Goal: Task Accomplishment & Management: Complete application form

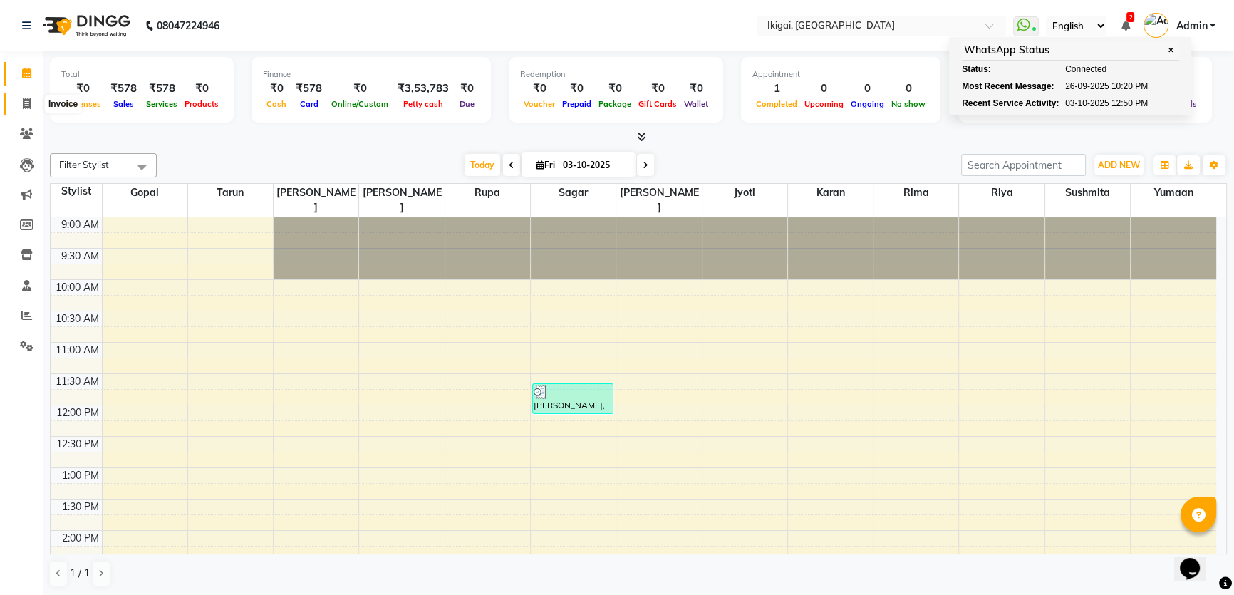
click at [26, 104] on icon at bounding box center [27, 103] width 8 height 11
select select "service"
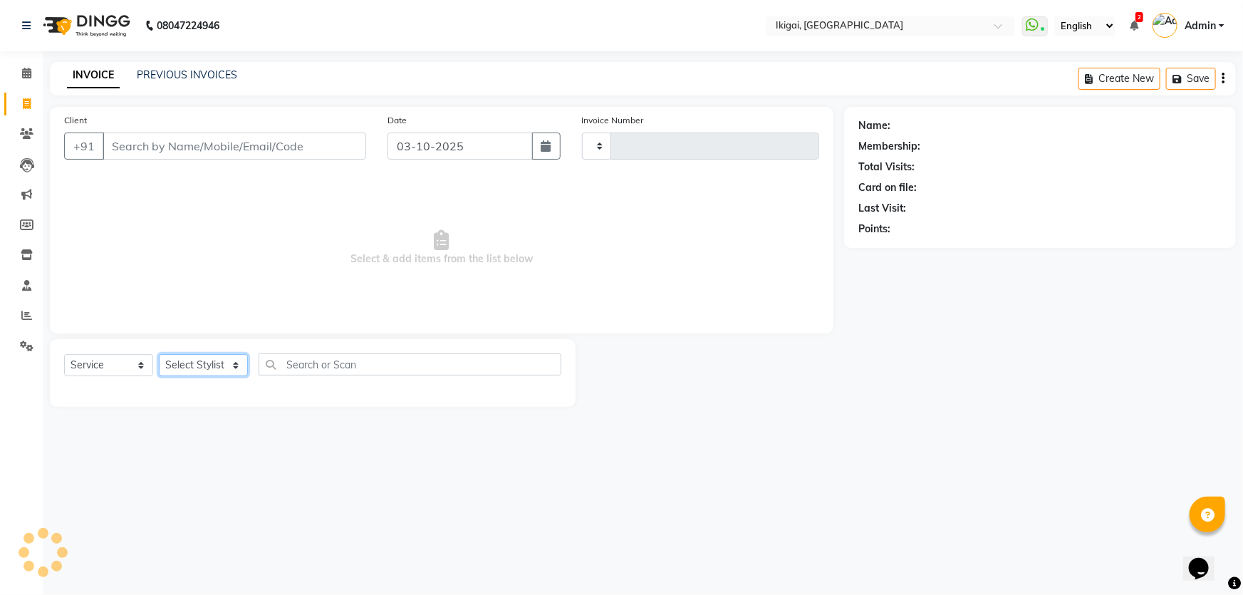
click at [207, 370] on select "Select Stylist" at bounding box center [203, 365] width 89 height 22
type input "2427"
select select "4429"
select select "66857"
click at [159, 354] on select "Select Stylist [PERSON_NAME] [PERSON_NAME] [PERSON_NAME] [PERSON_NAME] [PERSON_…" at bounding box center [203, 365] width 89 height 22
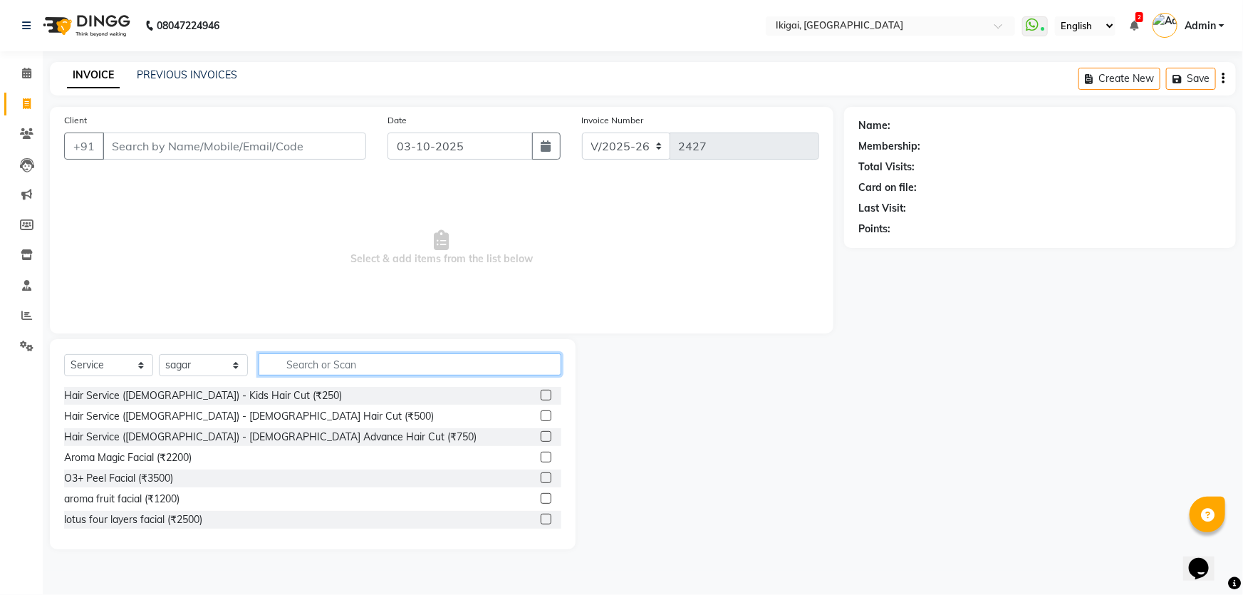
click at [292, 365] on input "text" at bounding box center [410, 364] width 303 height 22
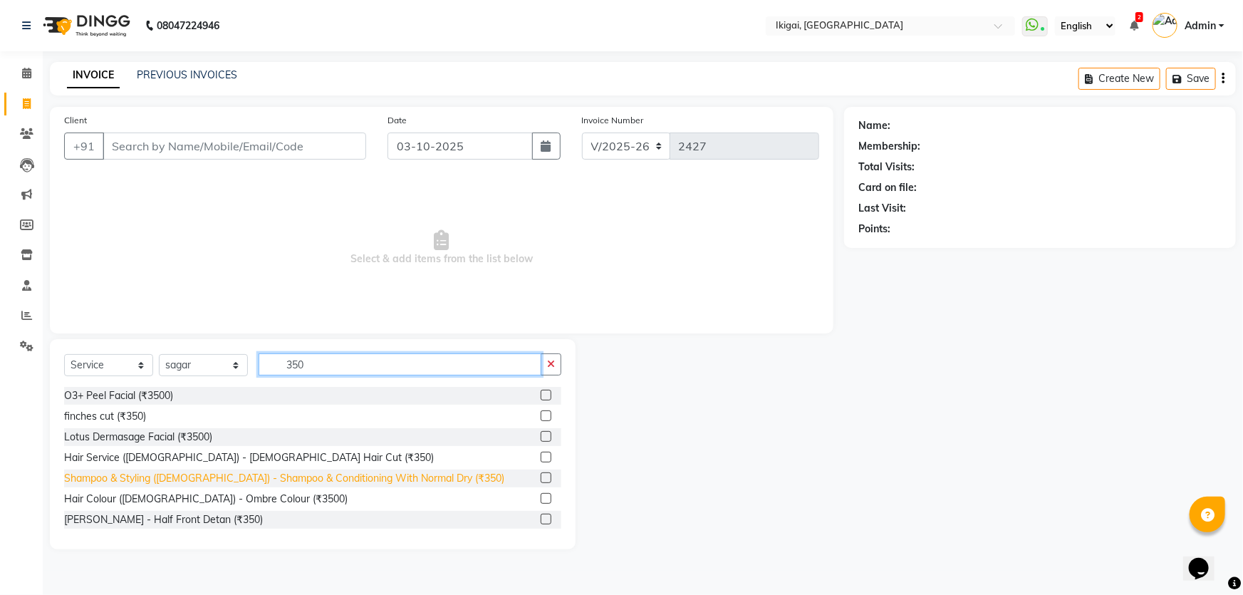
type input "350"
click at [317, 477] on div "Shampoo & Styling ([DEMOGRAPHIC_DATA]) - Shampoo & Conditioning With Normal Dry…" at bounding box center [284, 478] width 440 height 15
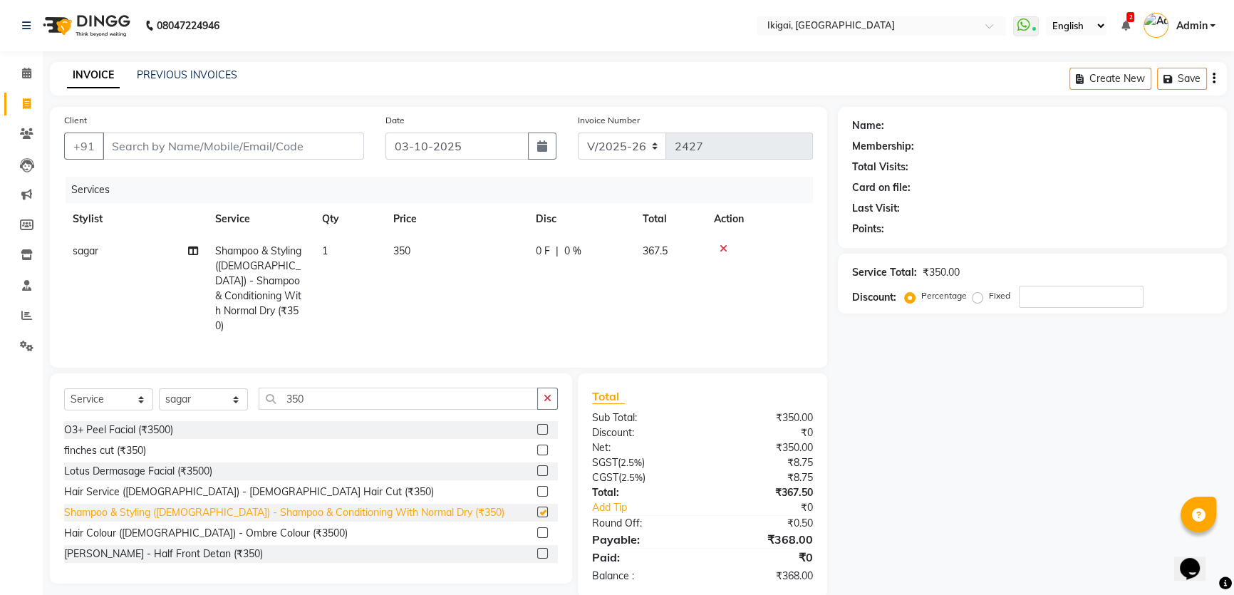
checkbox input "false"
click at [397, 252] on span "350" at bounding box center [401, 250] width 17 height 13
select select "66857"
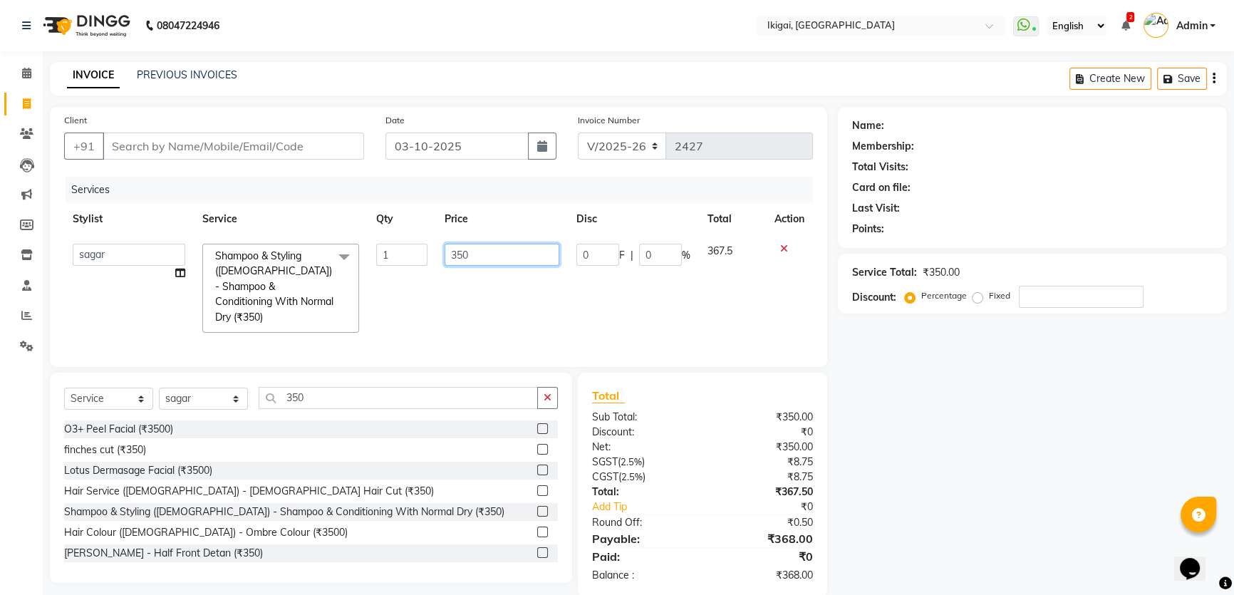
click at [467, 256] on input "350" at bounding box center [501, 255] width 115 height 22
type input "3"
type input "400"
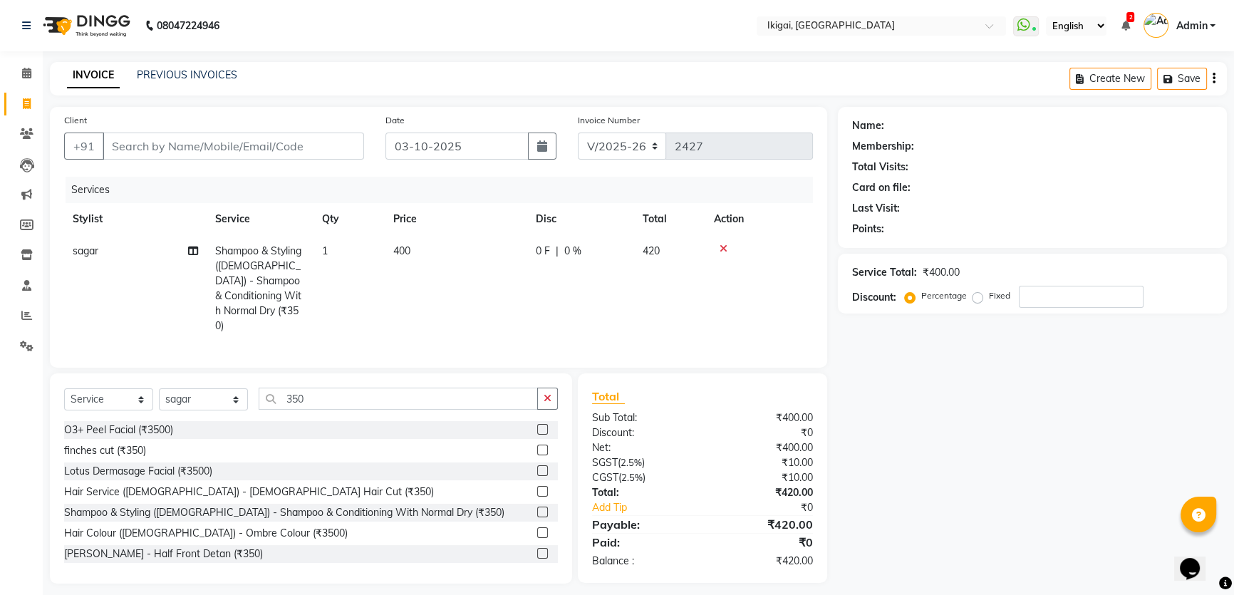
click at [1015, 392] on div "Name: Membership: Total Visits: Card on file: Last Visit: Points: Service Total…" at bounding box center [1038, 345] width 400 height 476
click at [249, 152] on input "Client" at bounding box center [233, 145] width 261 height 27
type input "9"
type input "0"
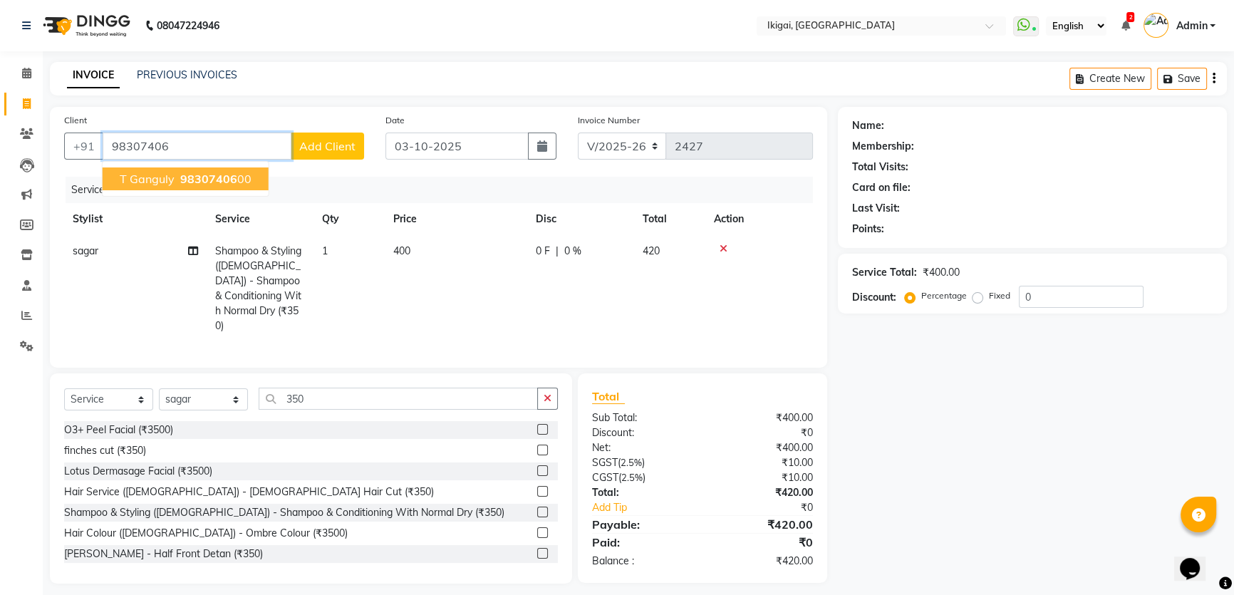
click at [234, 179] on ngb-highlight "98307406 00" at bounding box center [214, 179] width 74 height 14
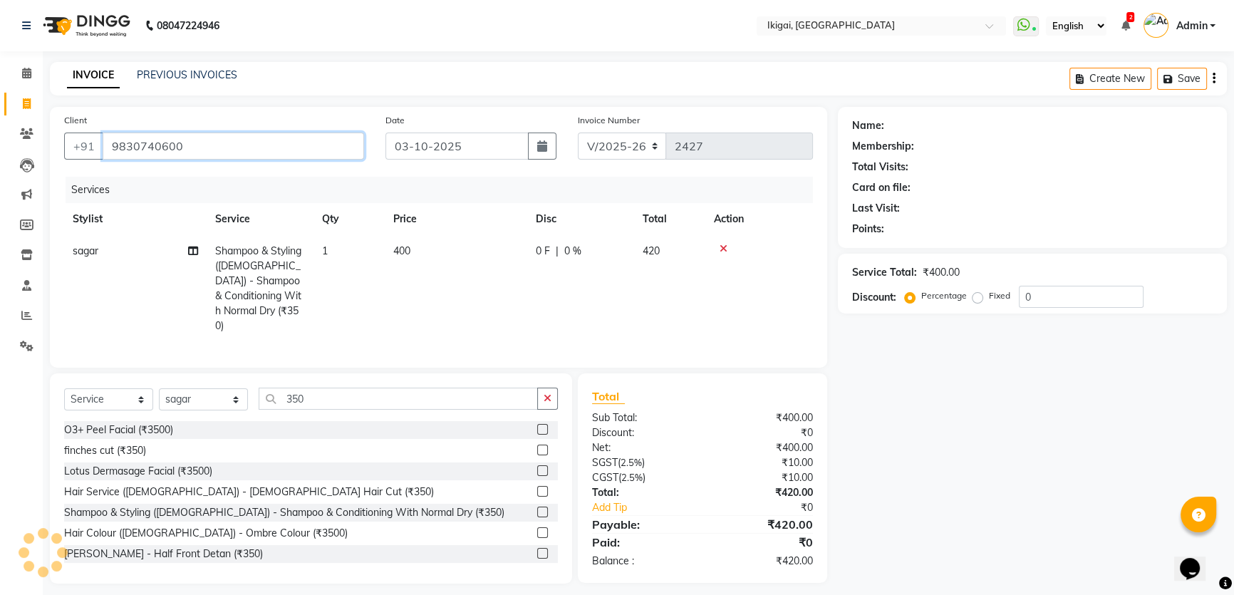
type input "9830740600"
select select "1: Object"
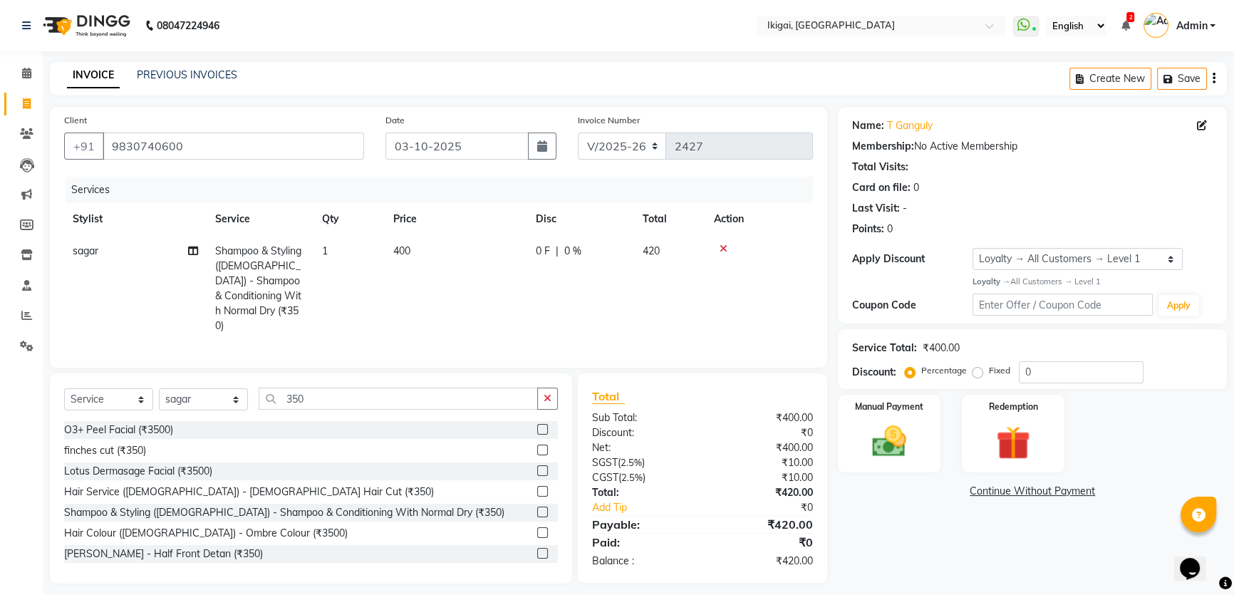
scroll to position [4, 0]
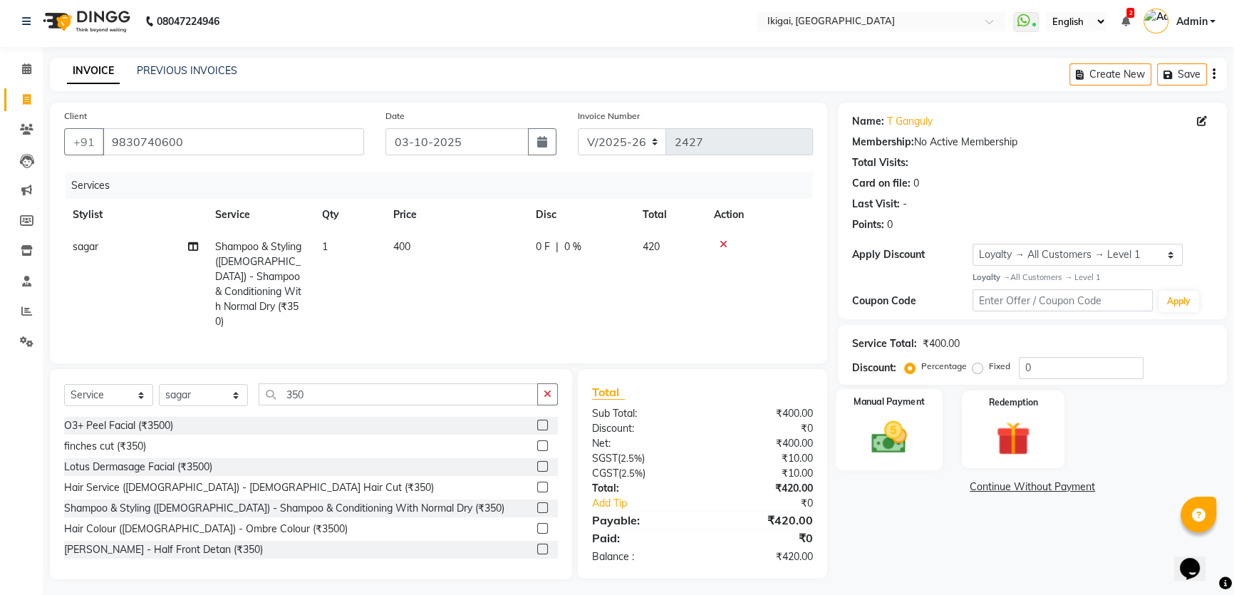
click at [909, 425] on img at bounding box center [889, 437] width 58 height 41
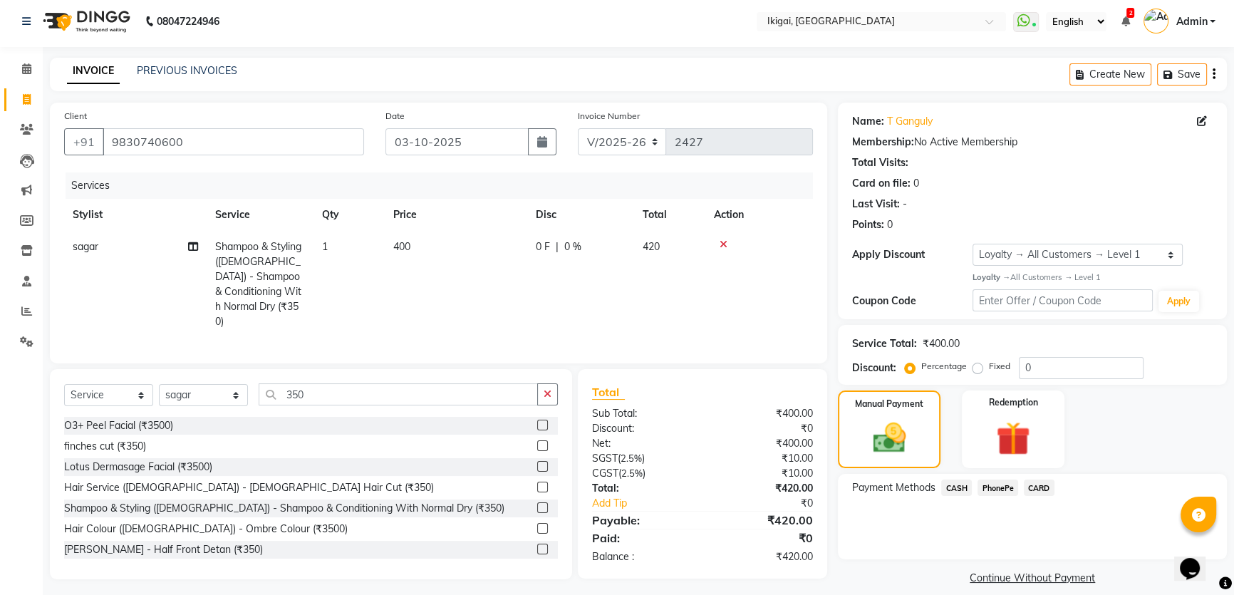
click at [993, 484] on span "PhonePe" at bounding box center [997, 487] width 41 height 16
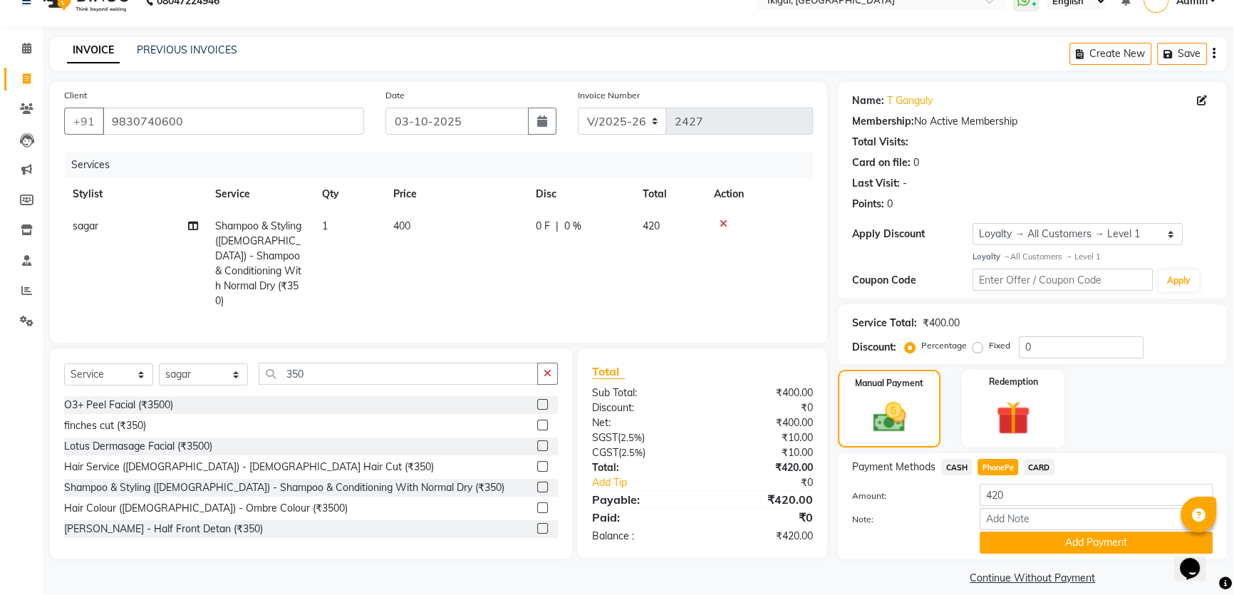
scroll to position [40, 0]
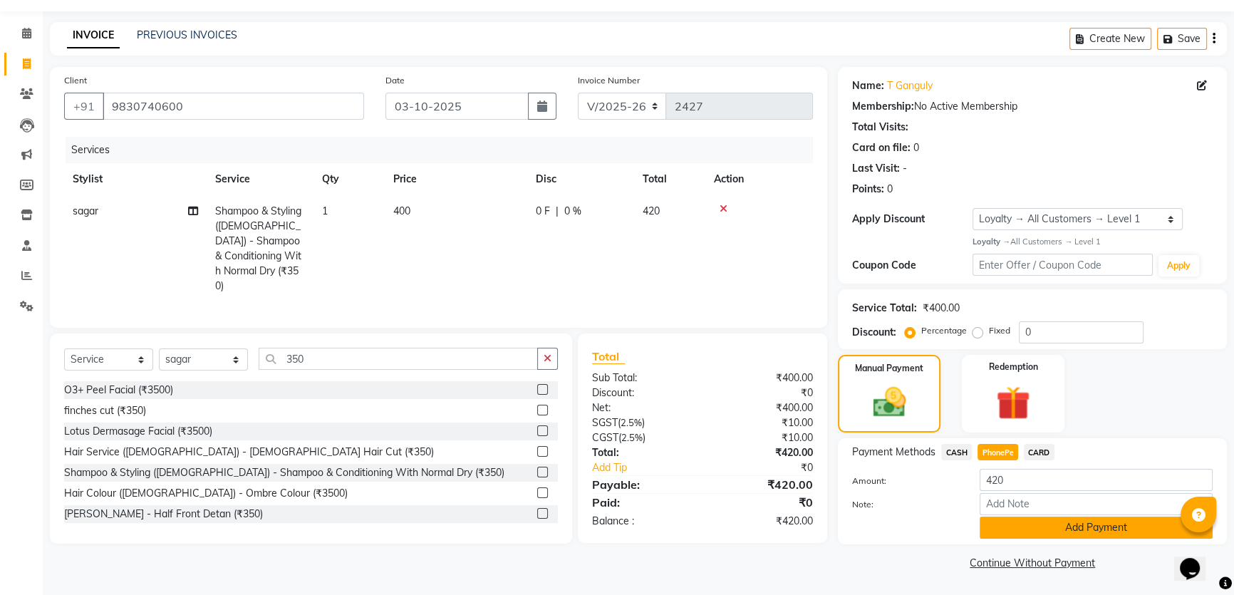
click at [1070, 532] on button "Add Payment" at bounding box center [1095, 527] width 233 height 22
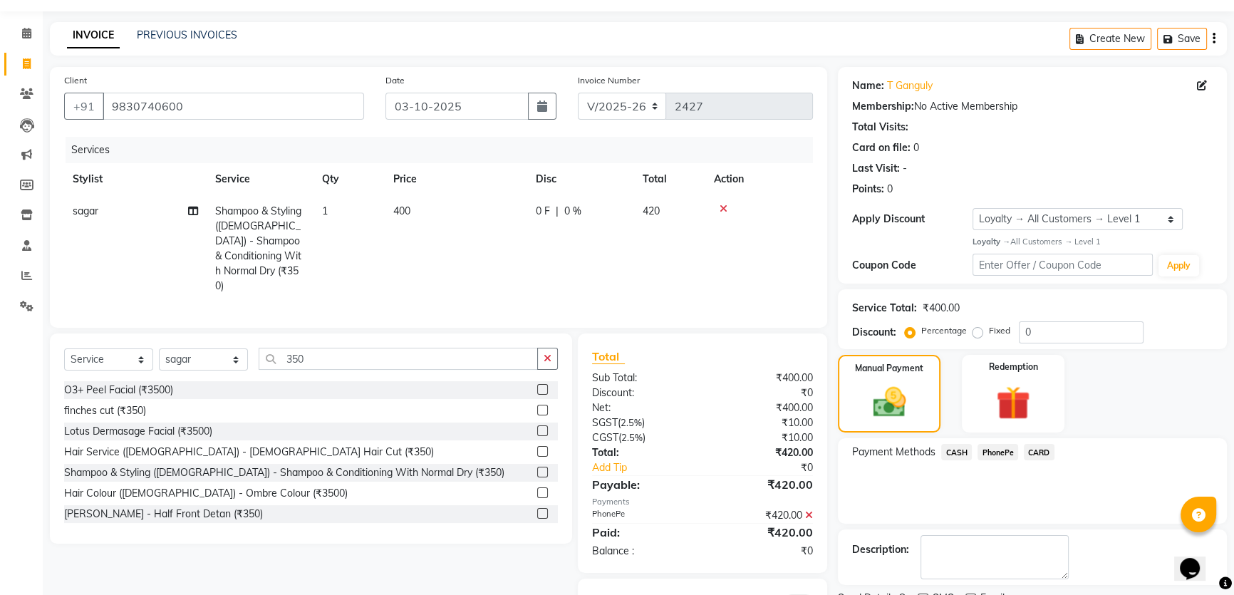
scroll to position [105, 0]
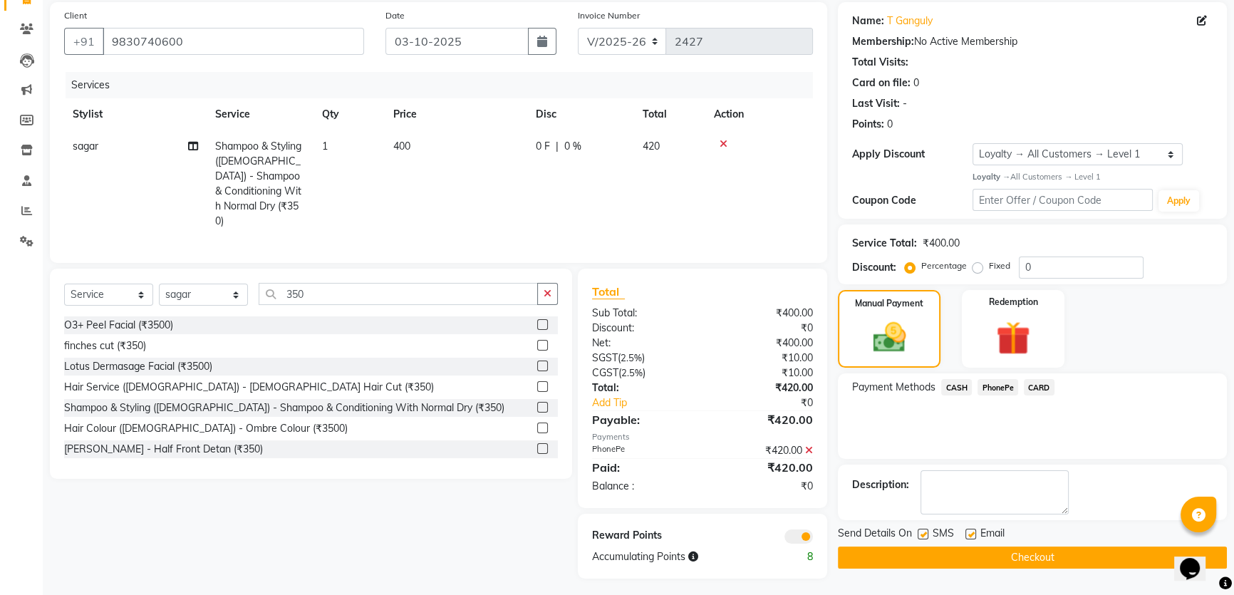
click at [1028, 556] on button "Checkout" at bounding box center [1032, 557] width 389 height 22
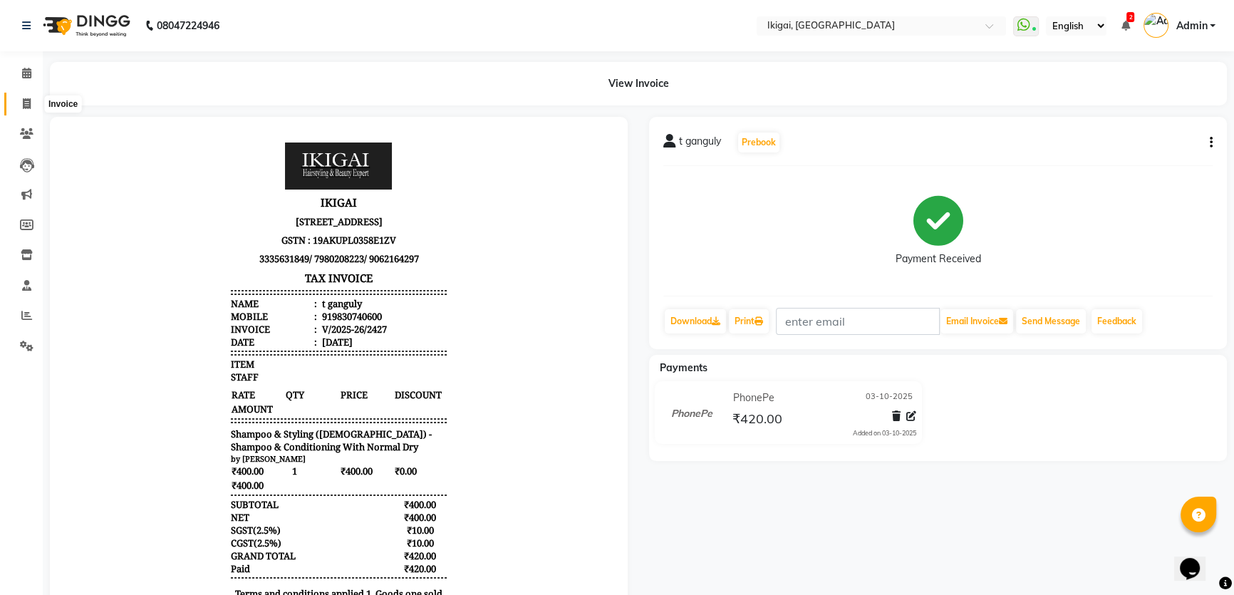
click at [26, 100] on icon at bounding box center [27, 103] width 8 height 11
select select "service"
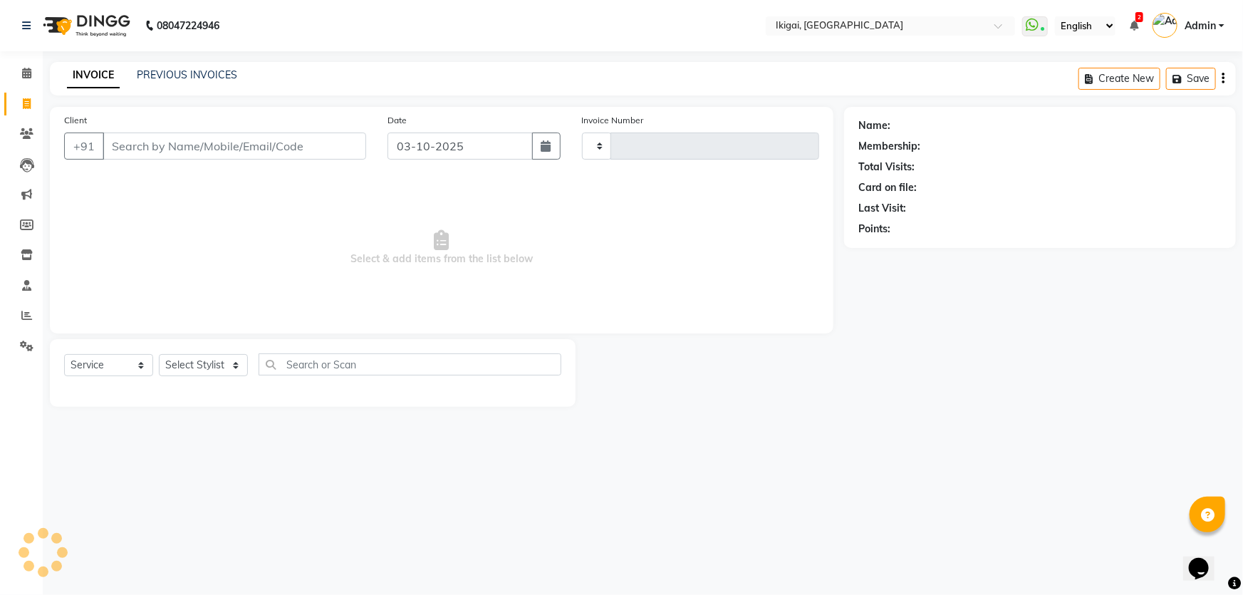
type input "2428"
select select "4429"
click at [182, 371] on select "Select Stylist [PERSON_NAME] [PERSON_NAME] [PERSON_NAME] [PERSON_NAME] [PERSON_…" at bounding box center [203, 365] width 89 height 22
select select "24732"
click at [159, 354] on select "Select Stylist [PERSON_NAME] [PERSON_NAME] [PERSON_NAME] [PERSON_NAME] [PERSON_…" at bounding box center [203, 365] width 89 height 22
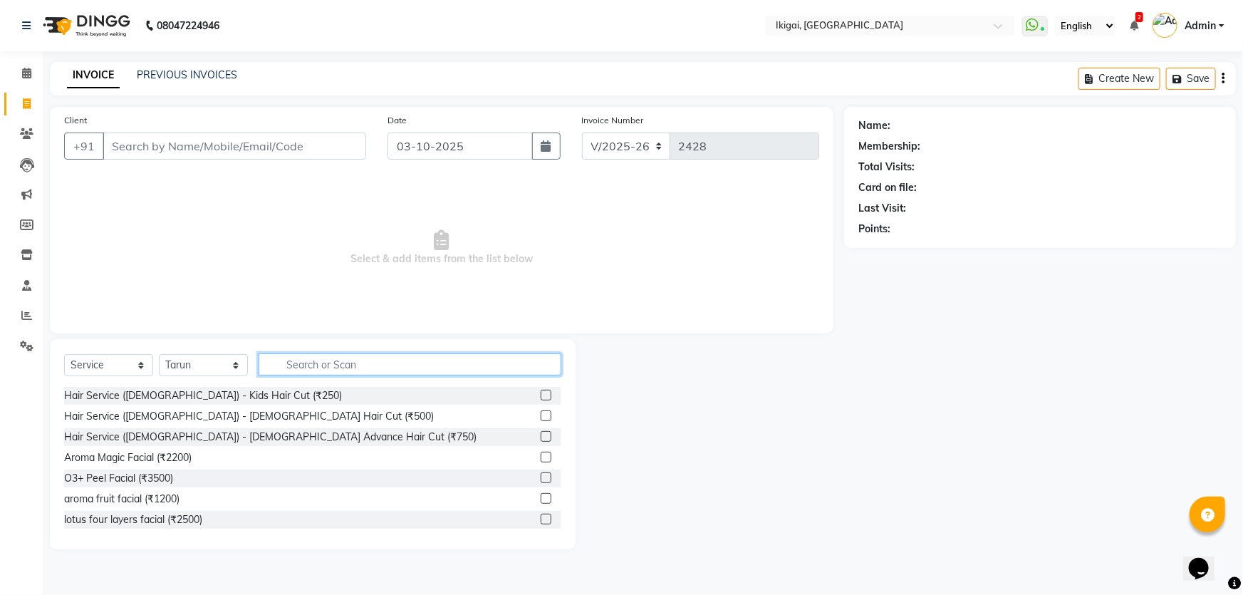
click at [343, 363] on input "text" at bounding box center [410, 364] width 303 height 22
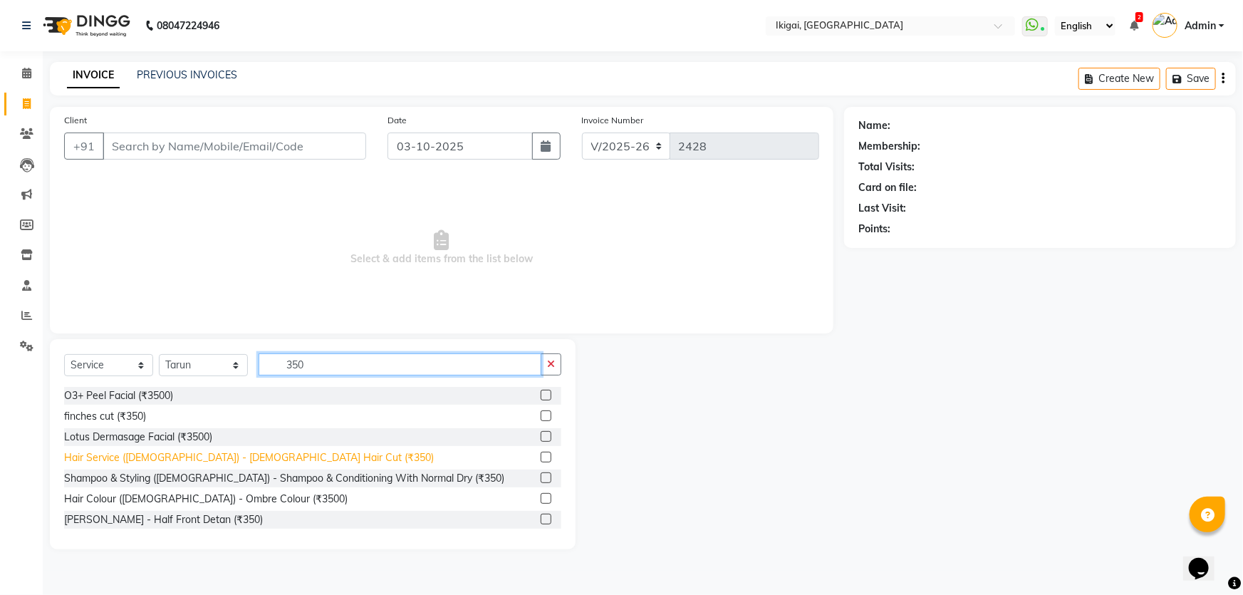
type input "350"
click at [255, 457] on div "Hair Service ([DEMOGRAPHIC_DATA]) - [DEMOGRAPHIC_DATA] Hair Cut (₹350)" at bounding box center [249, 457] width 370 height 15
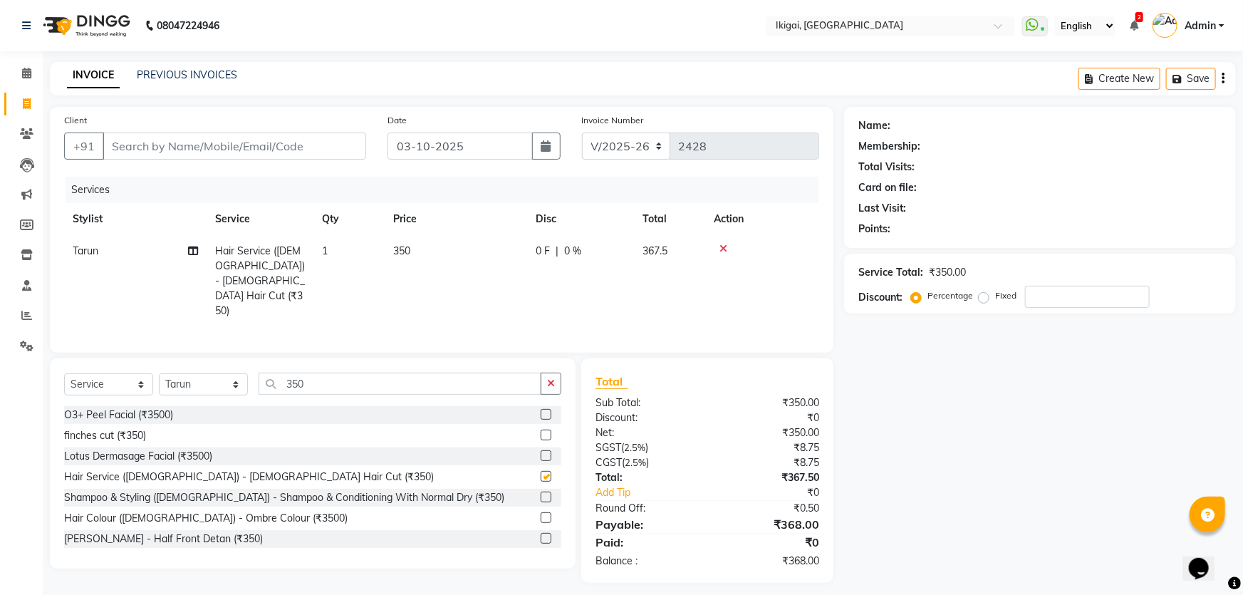
checkbox input "false"
click at [306, 372] on input "350" at bounding box center [400, 383] width 283 height 22
type input "3"
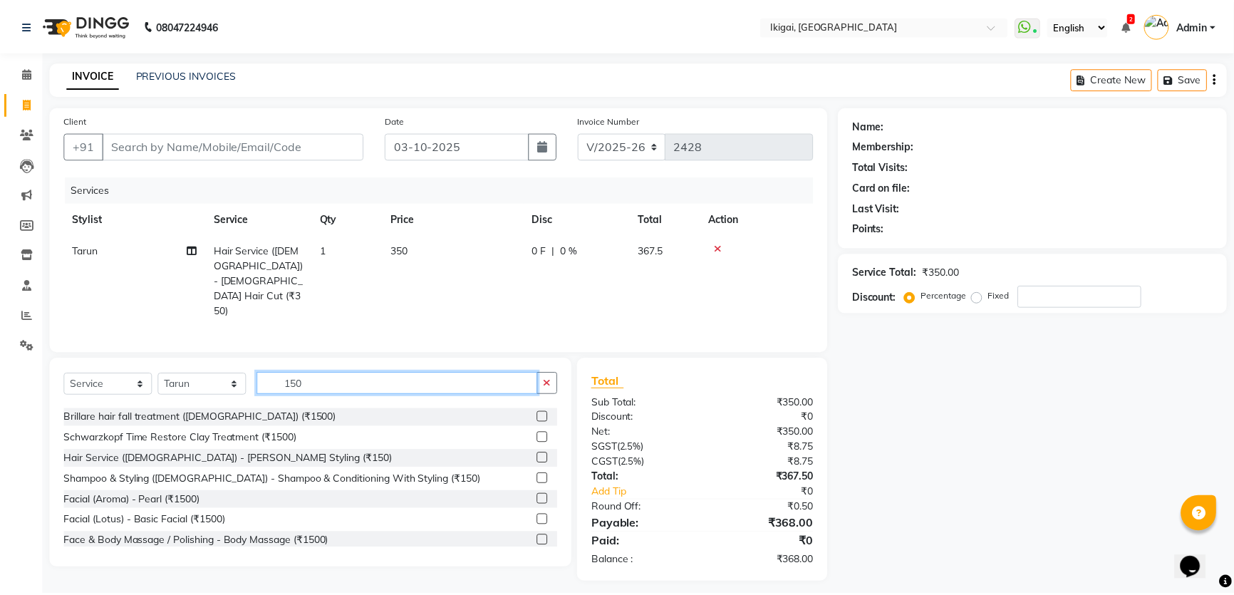
scroll to position [285, 0]
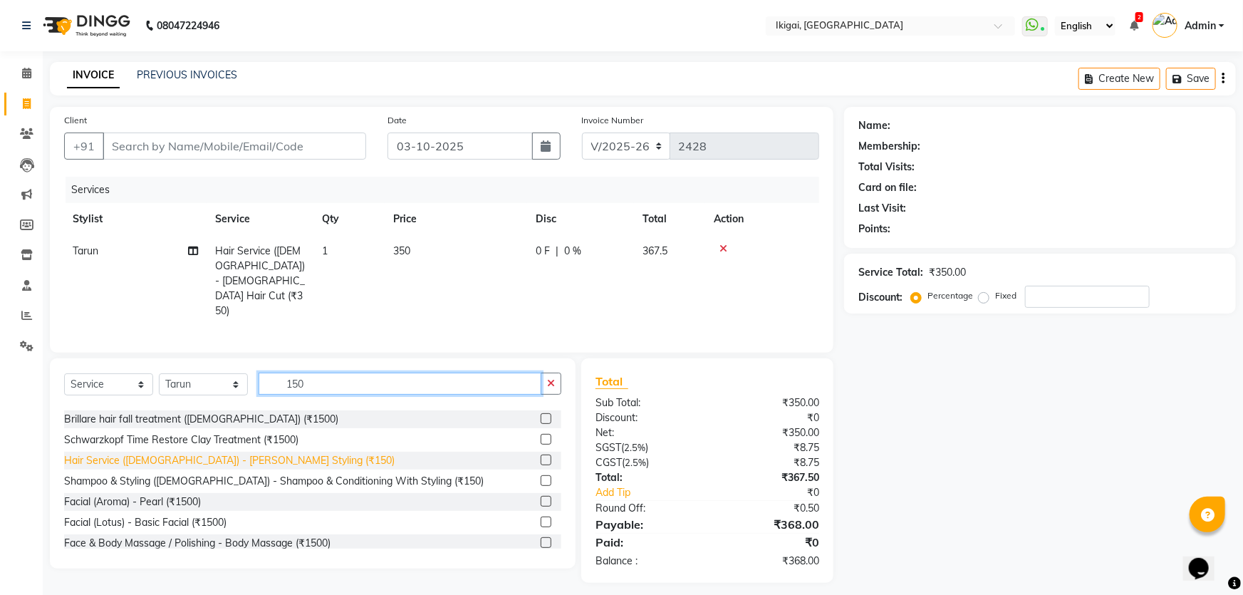
type input "150"
click at [242, 453] on div "Hair Service ([DEMOGRAPHIC_DATA]) - [PERSON_NAME] Styling (₹150)" at bounding box center [229, 460] width 330 height 15
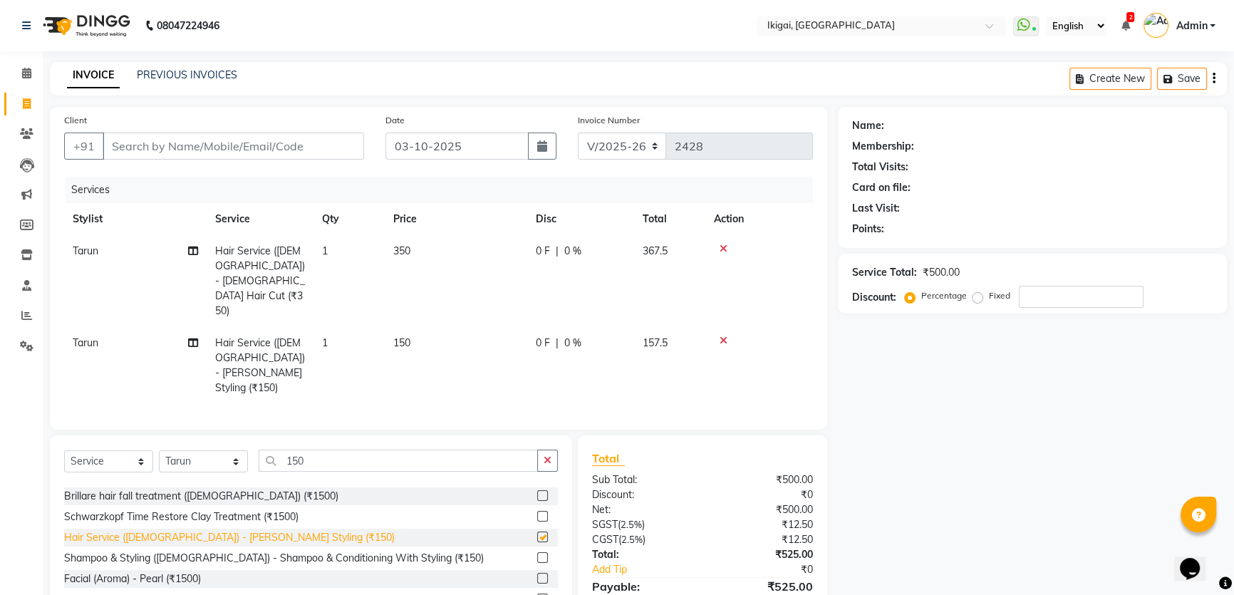
checkbox input "false"
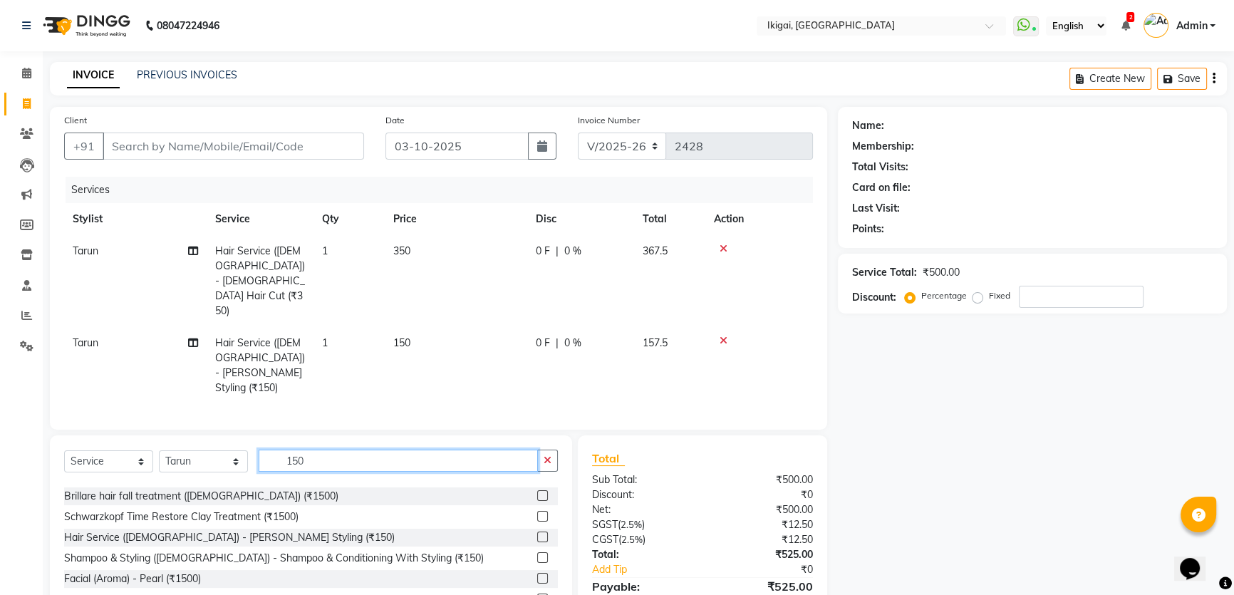
click at [320, 449] on input "150" at bounding box center [398, 460] width 279 height 22
type input "1"
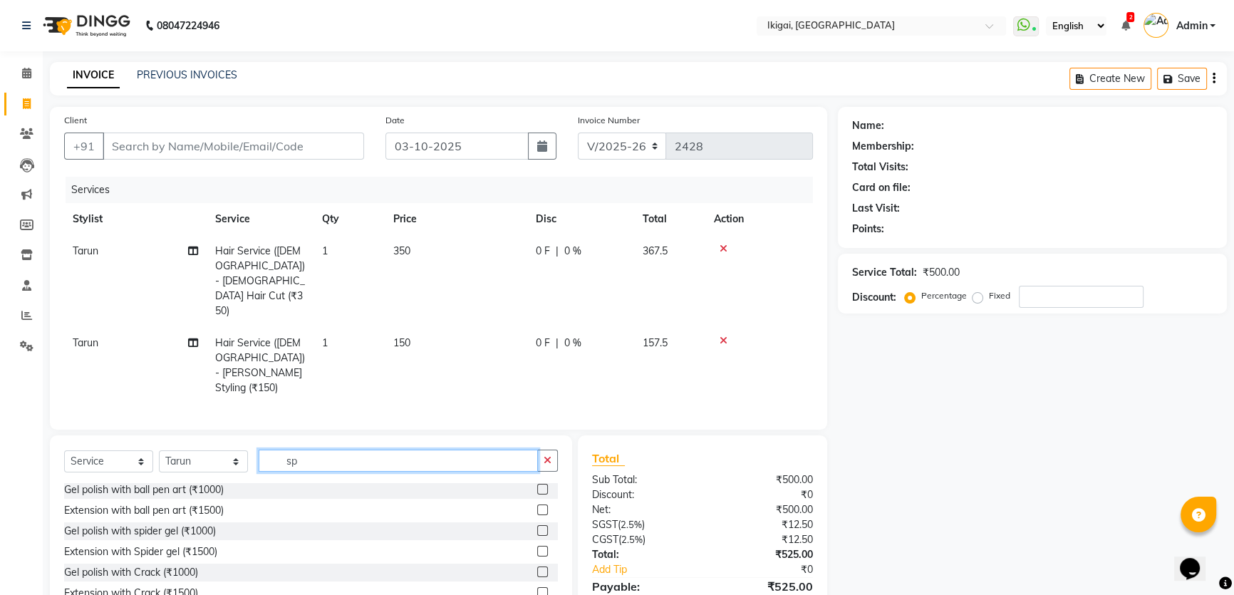
scroll to position [2, 0]
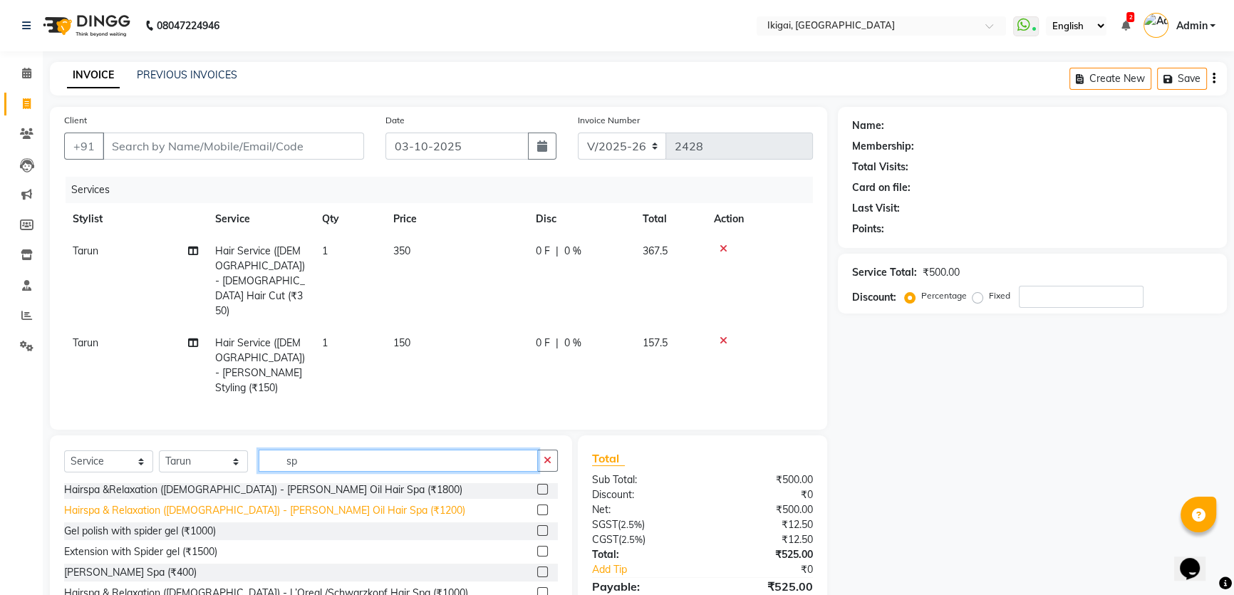
type input "sp"
click at [276, 503] on div "Hairspa & Relaxation ([DEMOGRAPHIC_DATA]) - [PERSON_NAME] Oil Hair Spa (₹1200)" at bounding box center [264, 510] width 401 height 15
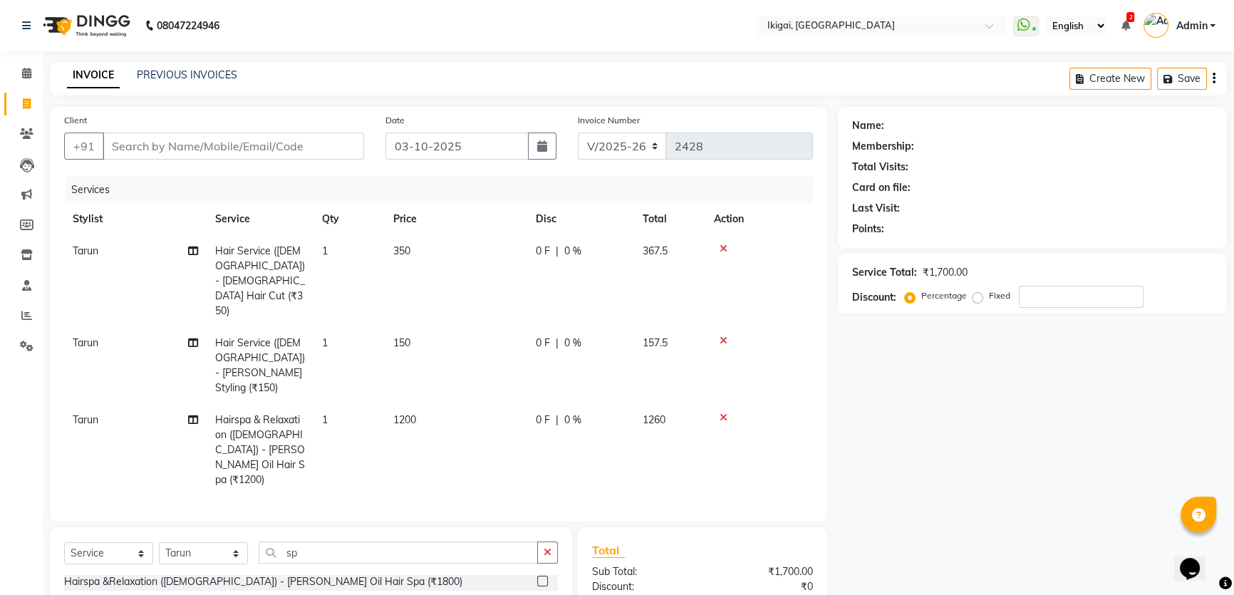
checkbox input "false"
click at [204, 542] on select "Select Stylist [PERSON_NAME] [PERSON_NAME] [PERSON_NAME] [PERSON_NAME] [PERSON_…" at bounding box center [203, 553] width 89 height 22
select select "82254"
click at [159, 542] on select "Select Stylist [PERSON_NAME] [PERSON_NAME] [PERSON_NAME] [PERSON_NAME] [PERSON_…" at bounding box center [203, 553] width 89 height 22
click at [297, 541] on input "sp" at bounding box center [398, 552] width 279 height 22
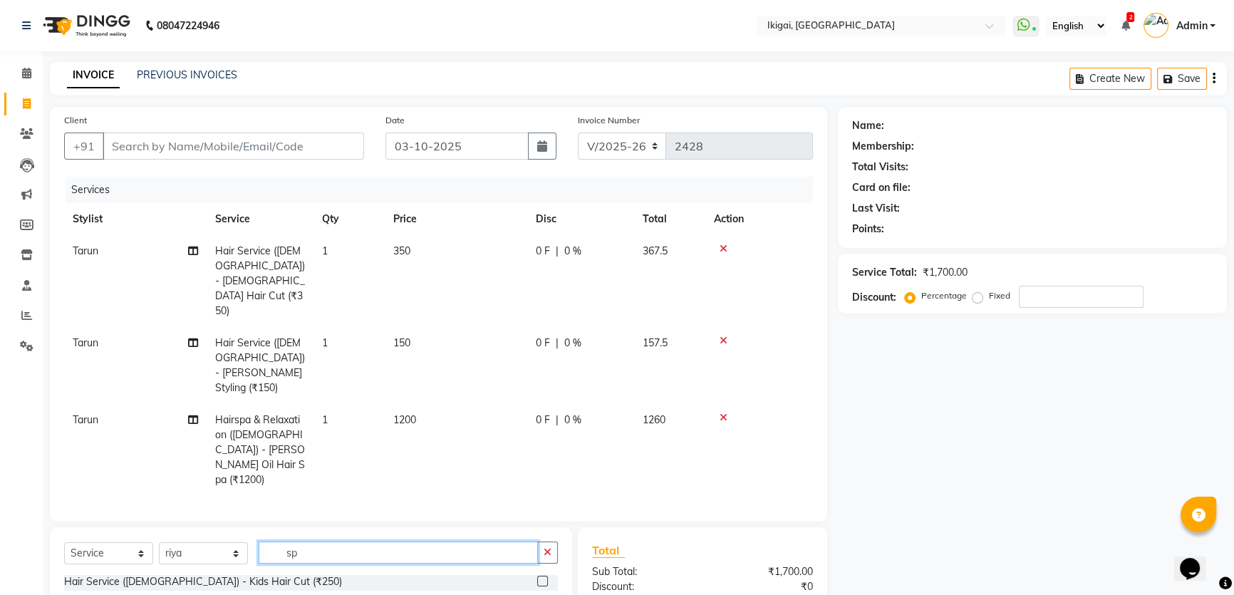
type input "s"
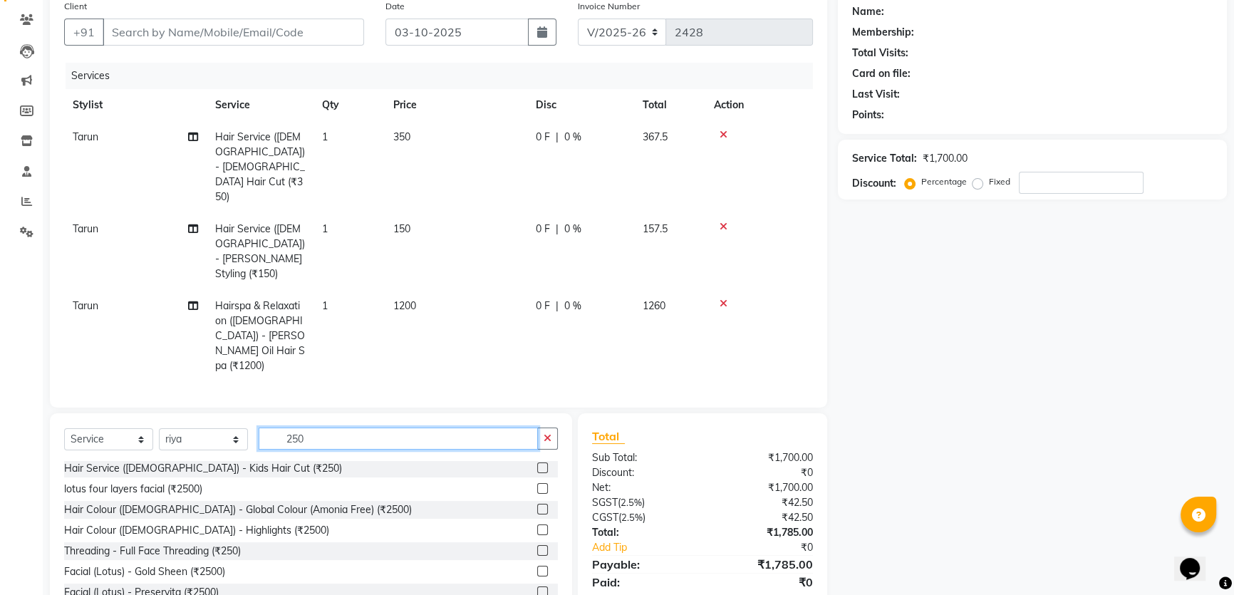
scroll to position [0, 0]
type input "250"
click at [204, 428] on select "Select Stylist [PERSON_NAME] [PERSON_NAME] [PERSON_NAME] [PERSON_NAME] [PERSON_…" at bounding box center [203, 439] width 89 height 22
select select "24732"
click at [159, 428] on select "Select Stylist [PERSON_NAME] [PERSON_NAME] [PERSON_NAME] [PERSON_NAME] [PERSON_…" at bounding box center [203, 439] width 89 height 22
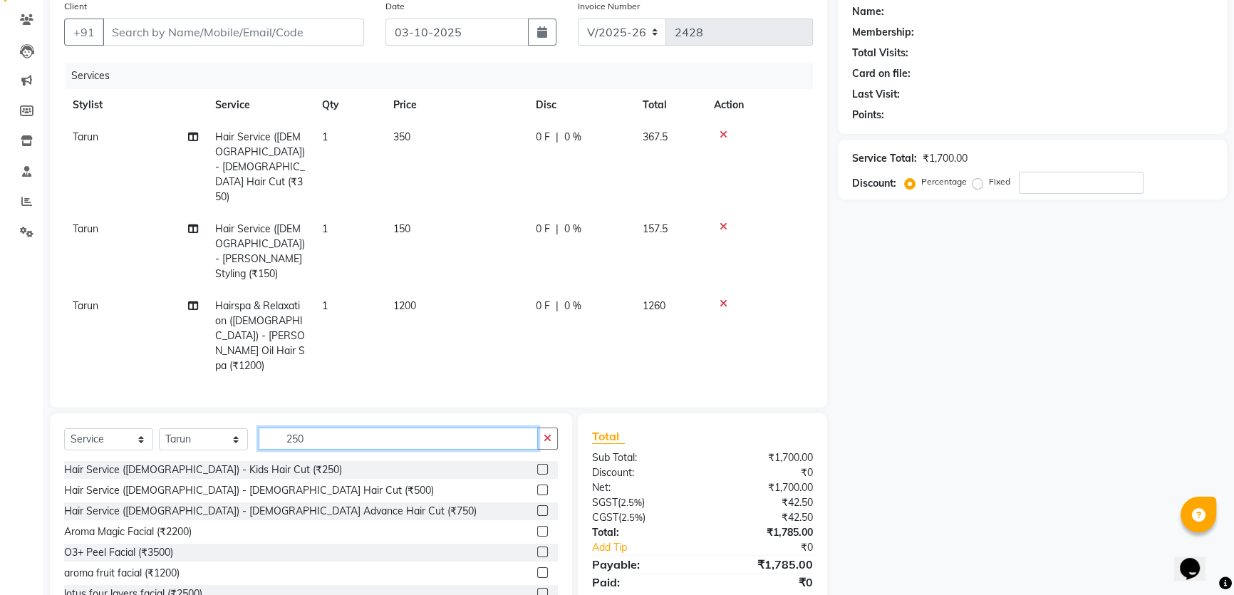
click at [307, 427] on input "250" at bounding box center [398, 438] width 279 height 22
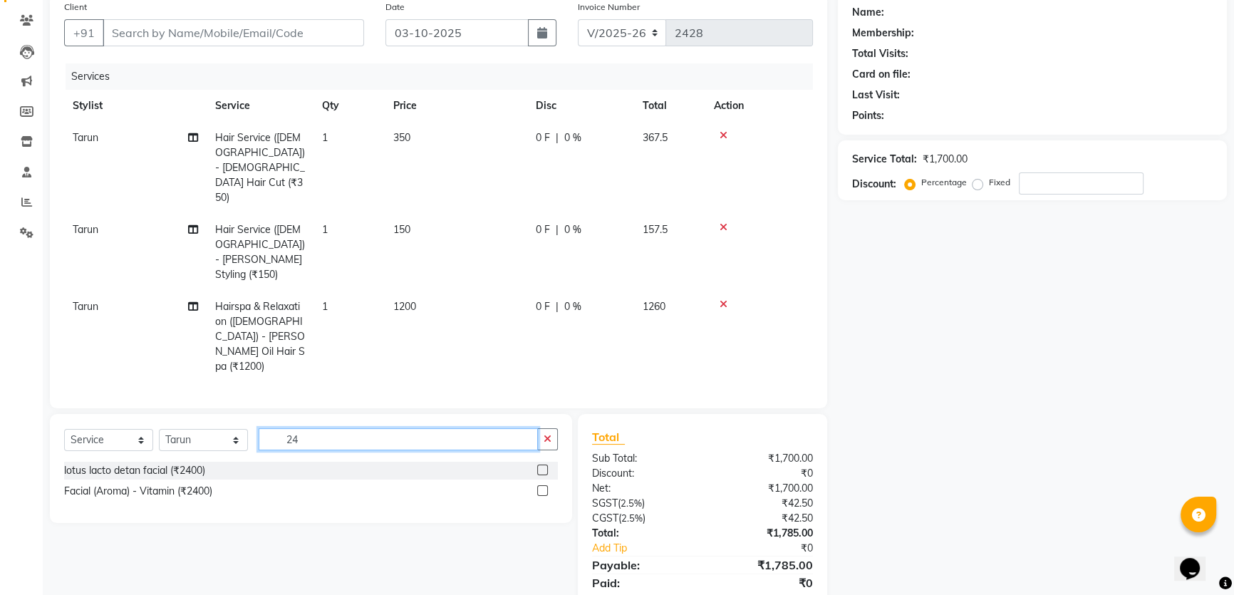
scroll to position [114, 0]
type input "2"
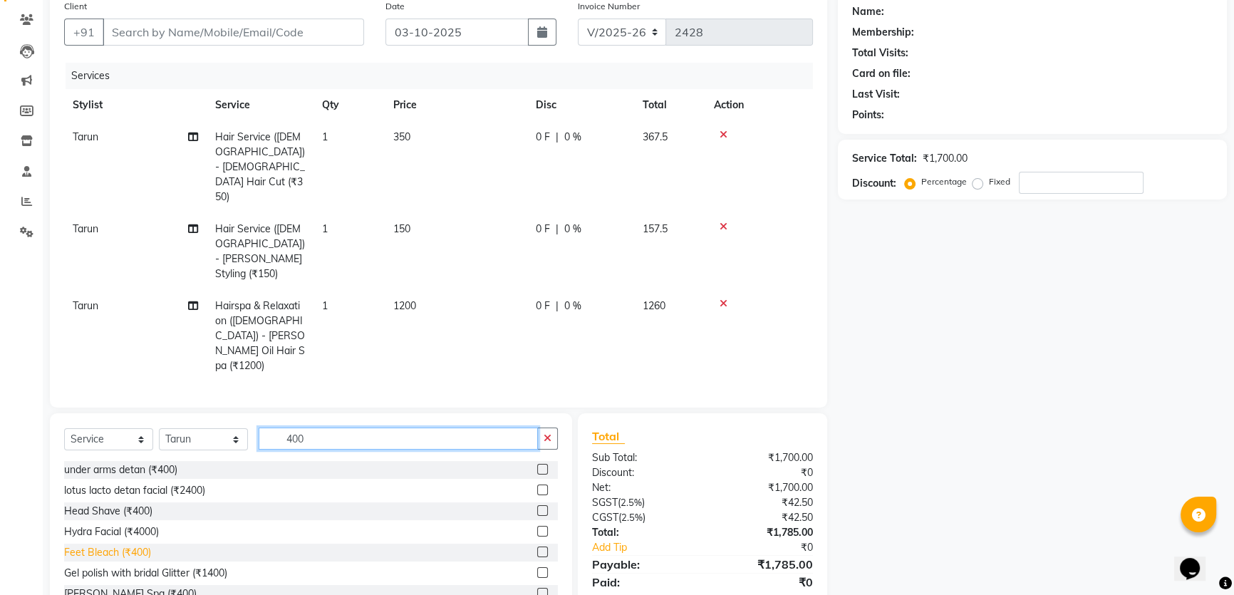
type input "400"
click at [140, 545] on div "Feet Bleach (₹400)" at bounding box center [107, 552] width 87 height 15
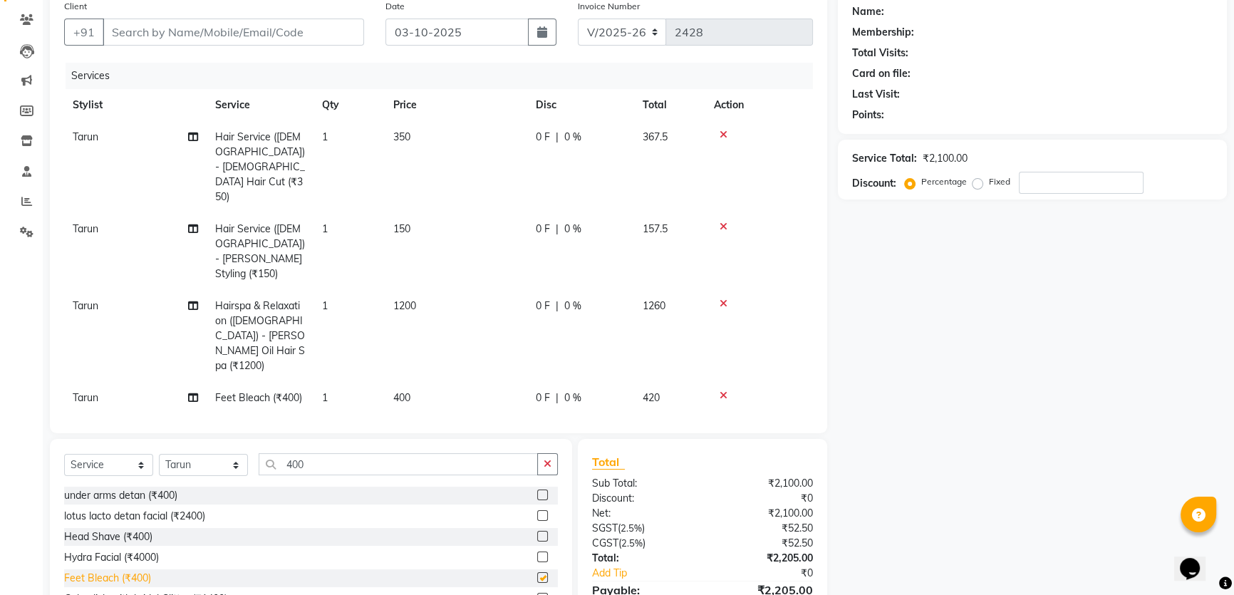
checkbox input "false"
click at [214, 454] on select "Select Stylist [PERSON_NAME] [PERSON_NAME] [PERSON_NAME] [PERSON_NAME] [PERSON_…" at bounding box center [203, 465] width 89 height 22
select select "82254"
click at [159, 454] on select "Select Stylist [PERSON_NAME] [PERSON_NAME] [PERSON_NAME] [PERSON_NAME] [PERSON_…" at bounding box center [203, 465] width 89 height 22
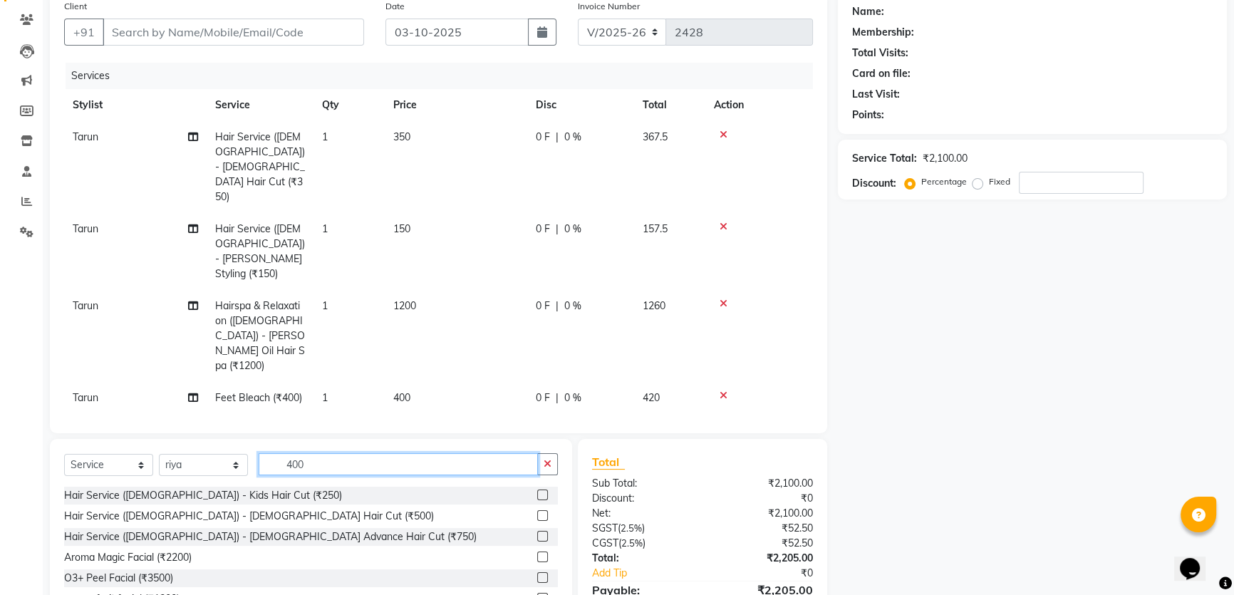
click at [314, 453] on input "400" at bounding box center [398, 464] width 279 height 22
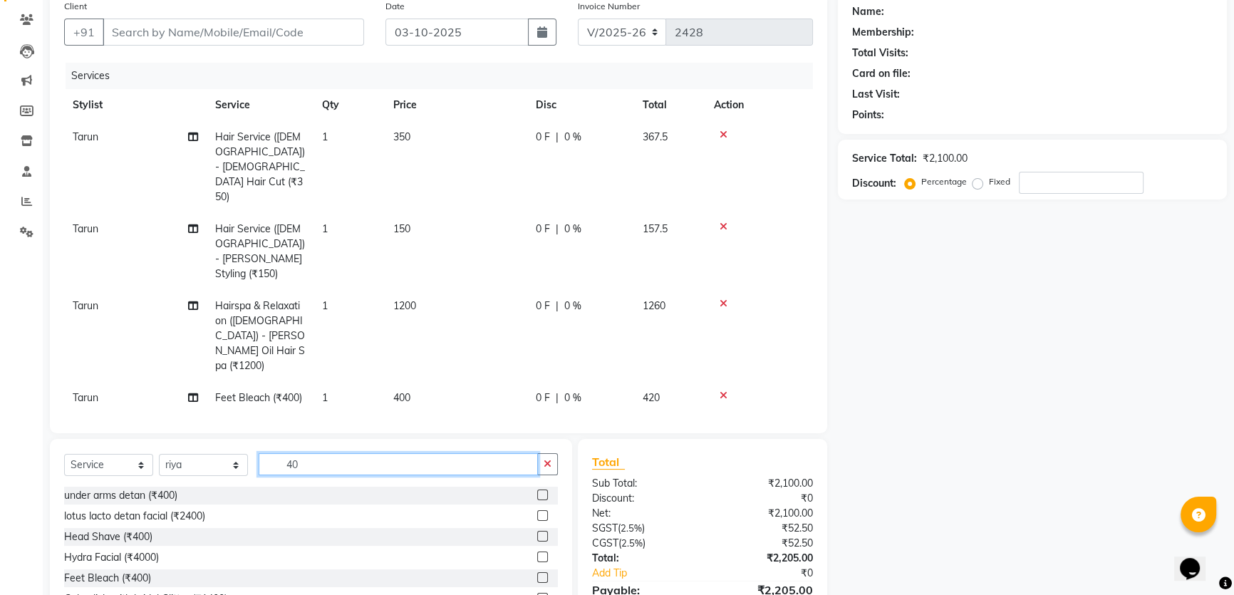
type input "4"
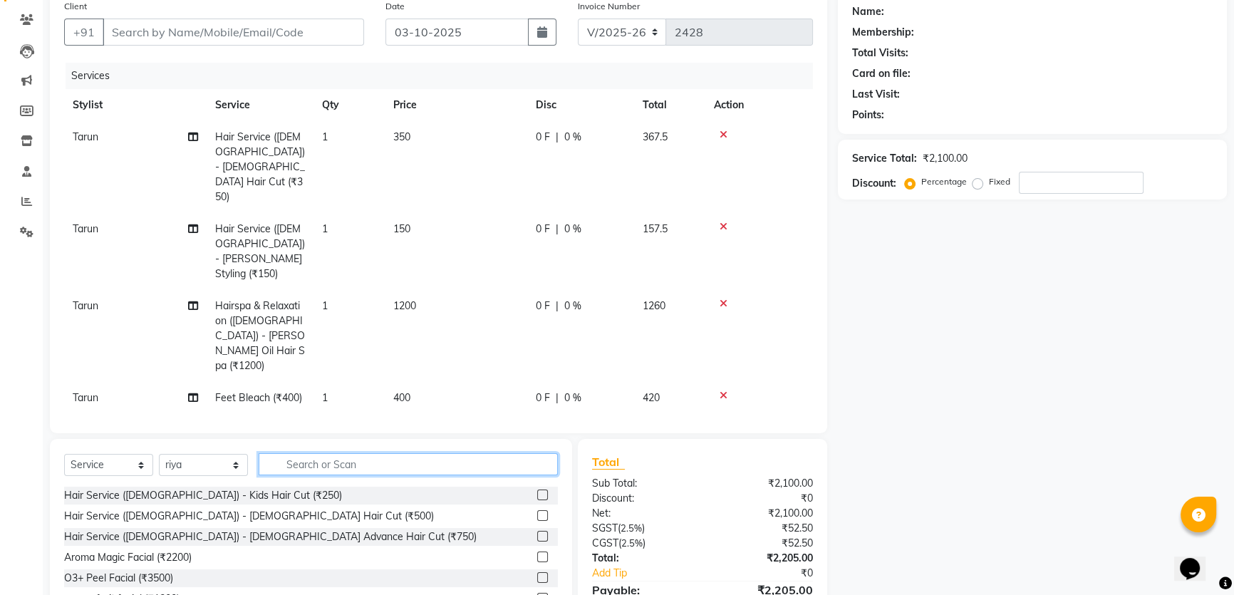
type input "3"
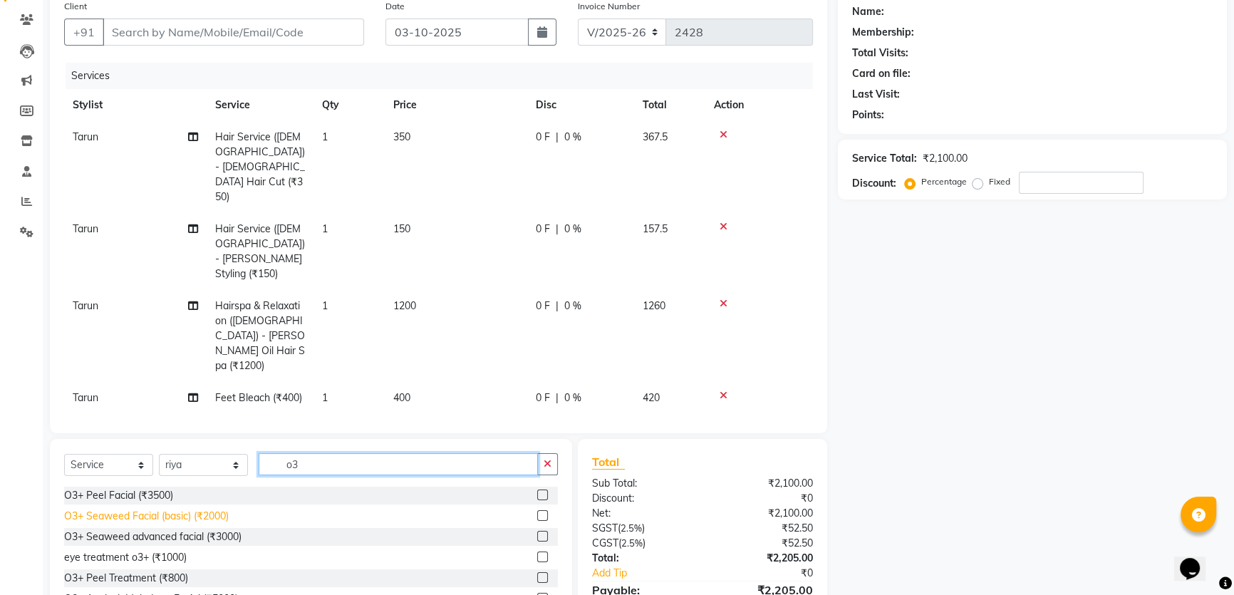
type input "o3"
click at [195, 509] on div "O3+ Seaweed Facial (basic) (₹2000)" at bounding box center [146, 516] width 165 height 15
checkbox input "false"
click at [404, 423] on span "2000" at bounding box center [404, 429] width 23 height 13
select select "82254"
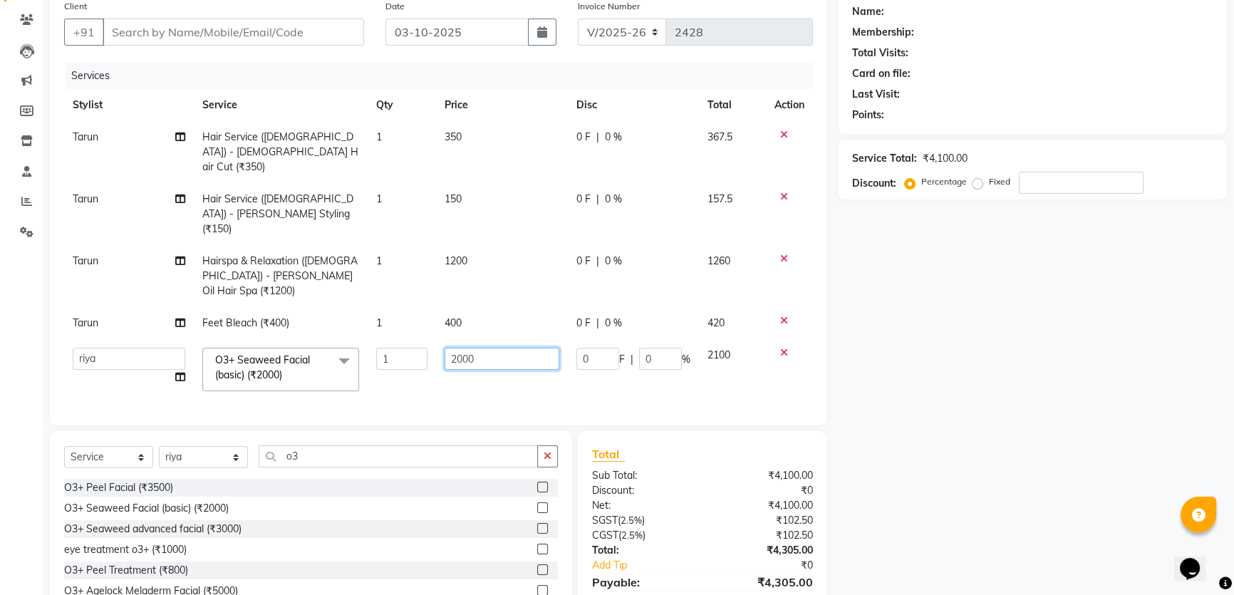
click at [463, 348] on input "2000" at bounding box center [501, 359] width 115 height 22
type input "2500"
click at [991, 427] on div "Name: Membership: Total Visits: Card on file: Last Visit: Points: Service Total…" at bounding box center [1038, 317] width 400 height 648
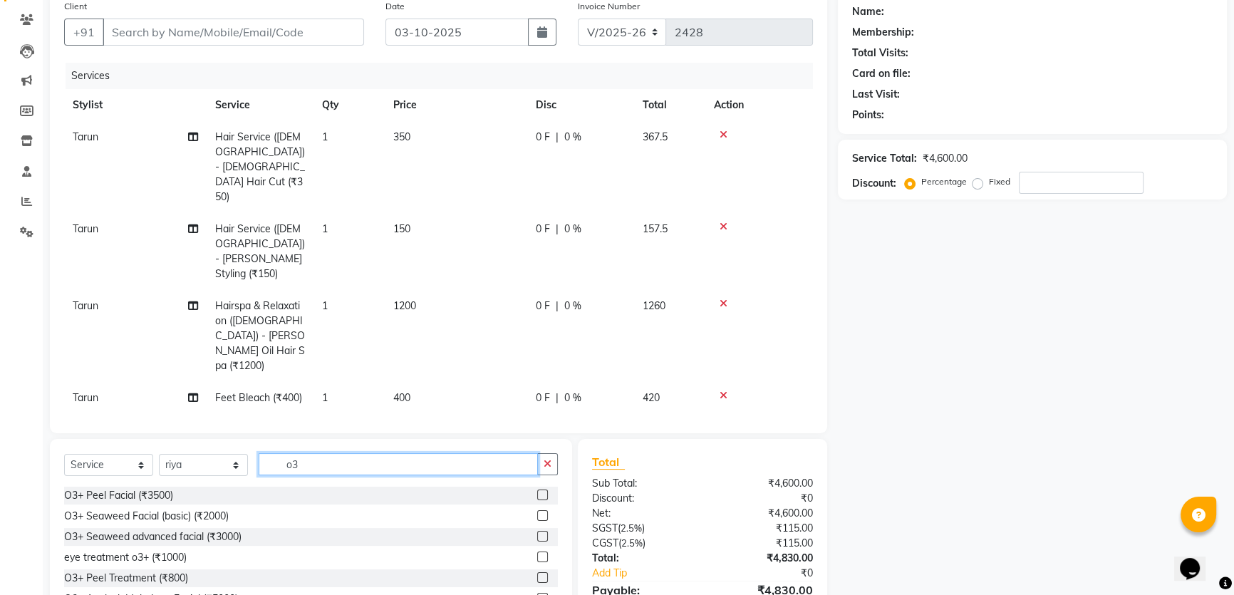
click at [314, 468] on input "o3" at bounding box center [398, 464] width 279 height 22
type input "o"
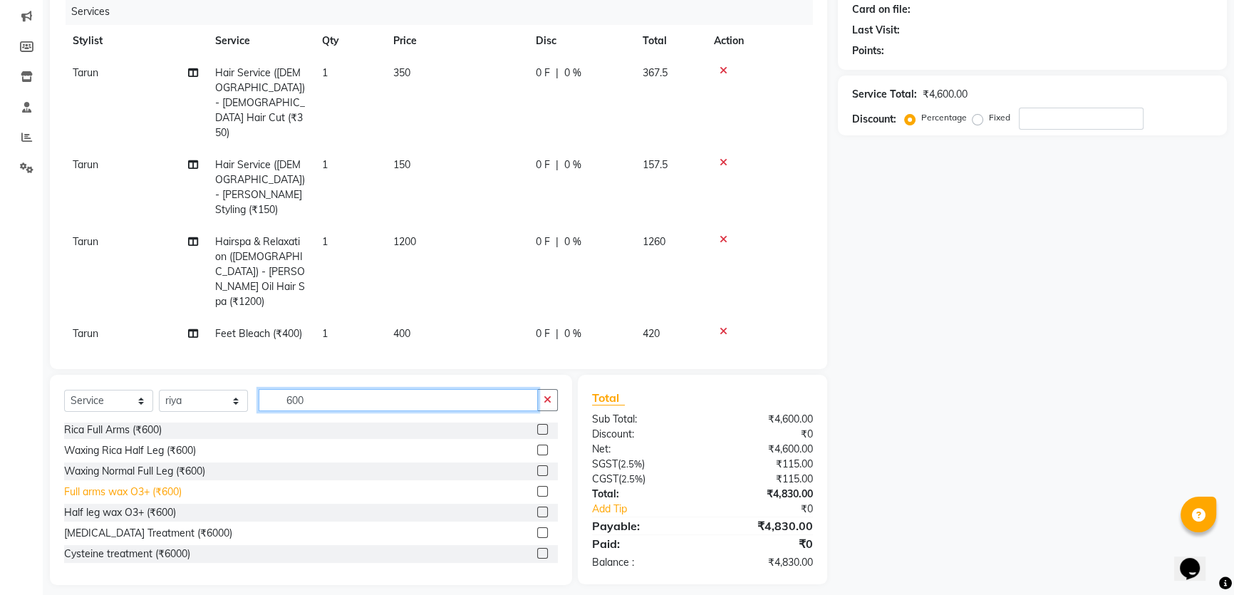
type input "600"
click at [177, 491] on div "Full arms wax O3+ (₹600)" at bounding box center [123, 491] width 118 height 15
checkbox input "false"
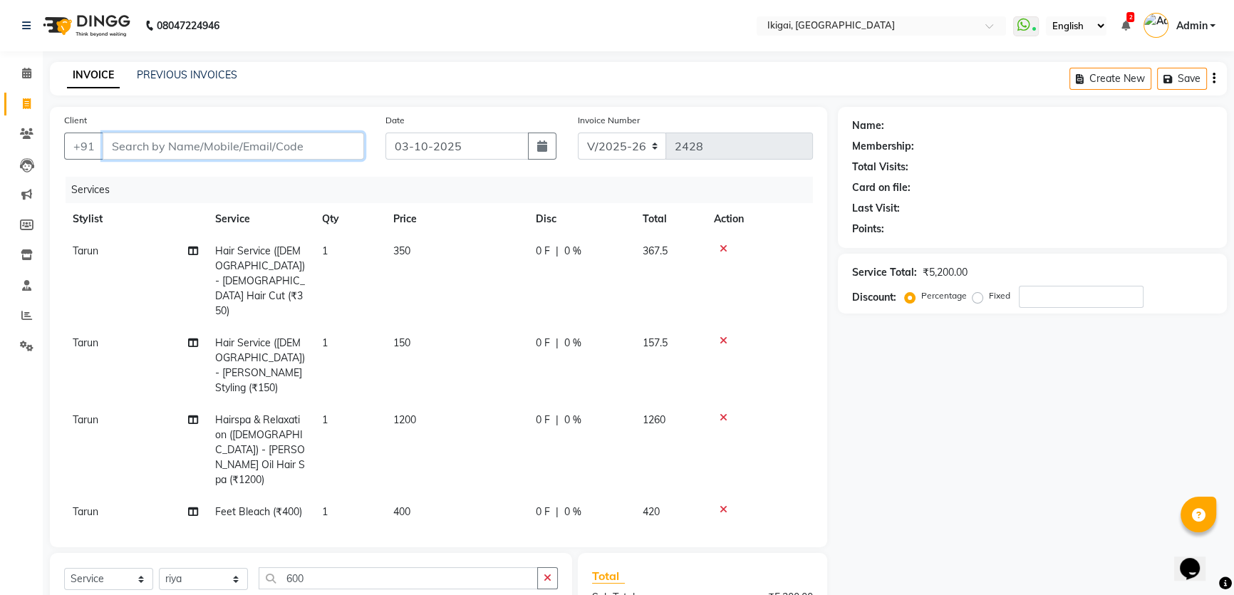
click at [285, 153] on input "Client" at bounding box center [233, 145] width 261 height 27
type input "7"
type input "0"
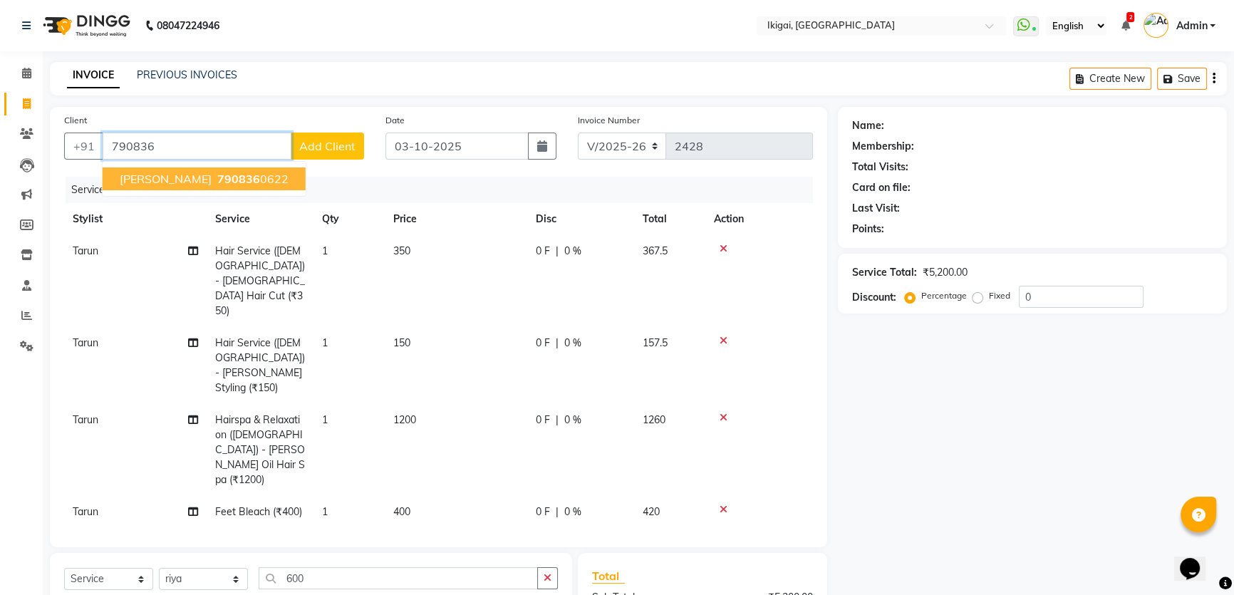
click at [217, 174] on span "790836" at bounding box center [238, 179] width 43 height 14
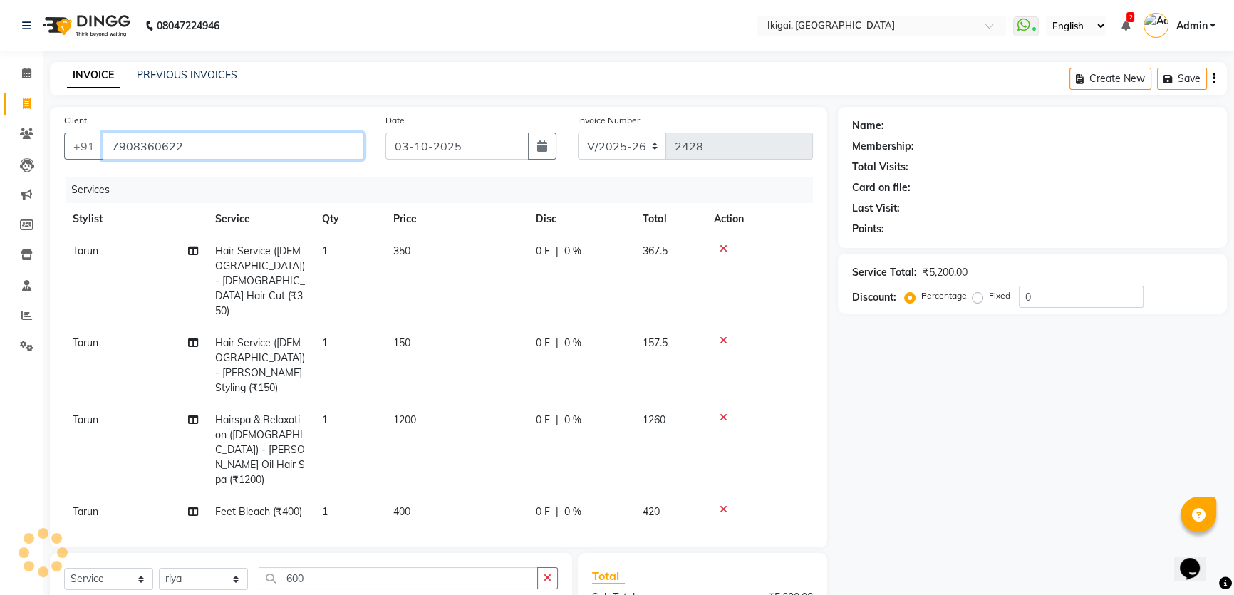
type input "7908360622"
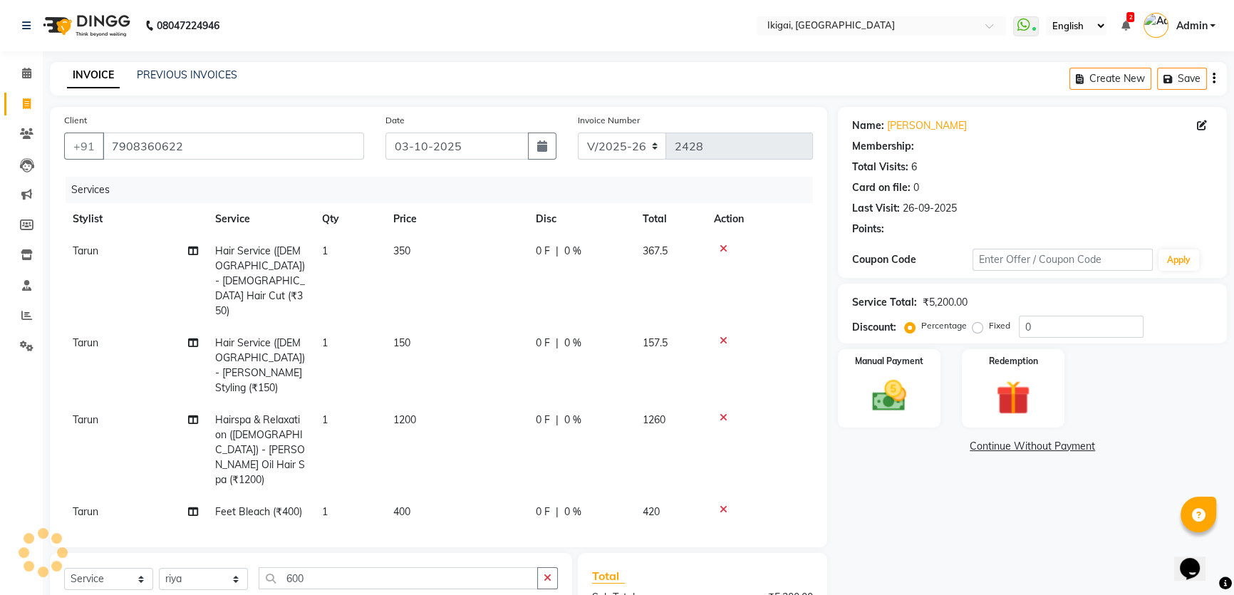
type input "20"
select select "2: Object"
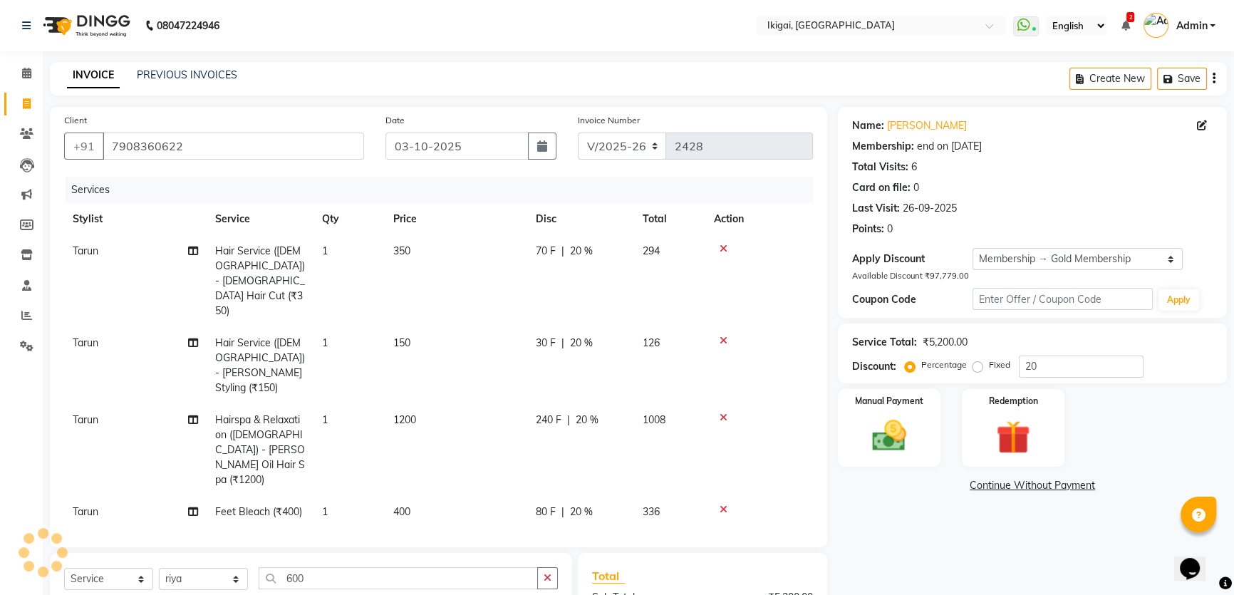
scroll to position [50, 0]
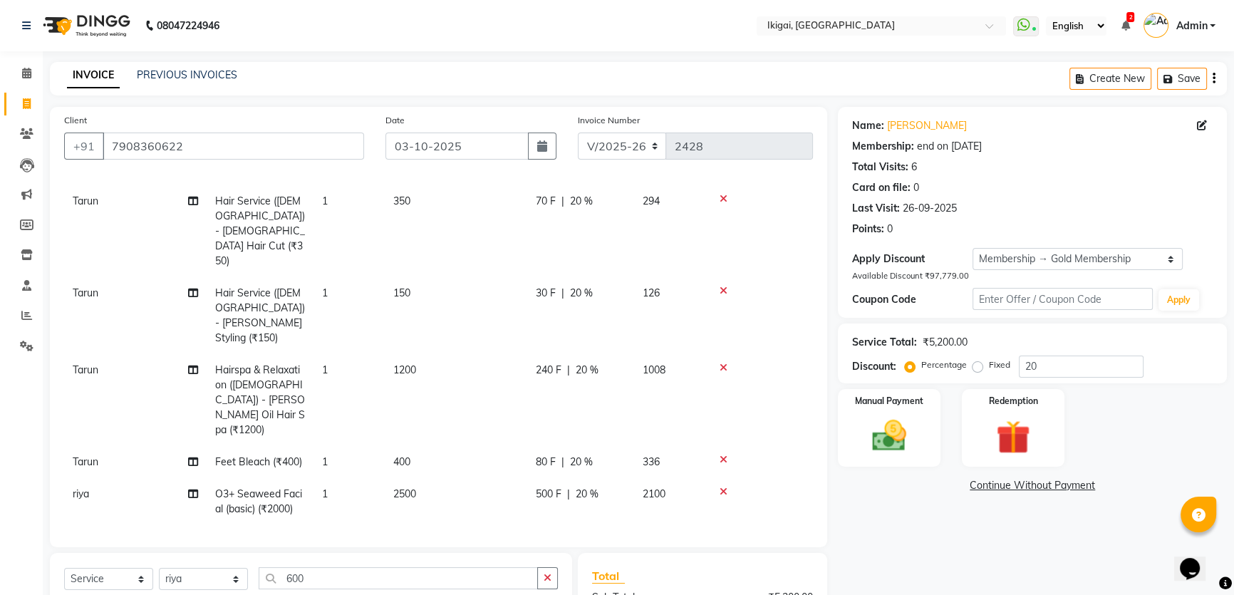
click at [580, 203] on span "20 %" at bounding box center [581, 201] width 23 height 15
select select "24732"
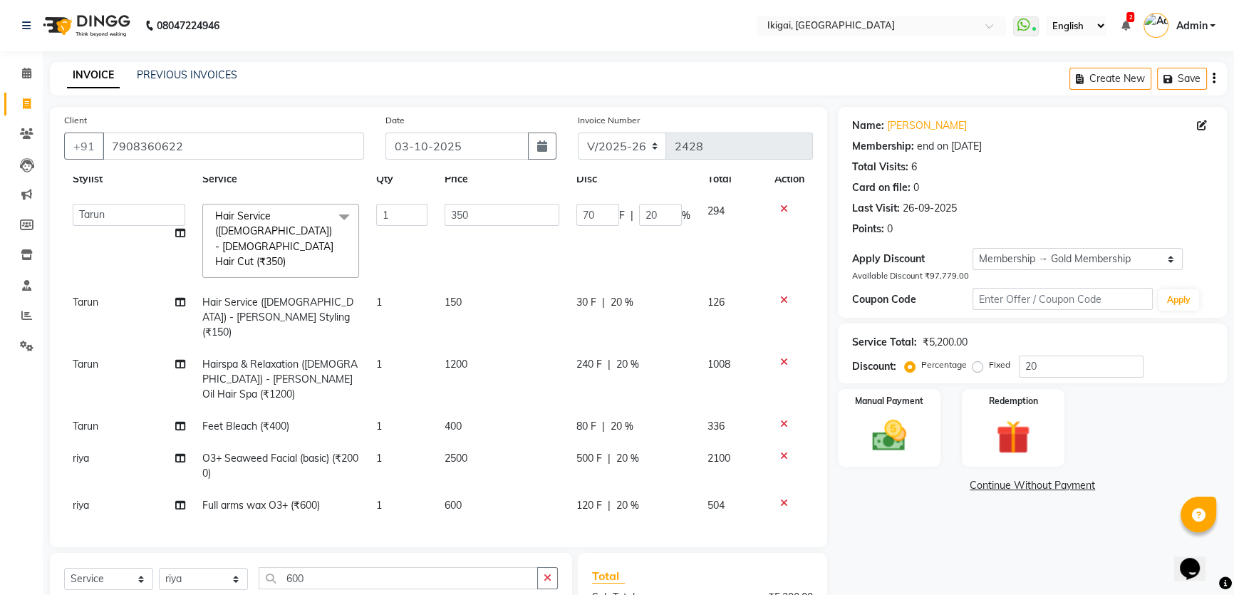
scroll to position [0, 0]
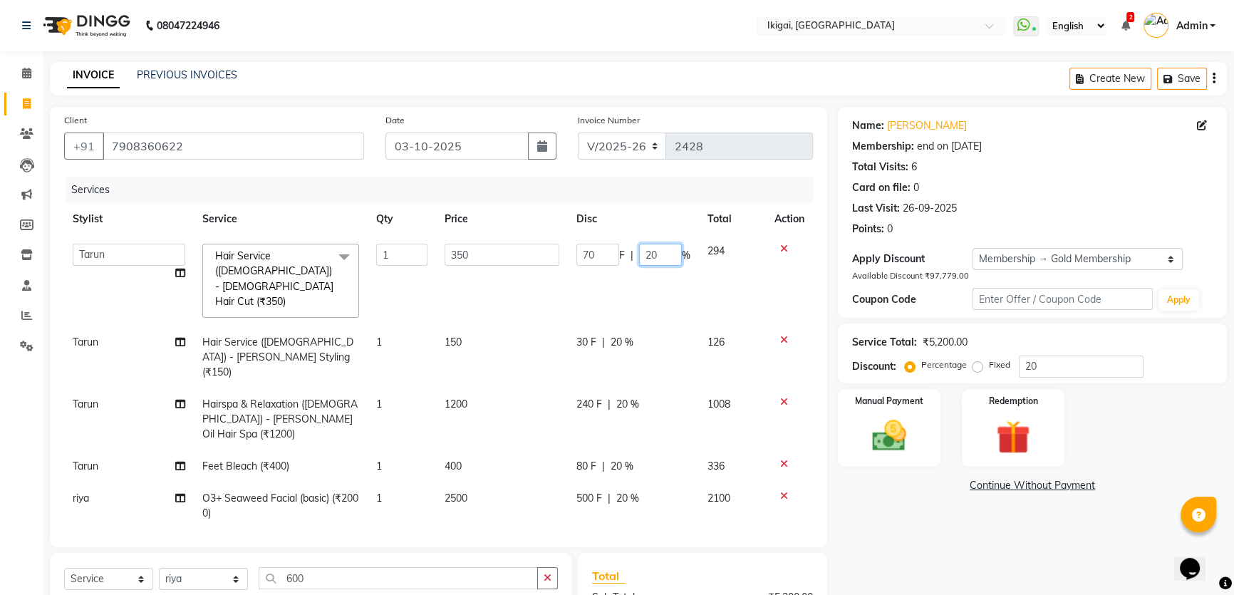
click at [662, 259] on input "20" at bounding box center [660, 255] width 43 height 22
type input "2"
type input "10"
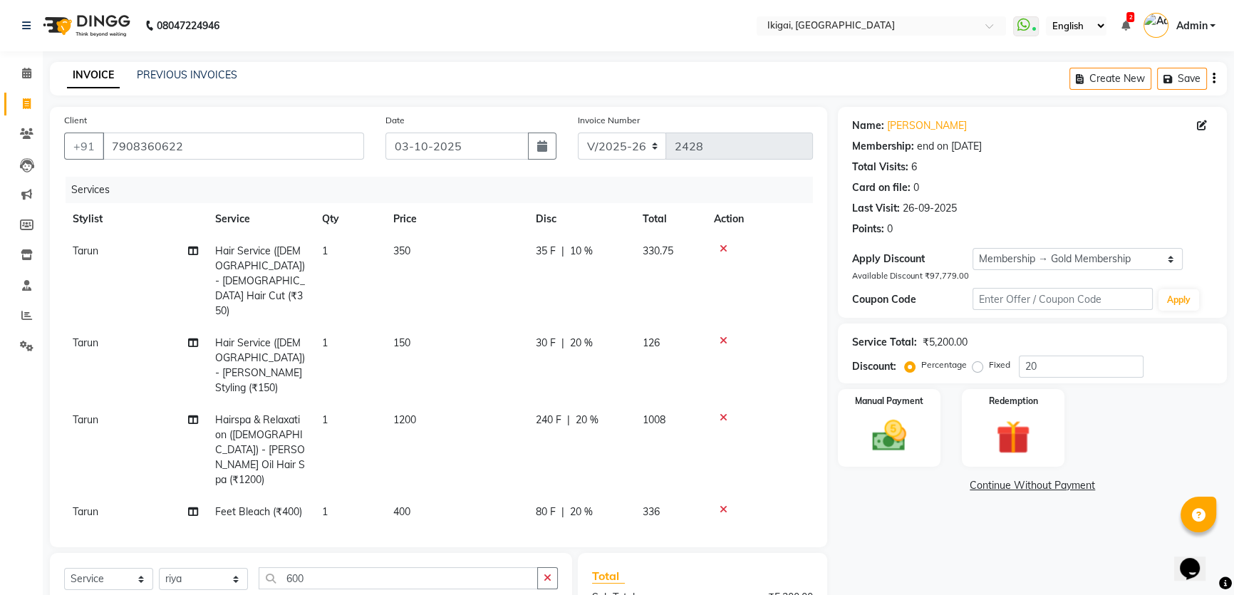
click at [885, 514] on div "Name: [PERSON_NAME] Membership: end on [DATE] Total Visits: 6 Card on file: 0 L…" at bounding box center [1038, 442] width 400 height 670
click at [578, 335] on span "20 %" at bounding box center [581, 342] width 23 height 15
select select "24732"
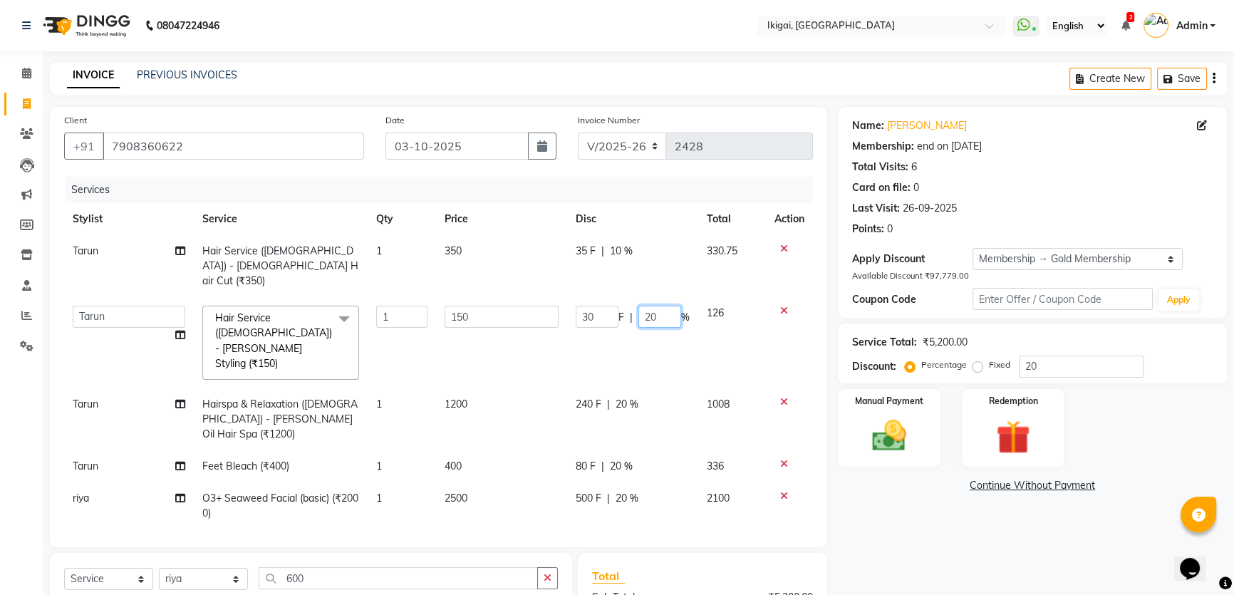
click at [655, 306] on input "20" at bounding box center [659, 317] width 43 height 22
type input "2"
type input "1"
type input "00"
click at [906, 541] on div "Name: [PERSON_NAME] Membership: end on [DATE] Total Visits: 6 Card on file: 0 L…" at bounding box center [1038, 442] width 400 height 670
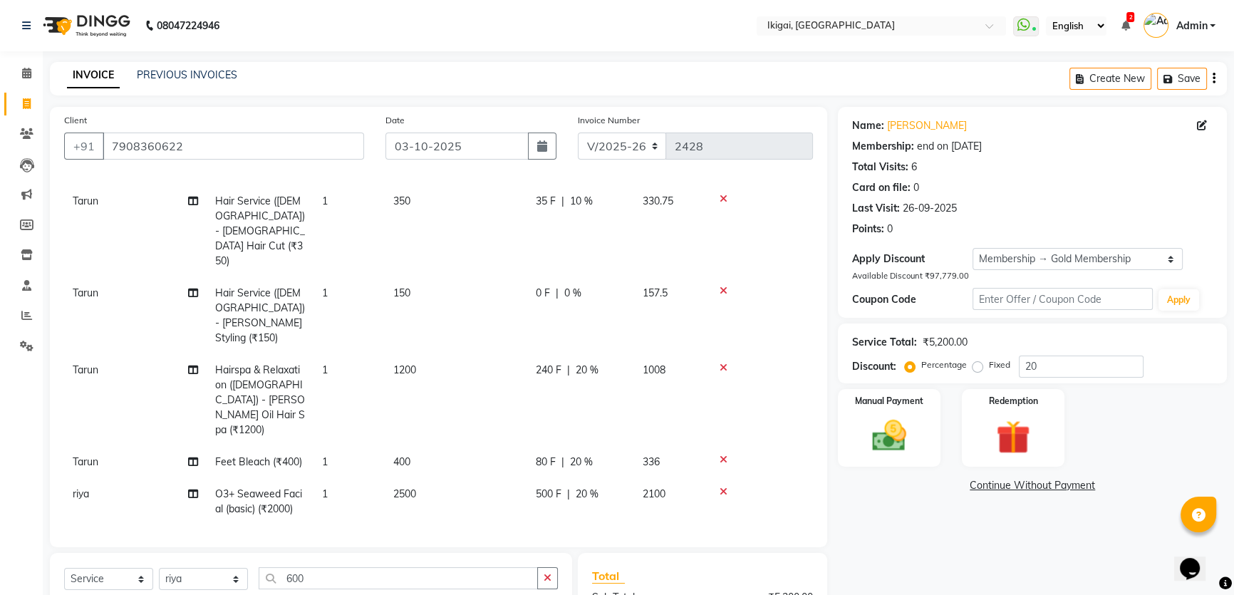
scroll to position [50, 0]
click at [590, 363] on span "20 %" at bounding box center [586, 370] width 23 height 15
select select "24732"
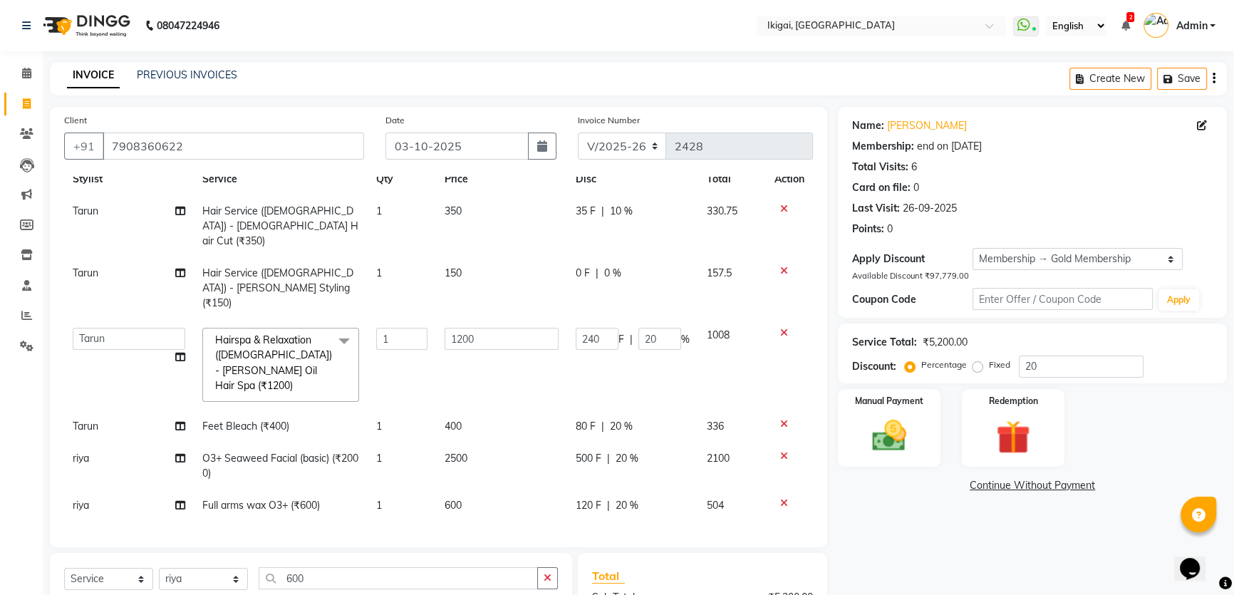
scroll to position [4, 0]
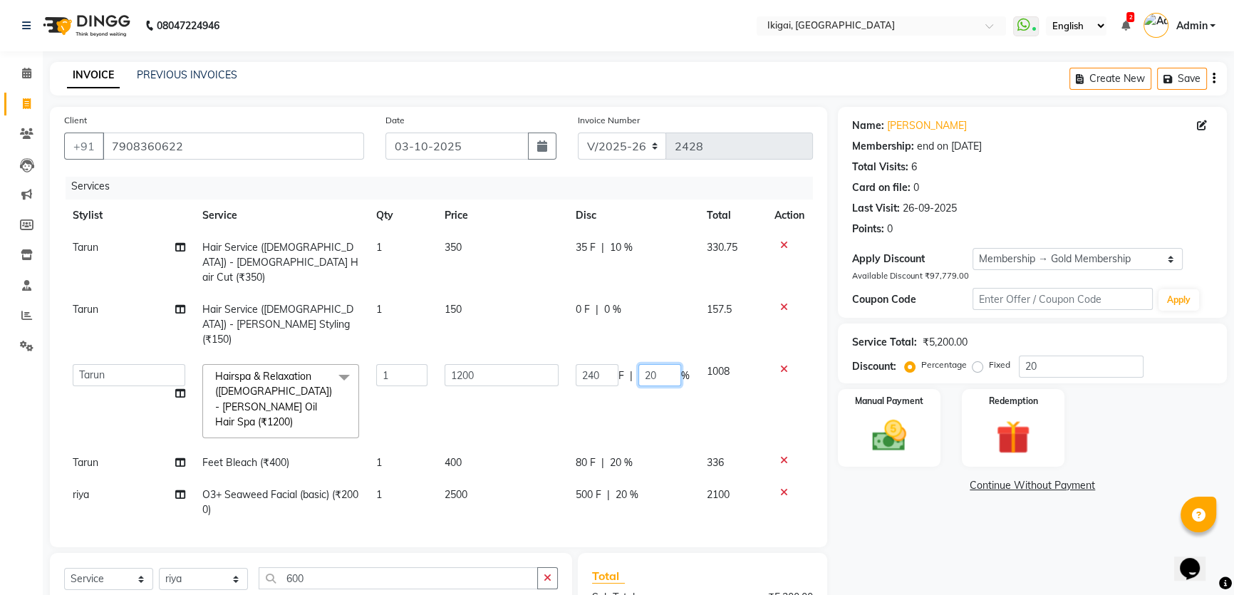
click at [646, 364] on input "20" at bounding box center [659, 375] width 43 height 22
type input "2"
type input "10"
click at [869, 514] on div "Name: [PERSON_NAME] Membership: end on [DATE] Total Visits: 6 Card on file: 0 L…" at bounding box center [1038, 442] width 400 height 670
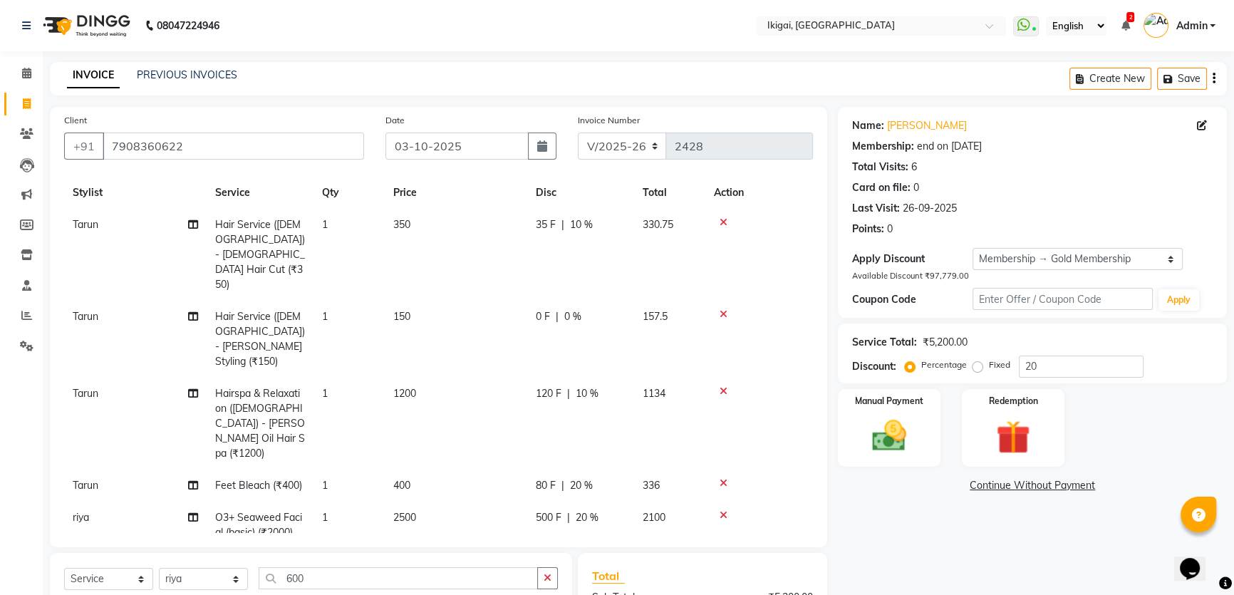
scroll to position [50, 0]
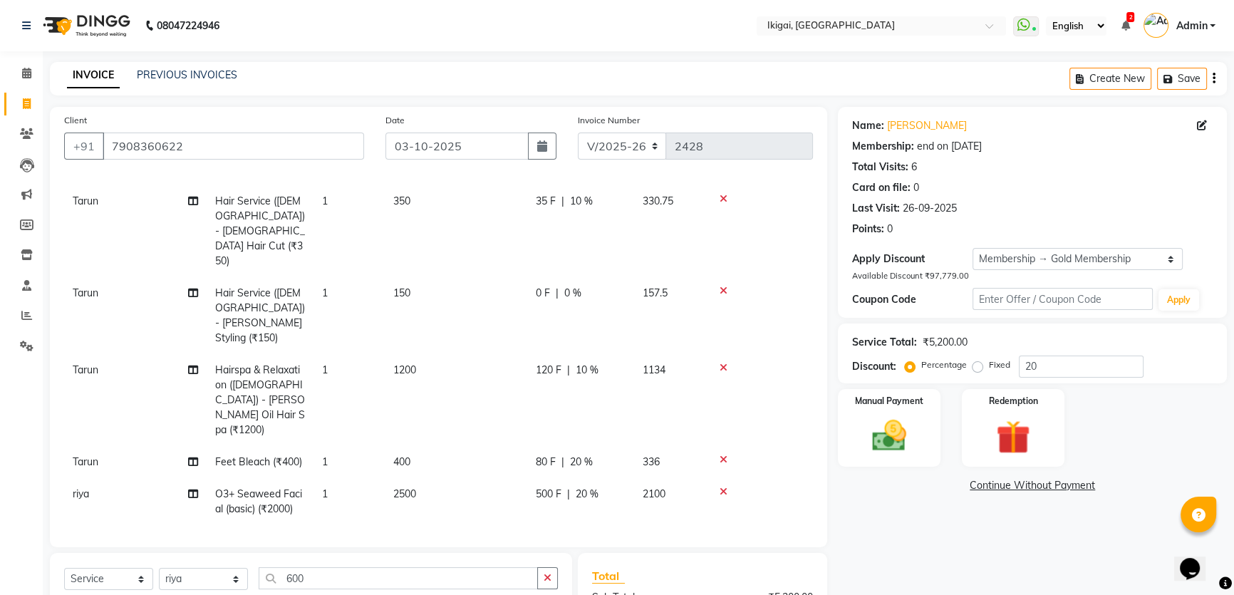
click at [584, 454] on span "20 %" at bounding box center [581, 461] width 23 height 15
select select "24732"
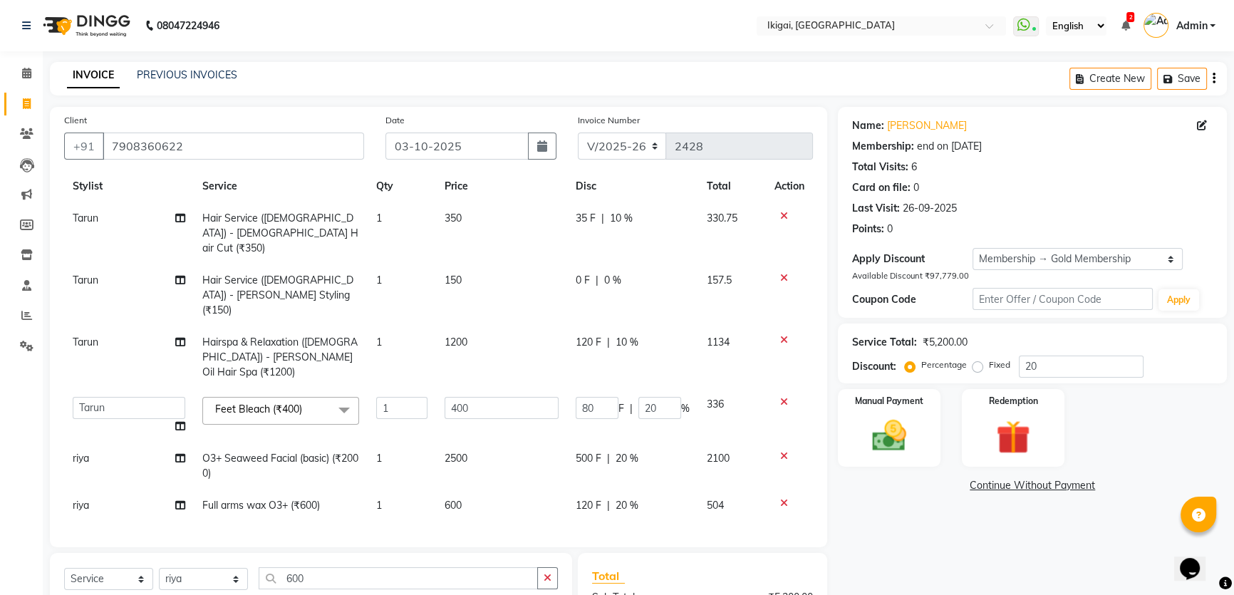
scroll to position [0, 0]
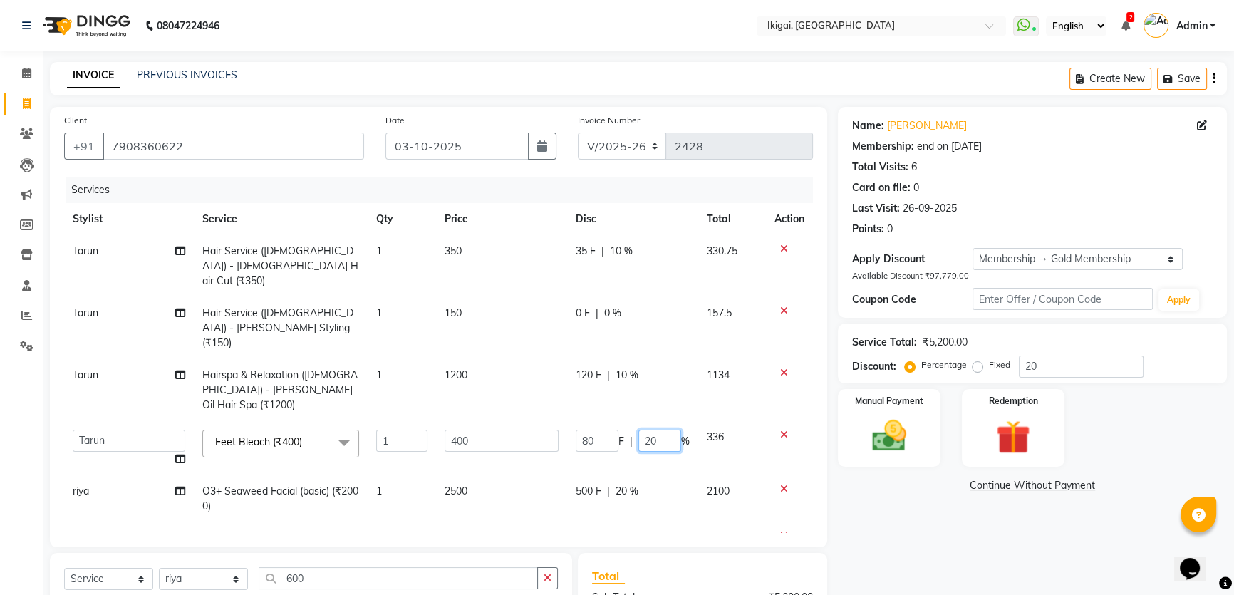
click at [660, 429] on input "20" at bounding box center [659, 440] width 43 height 22
type input "2"
type input "10"
click at [876, 524] on div "Name: [PERSON_NAME] Membership: end on [DATE] Total Visits: 6 Card on file: 0 L…" at bounding box center [1038, 442] width 400 height 670
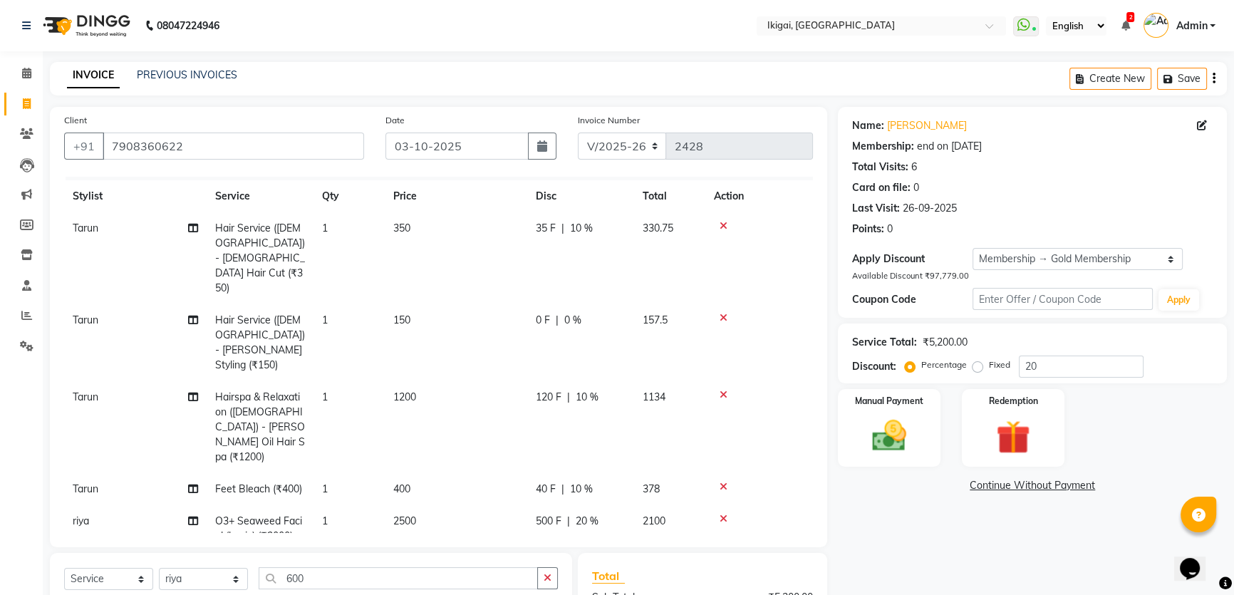
scroll to position [50, 0]
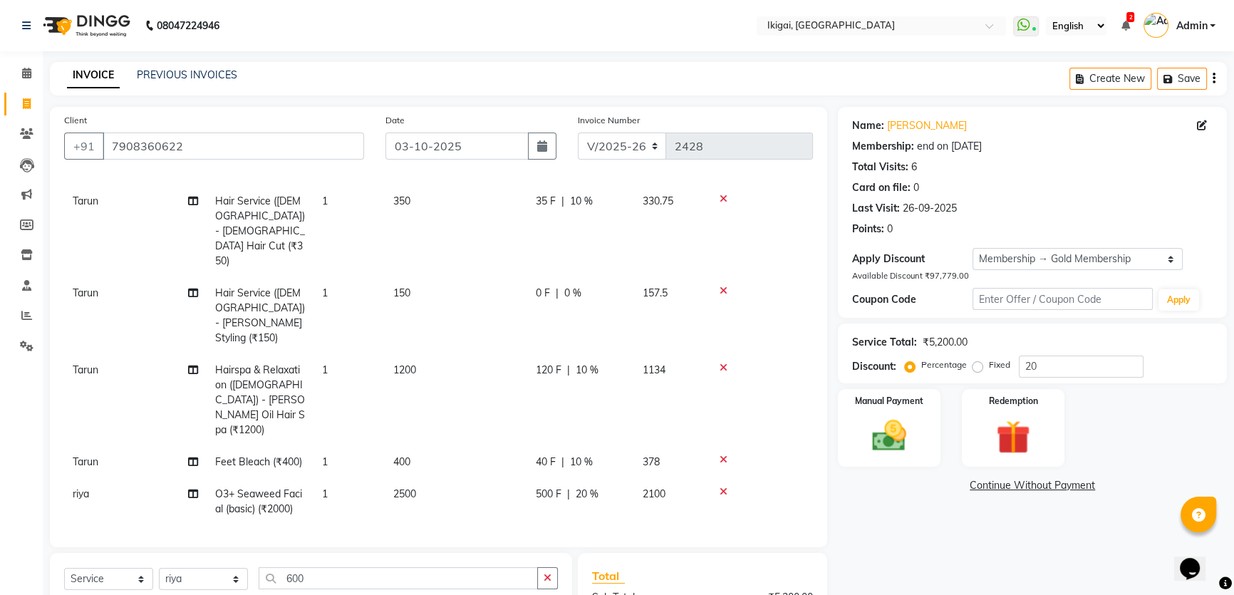
click at [601, 486] on div "500 F | 20 %" at bounding box center [581, 493] width 90 height 15
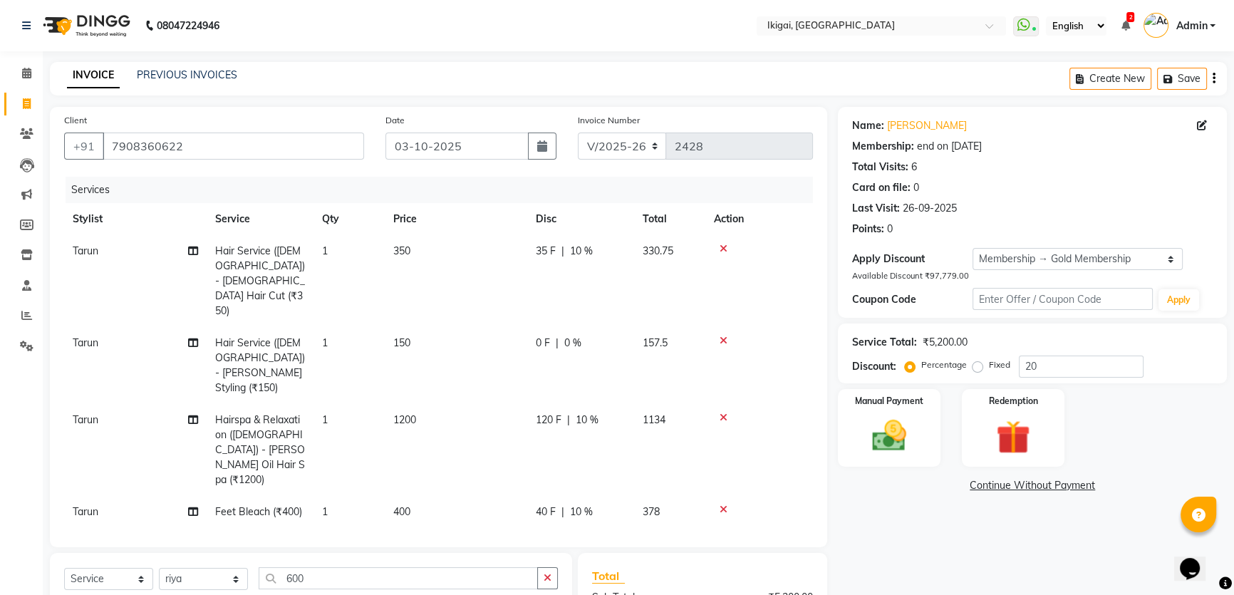
select select "82254"
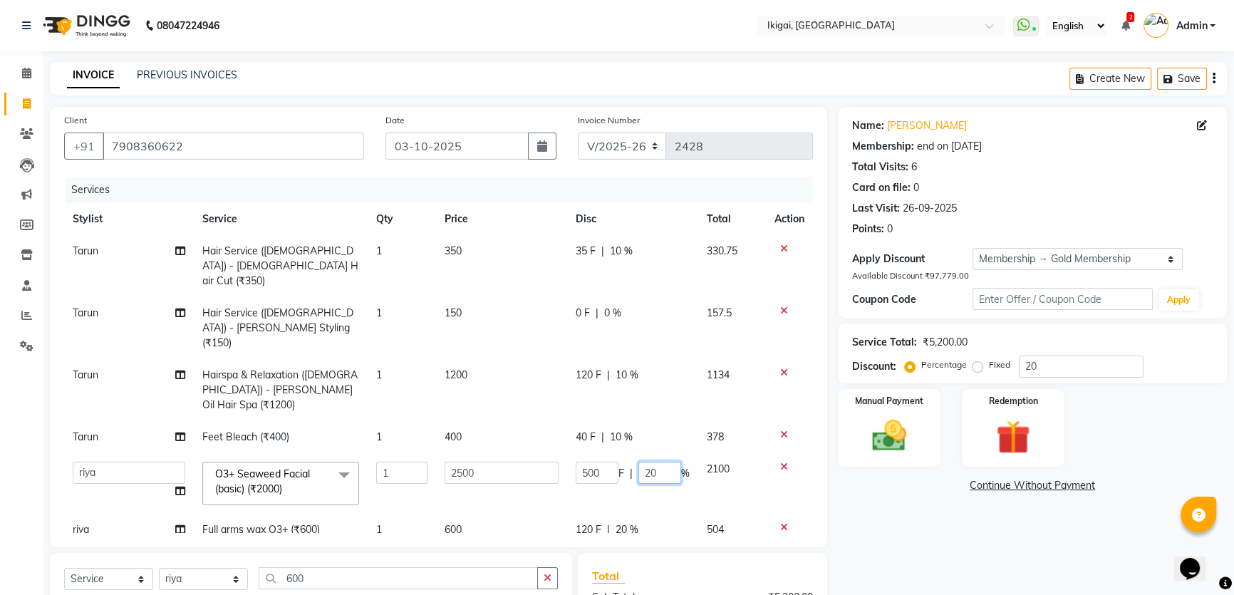
click at [655, 462] on input "20" at bounding box center [659, 473] width 43 height 22
type input "2"
type input "10"
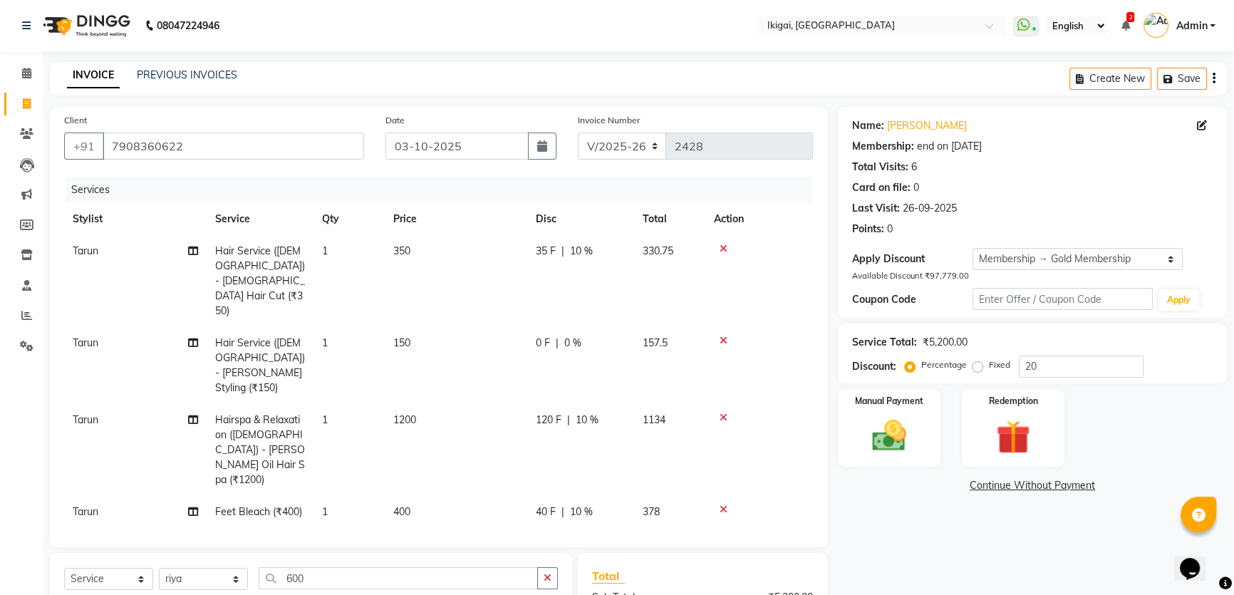
click at [895, 527] on div "Name: [PERSON_NAME] Membership: end on [DATE] Total Visits: 6 Card on file: 0 L…" at bounding box center [1038, 442] width 400 height 670
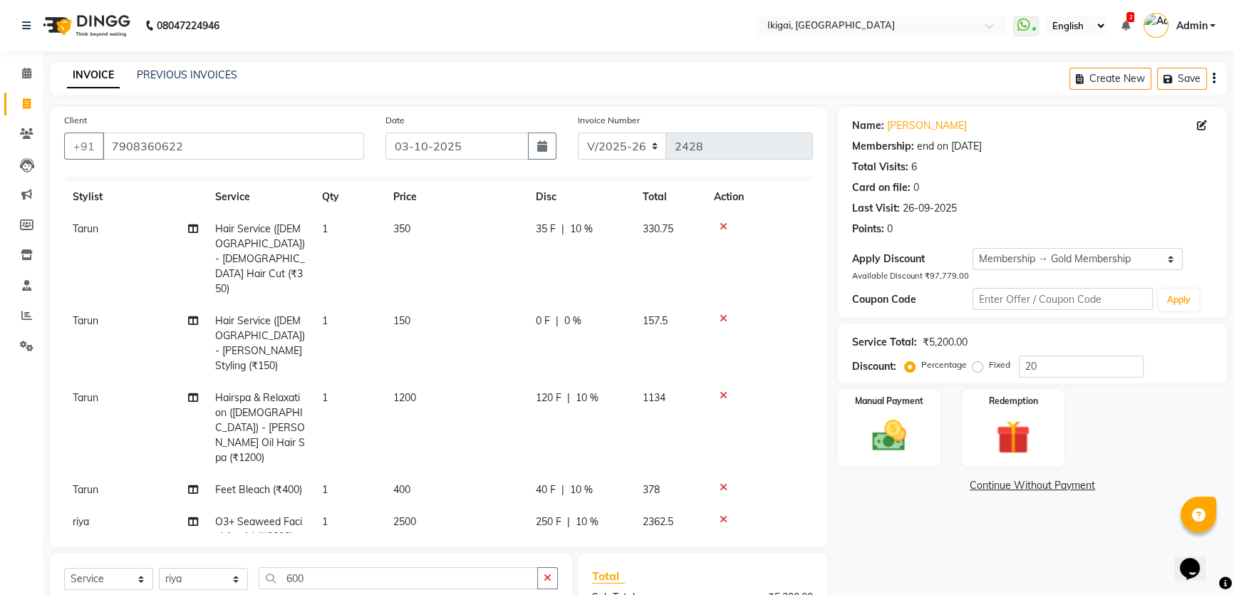
scroll to position [50, 0]
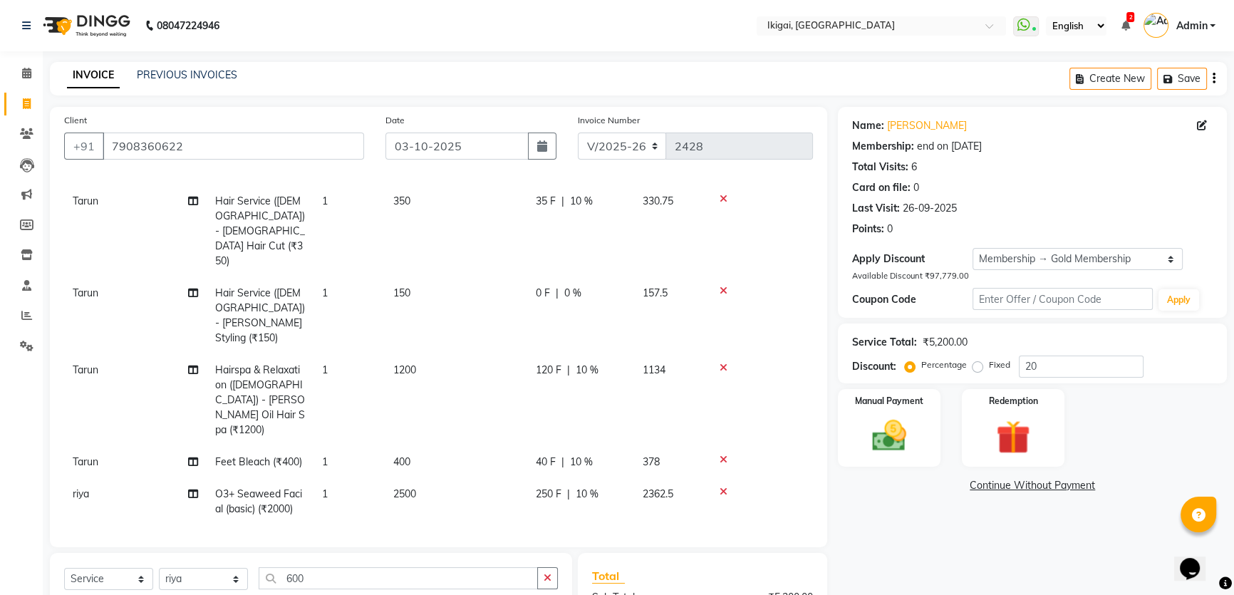
click at [594, 533] on span "20 %" at bounding box center [586, 540] width 23 height 15
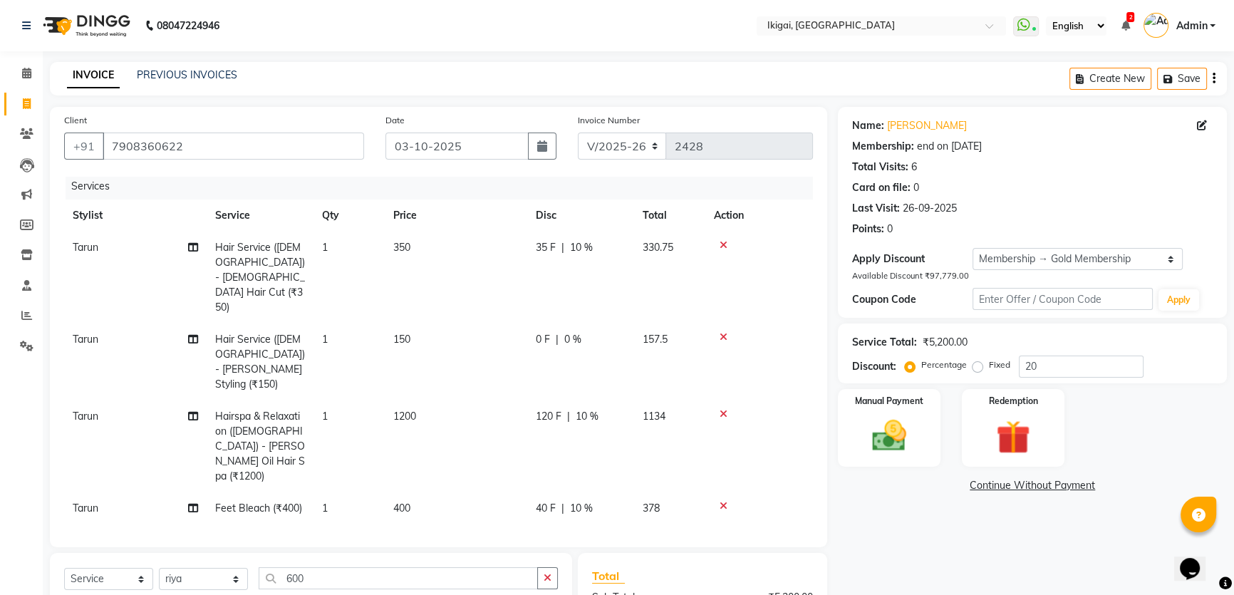
select select "82254"
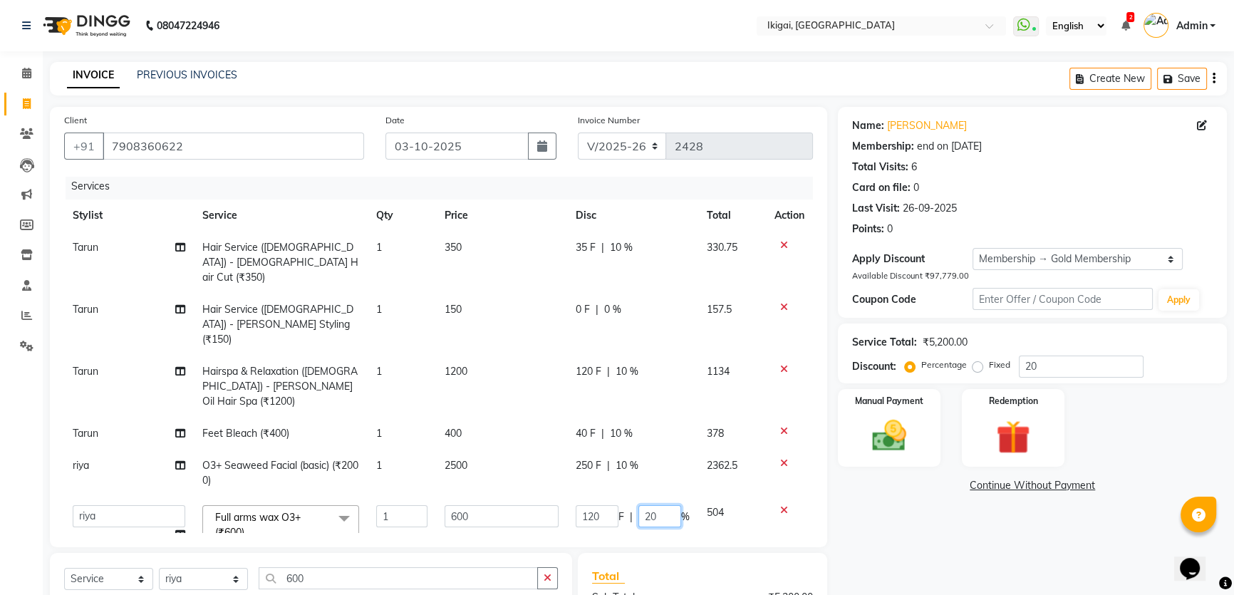
click at [647, 505] on input "20" at bounding box center [659, 516] width 43 height 22
type input "2"
type input "00"
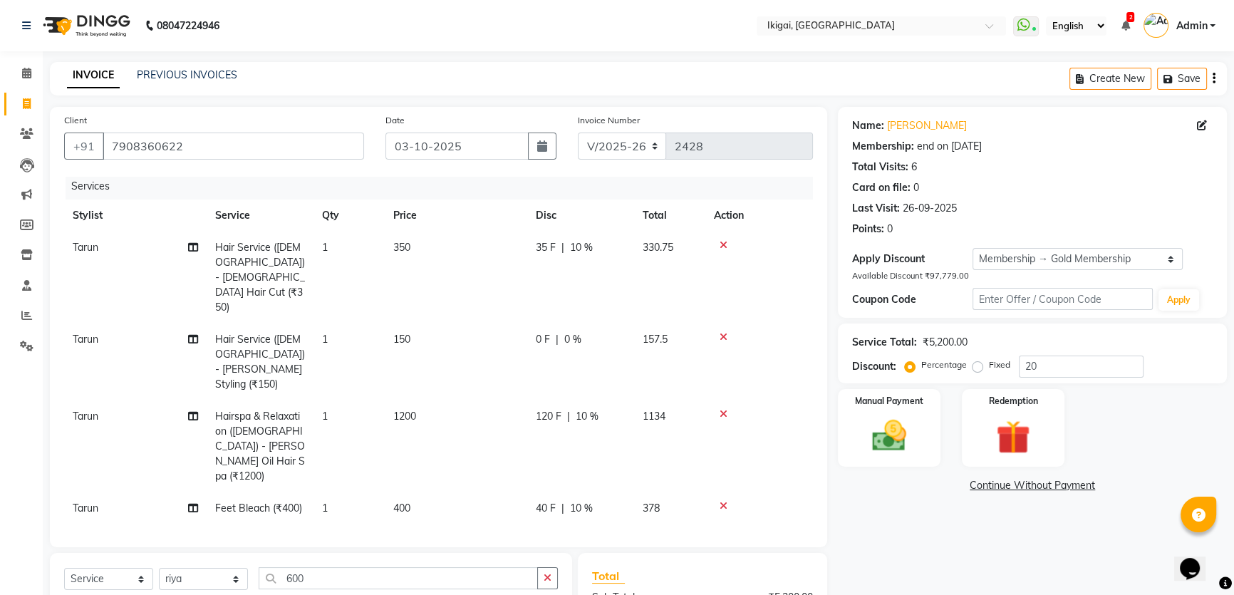
click at [942, 549] on div "Name: [PERSON_NAME] Membership: end on [DATE] Total Visits: 6 Card on file: 0 L…" at bounding box center [1038, 442] width 400 height 670
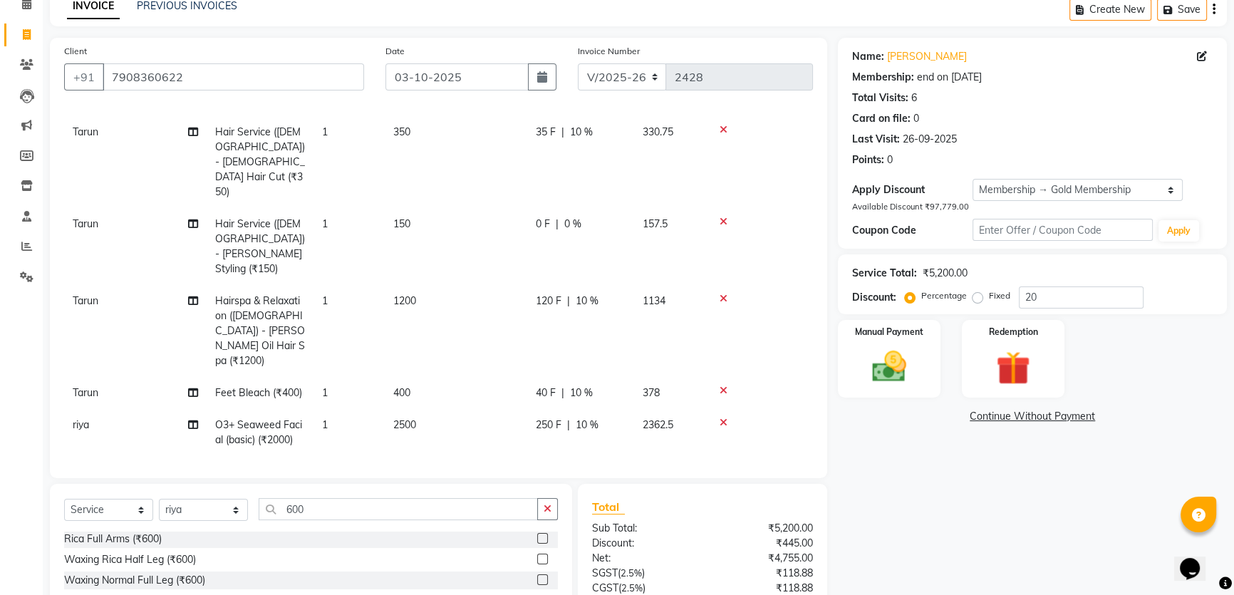
scroll to position [129, 0]
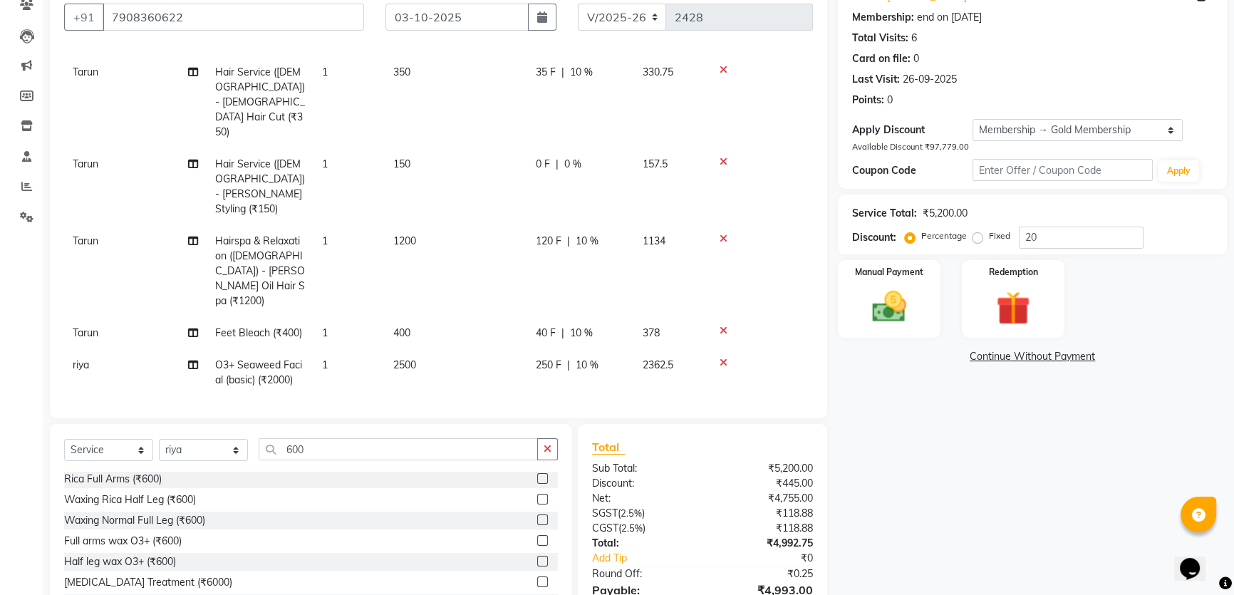
click at [588, 405] on div "0 F | 0 %" at bounding box center [581, 412] width 90 height 15
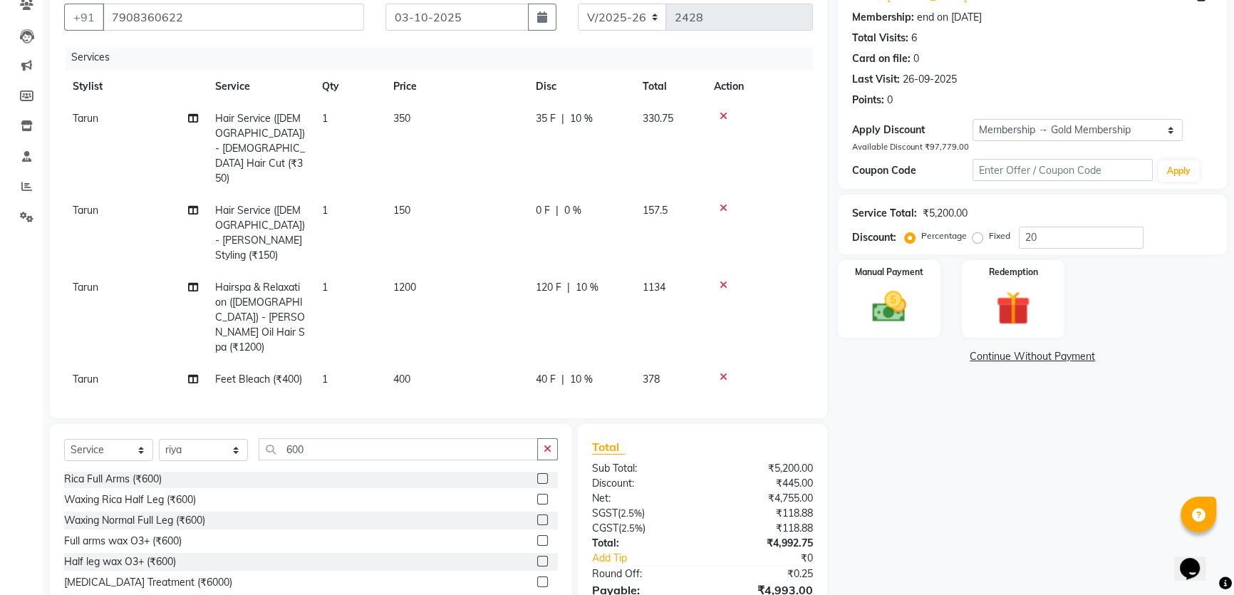
select select "82254"
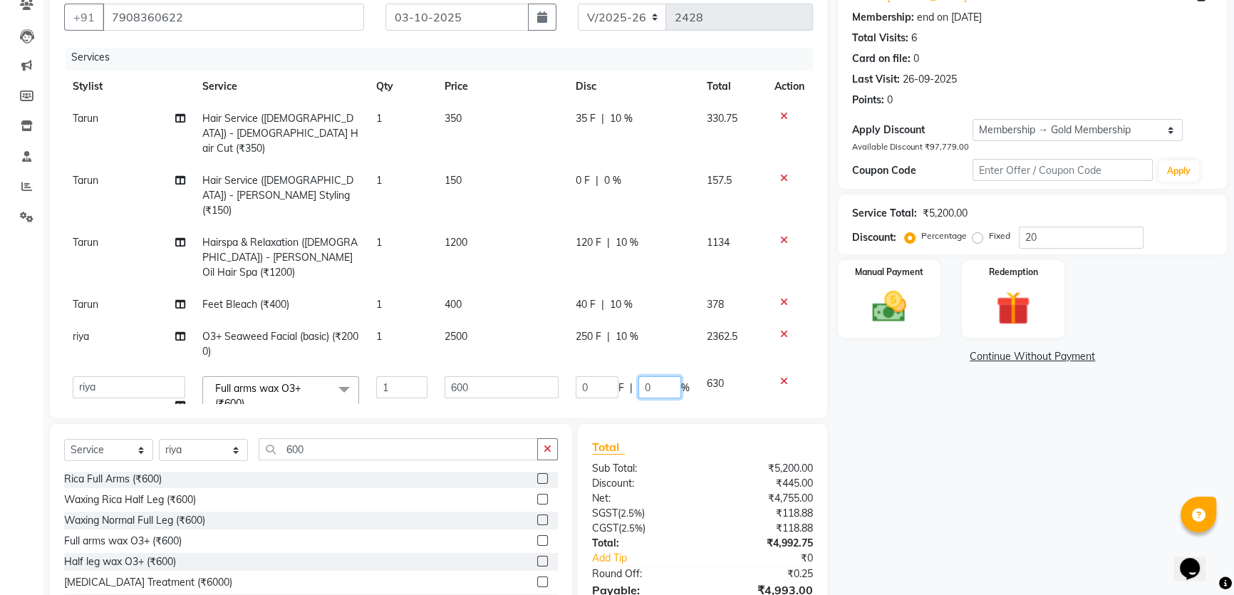
click at [643, 376] on input "0" at bounding box center [659, 387] width 43 height 22
type input "10"
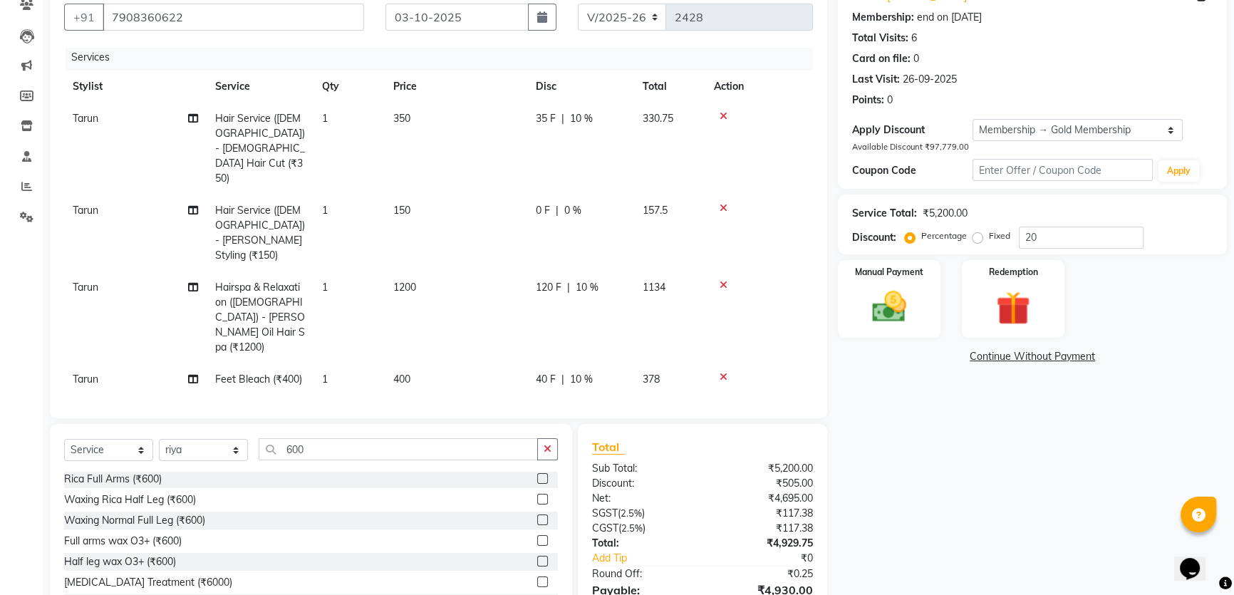
click at [869, 432] on div "Name: [PERSON_NAME] Membership: end on [DATE] Total Visits: 6 Card on file: 0 L…" at bounding box center [1038, 313] width 400 height 670
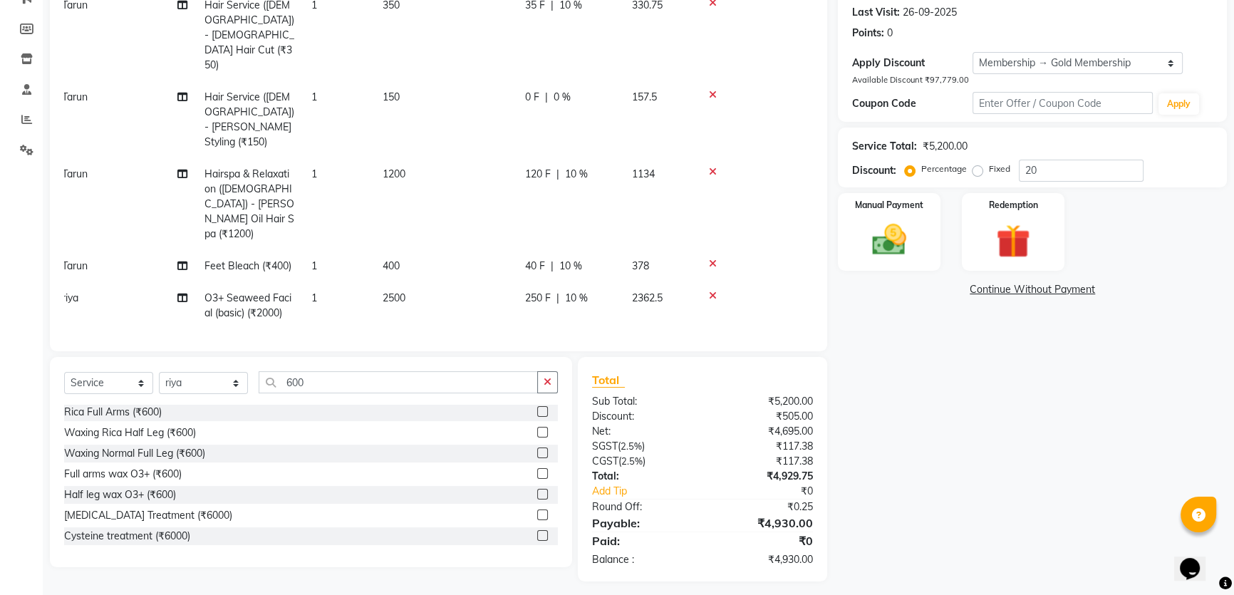
scroll to position [204, 0]
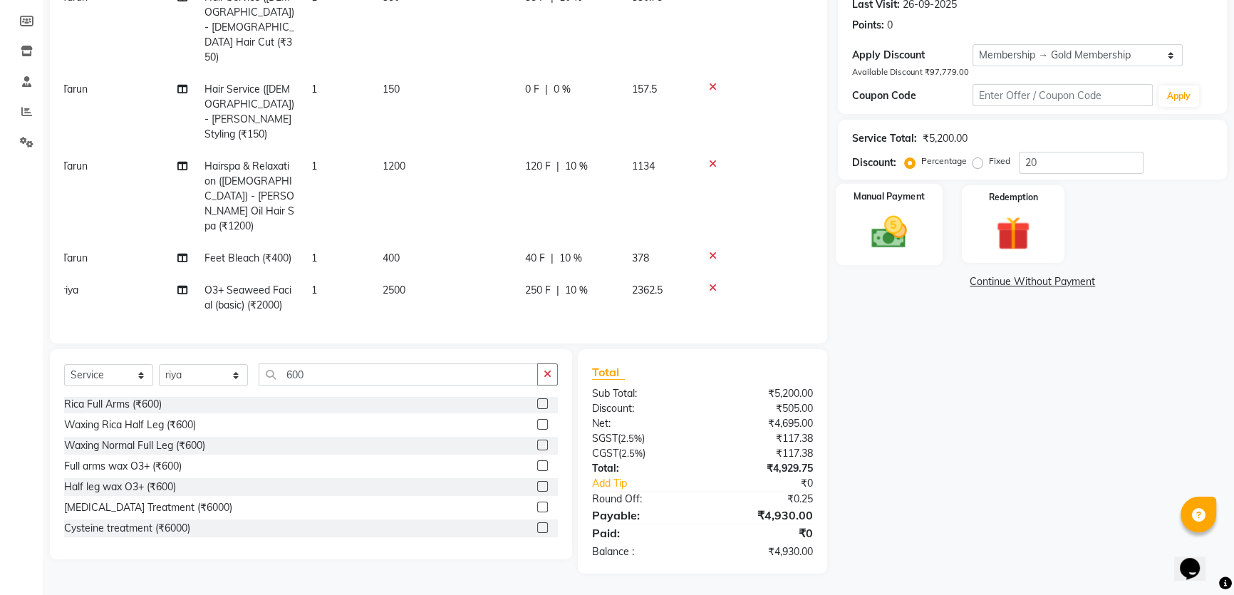
click at [927, 231] on div "Manual Payment" at bounding box center [888, 224] width 107 height 81
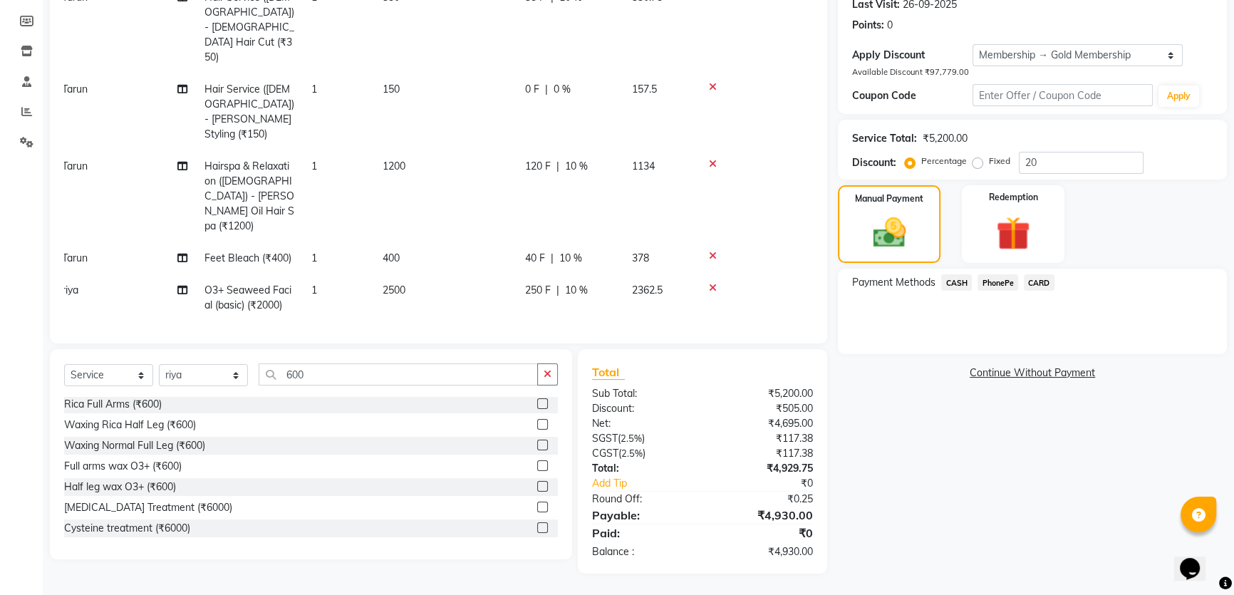
click at [990, 278] on span "PhonePe" at bounding box center [997, 282] width 41 height 16
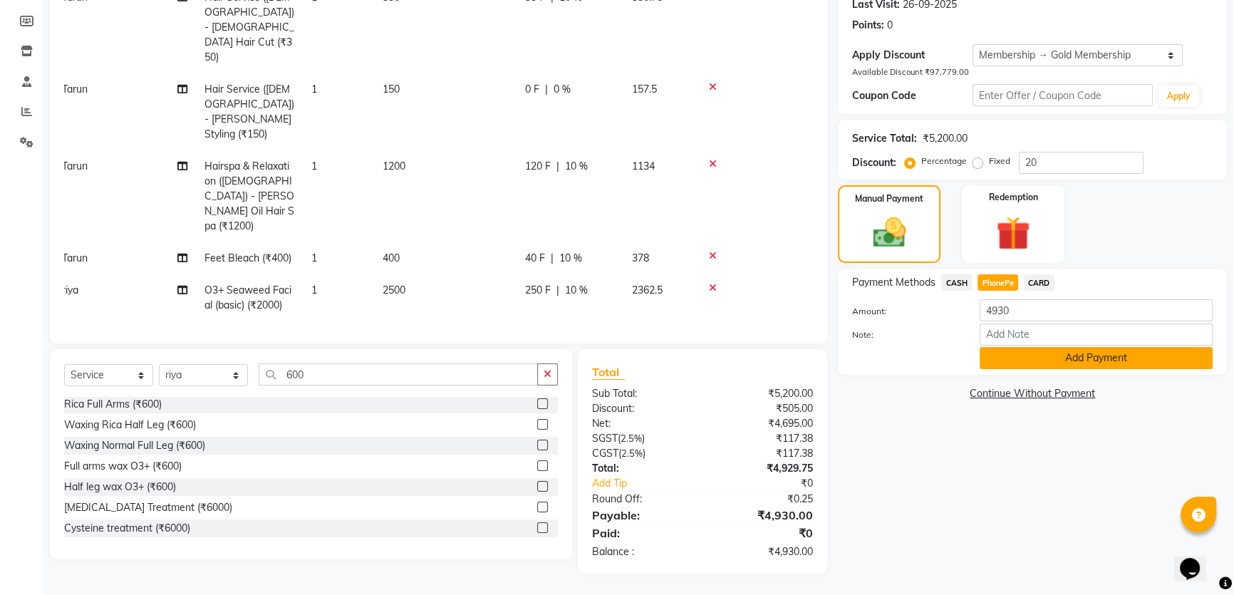
click at [1013, 355] on button "Add Payment" at bounding box center [1095, 358] width 233 height 22
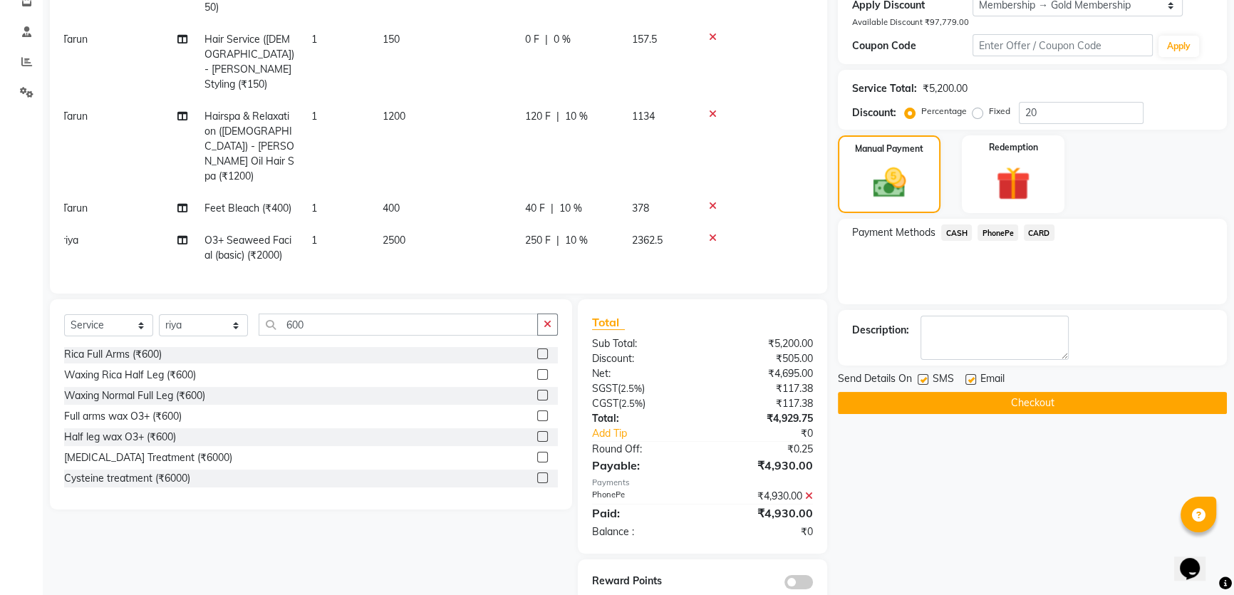
scroll to position [269, 0]
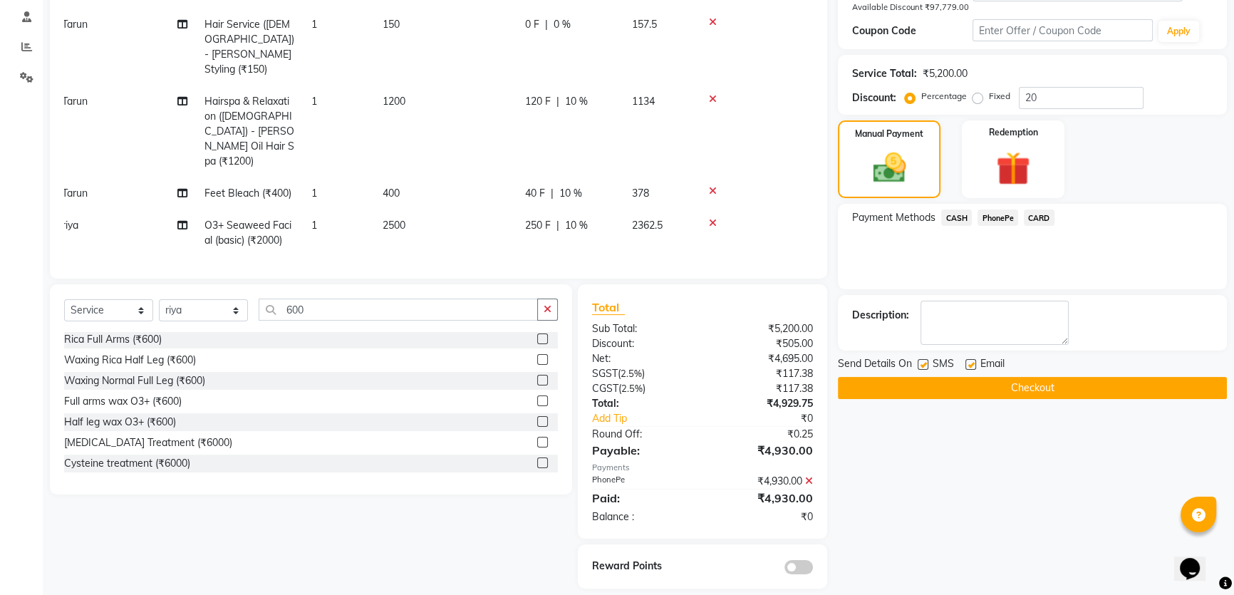
click at [995, 388] on button "Checkout" at bounding box center [1032, 388] width 389 height 22
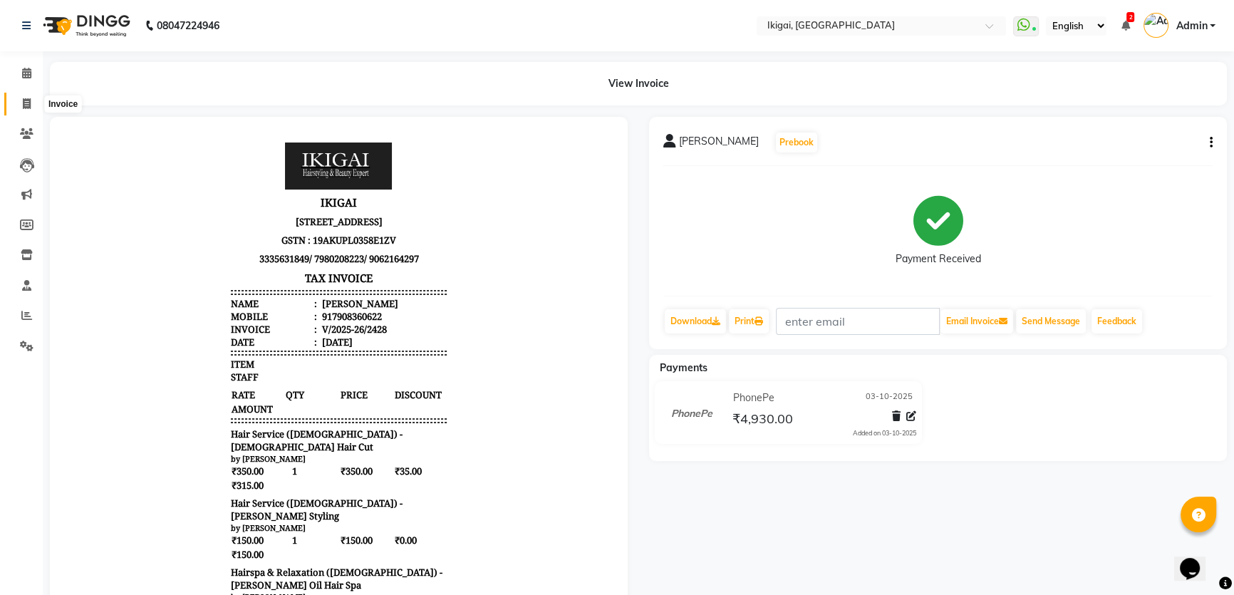
click at [21, 100] on span at bounding box center [26, 104] width 25 height 16
select select "service"
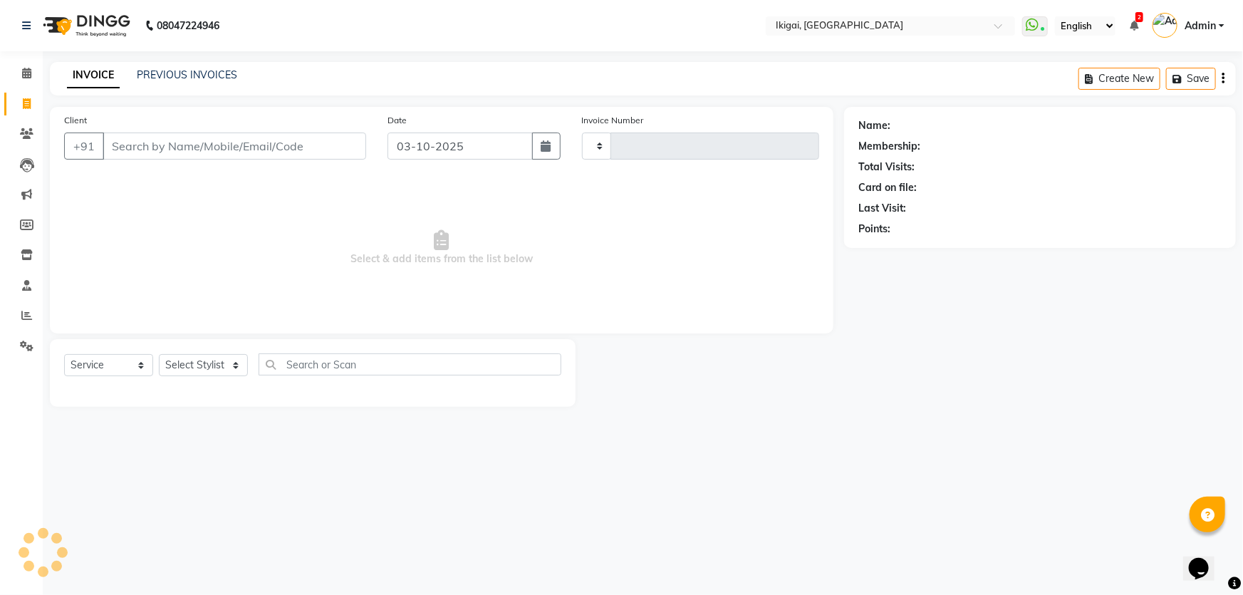
type input "2429"
select select "4429"
click at [209, 367] on select "Select Stylist [PERSON_NAME] [PERSON_NAME] [PERSON_NAME] [PERSON_NAME] [PERSON_…" at bounding box center [203, 365] width 89 height 22
select select "24732"
click at [159, 354] on select "Select Stylist [PERSON_NAME] [PERSON_NAME] [PERSON_NAME] [PERSON_NAME] [PERSON_…" at bounding box center [203, 365] width 89 height 22
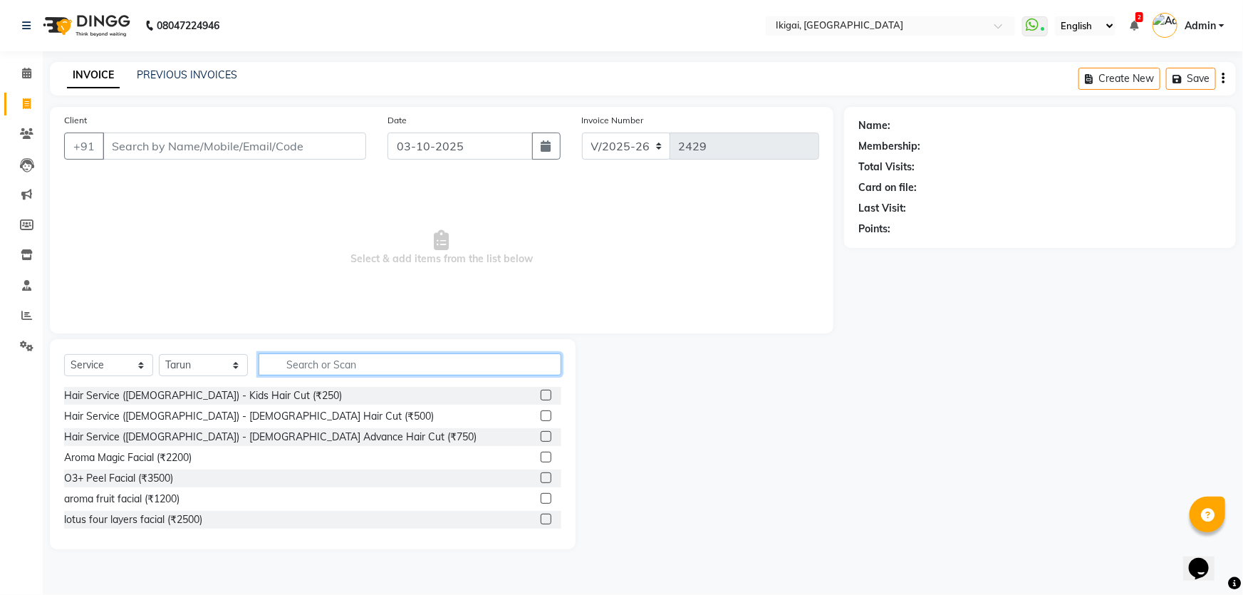
click at [309, 372] on input "text" at bounding box center [410, 364] width 303 height 22
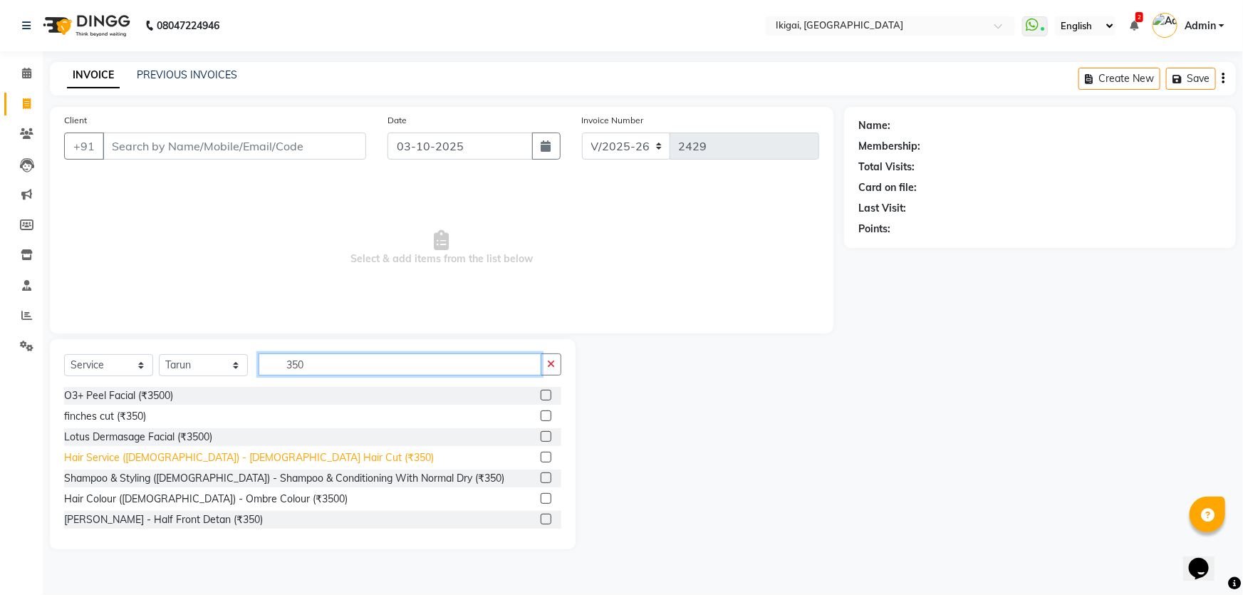
type input "350"
click at [221, 460] on div "Hair Service ([DEMOGRAPHIC_DATA]) - [DEMOGRAPHIC_DATA] Hair Cut (₹350)" at bounding box center [249, 457] width 370 height 15
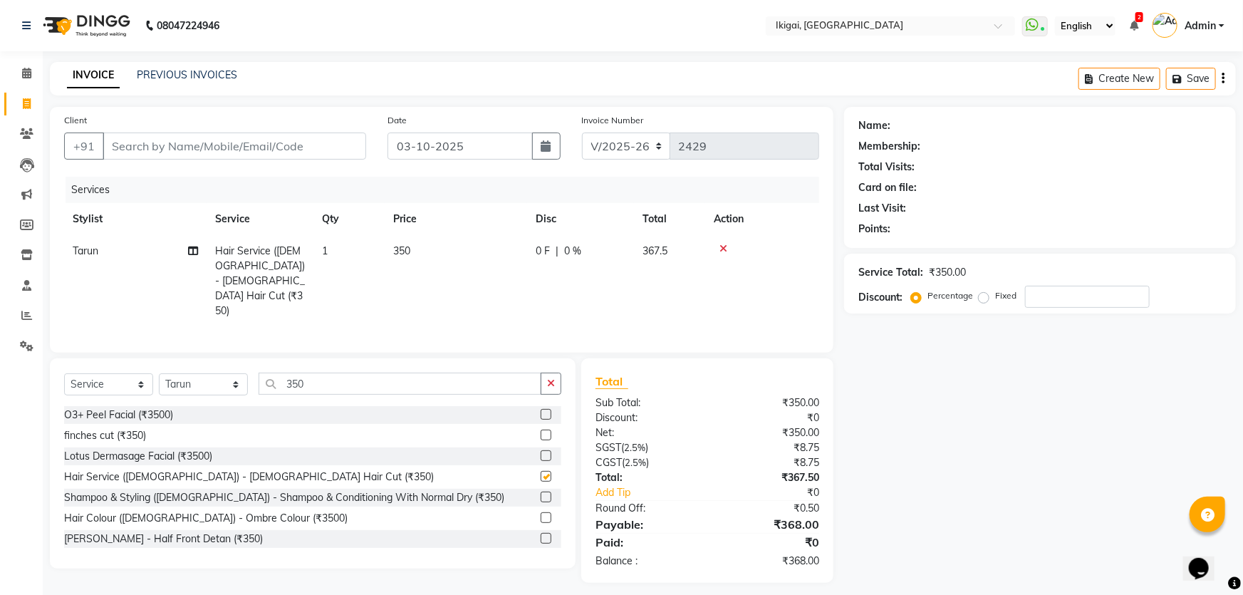
checkbox input "false"
click at [306, 372] on input "350" at bounding box center [400, 383] width 283 height 22
type input "3"
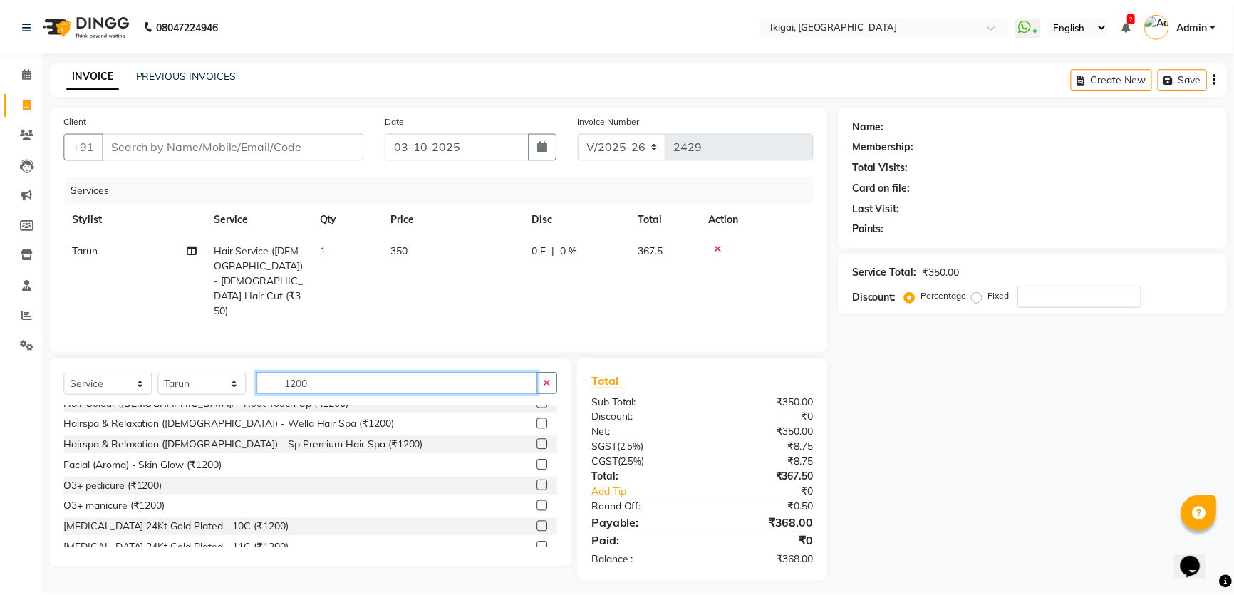
scroll to position [194, 0]
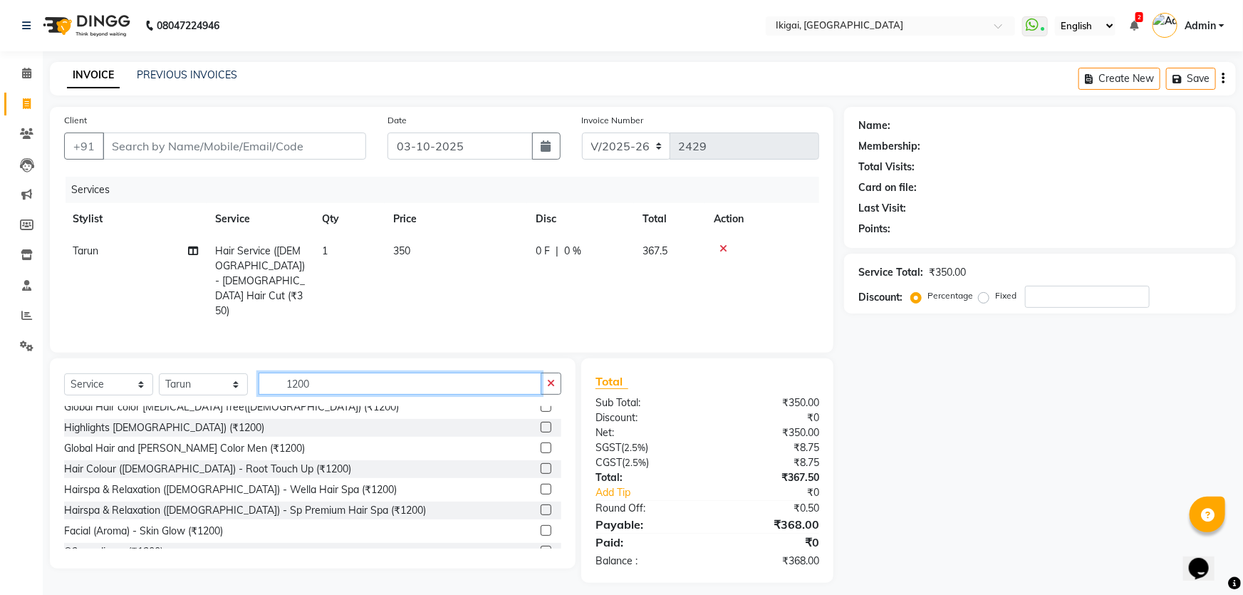
type input "1200"
click at [189, 419] on div "Highlights [DEMOGRAPHIC_DATA]) (₹1200)" at bounding box center [312, 428] width 497 height 18
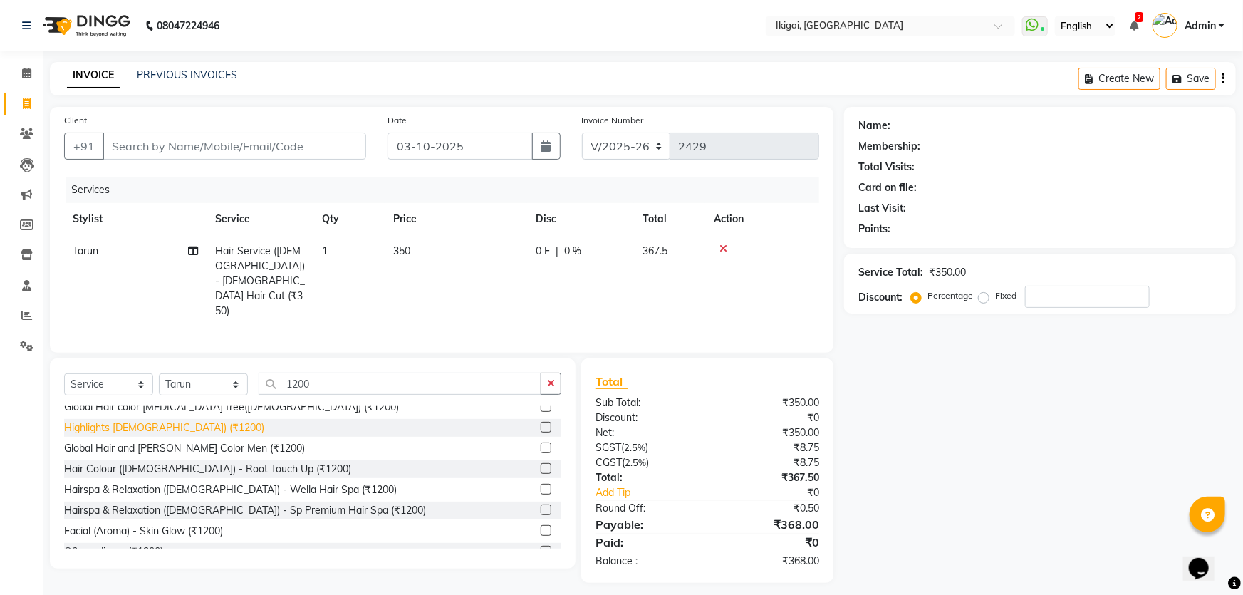
click at [167, 420] on div "Highlights [DEMOGRAPHIC_DATA]) (₹1200)" at bounding box center [164, 427] width 200 height 15
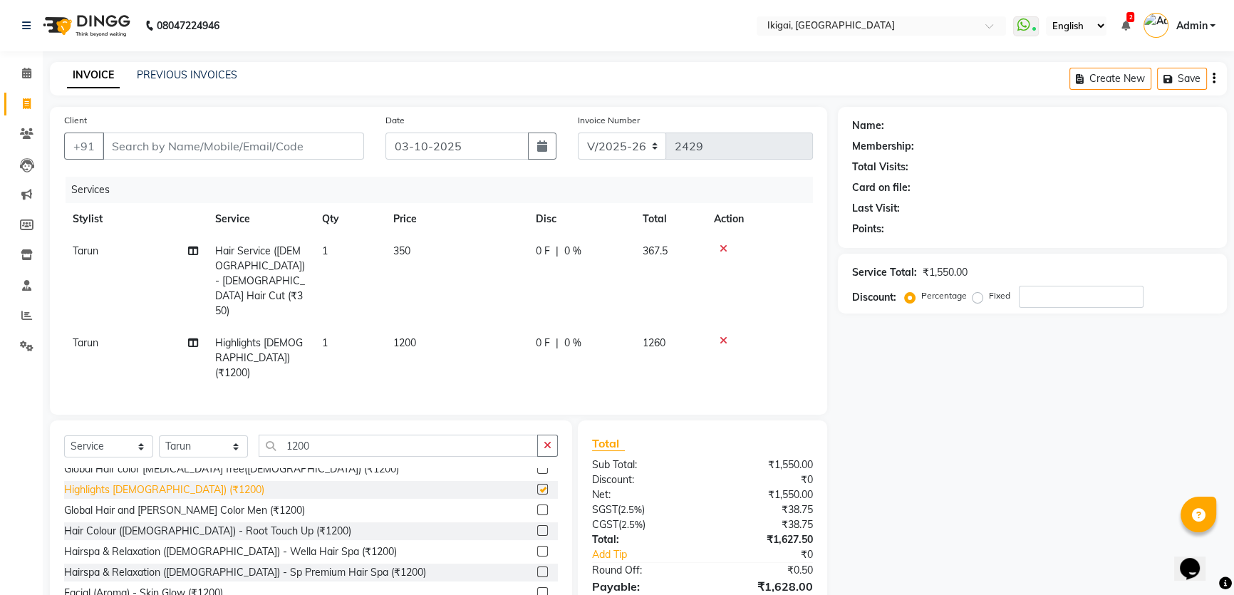
checkbox input "false"
click at [212, 435] on select "Select Stylist [PERSON_NAME] [PERSON_NAME] [PERSON_NAME] [PERSON_NAME] [PERSON_…" at bounding box center [203, 446] width 89 height 22
select select "82442"
click at [159, 435] on select "Select Stylist [PERSON_NAME] [PERSON_NAME] [PERSON_NAME] [PERSON_NAME] [PERSON_…" at bounding box center [203, 446] width 89 height 22
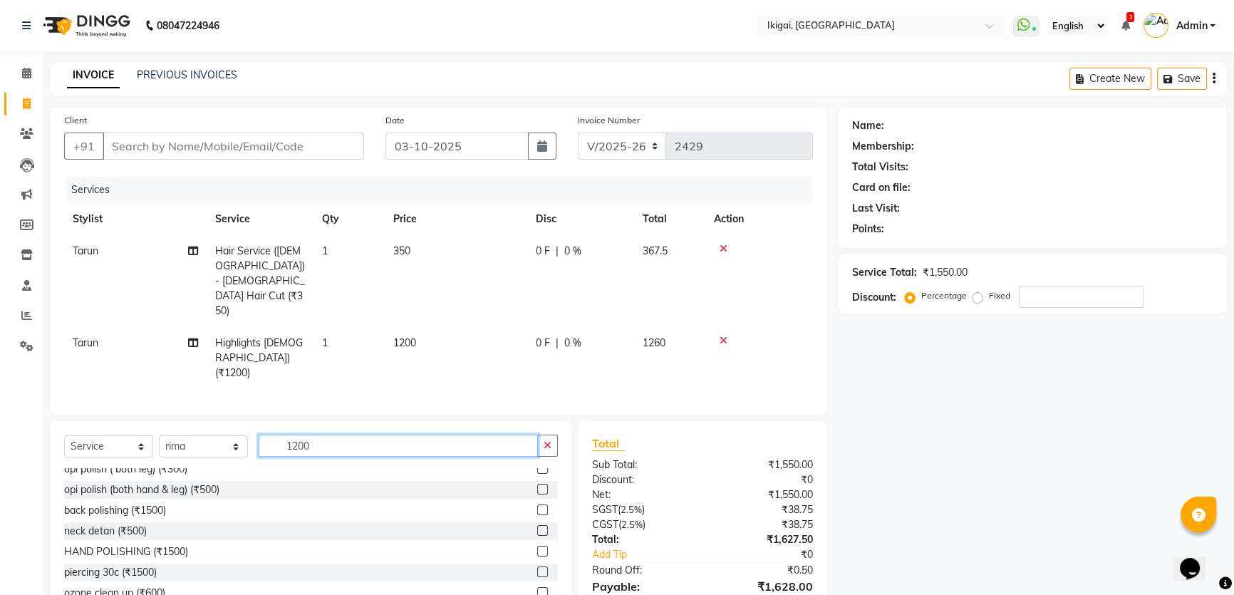
click at [327, 434] on input "1200" at bounding box center [398, 445] width 279 height 22
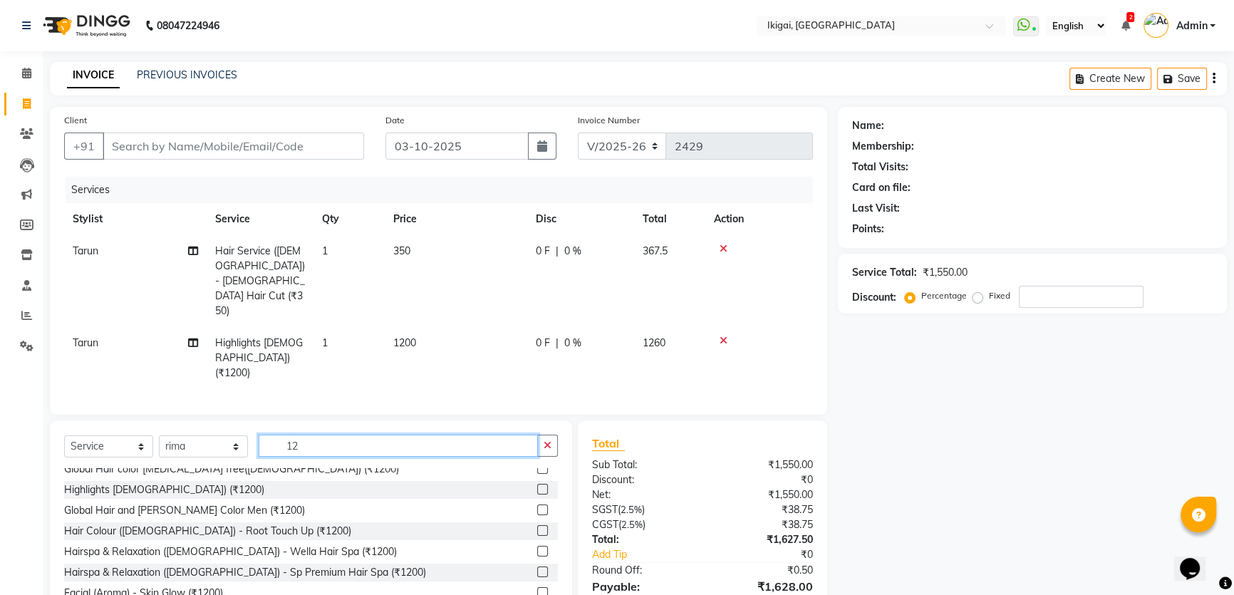
type input "1"
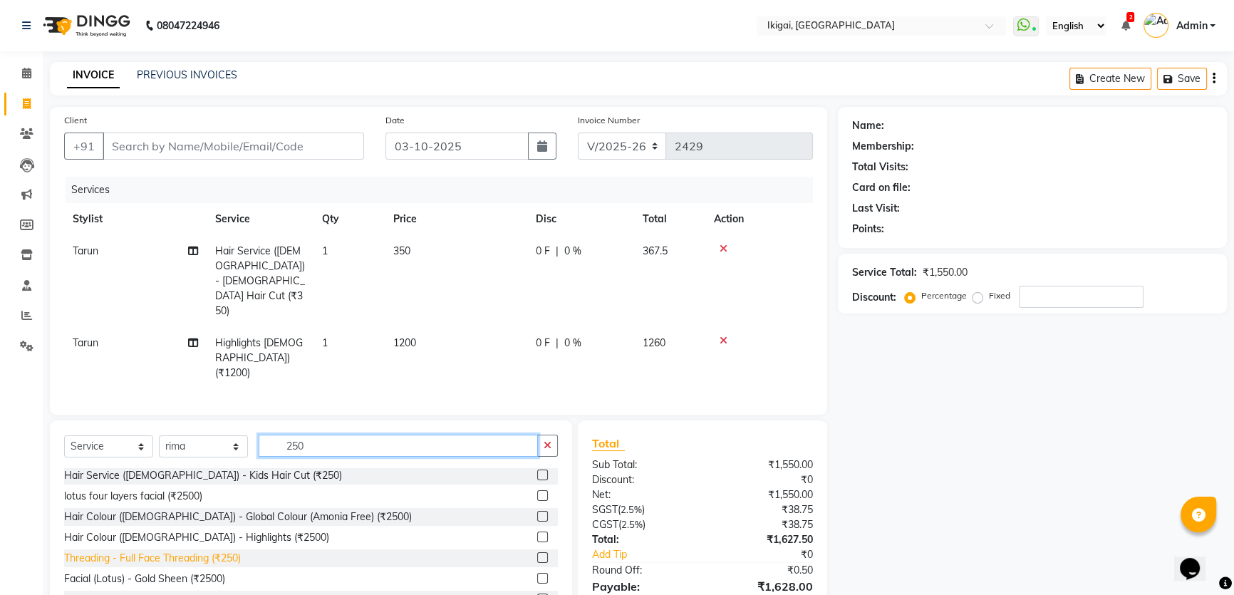
scroll to position [0, 0]
type input "250"
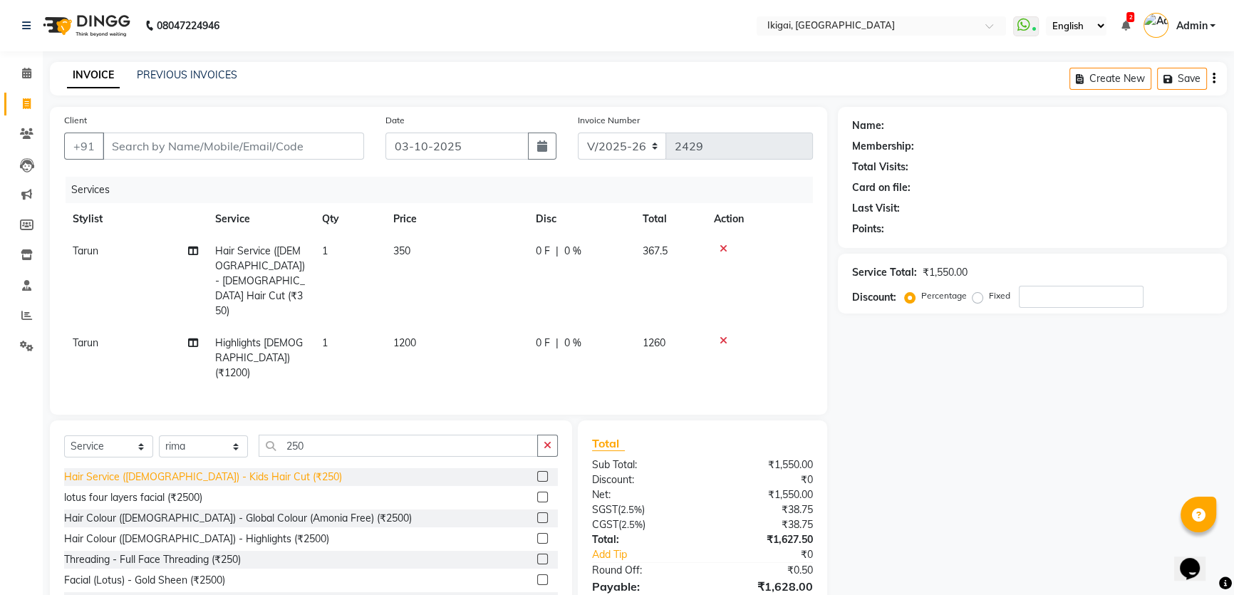
click at [230, 469] on div "Hair Service ([DEMOGRAPHIC_DATA]) - Kids Hair Cut (₹250)" at bounding box center [203, 476] width 278 height 15
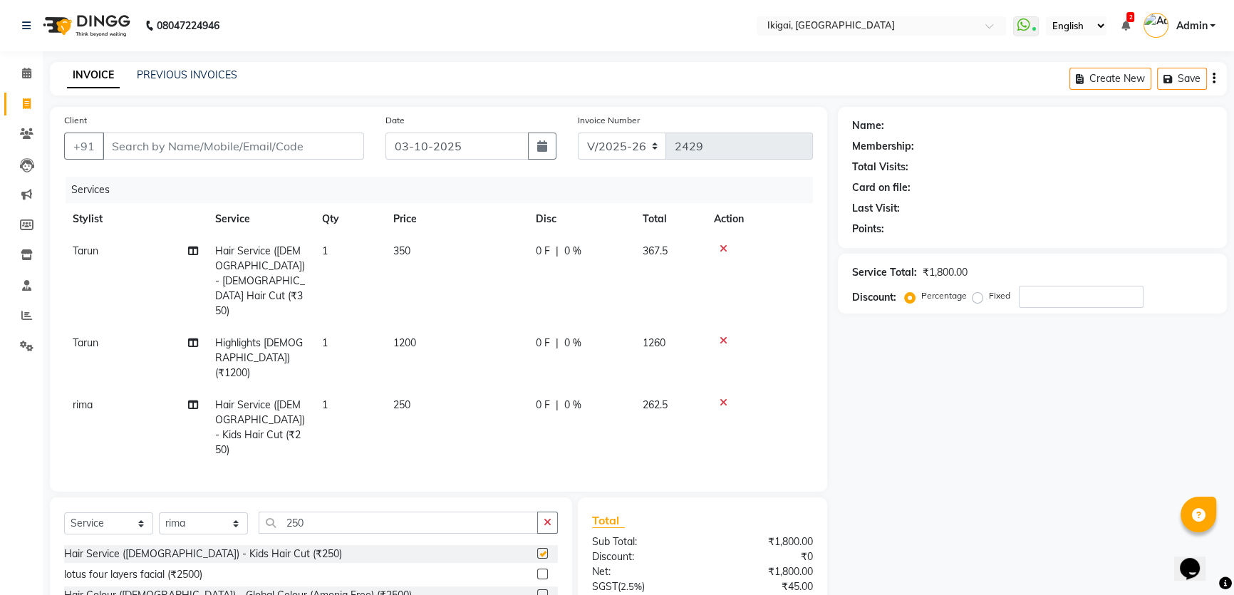
checkbox input "false"
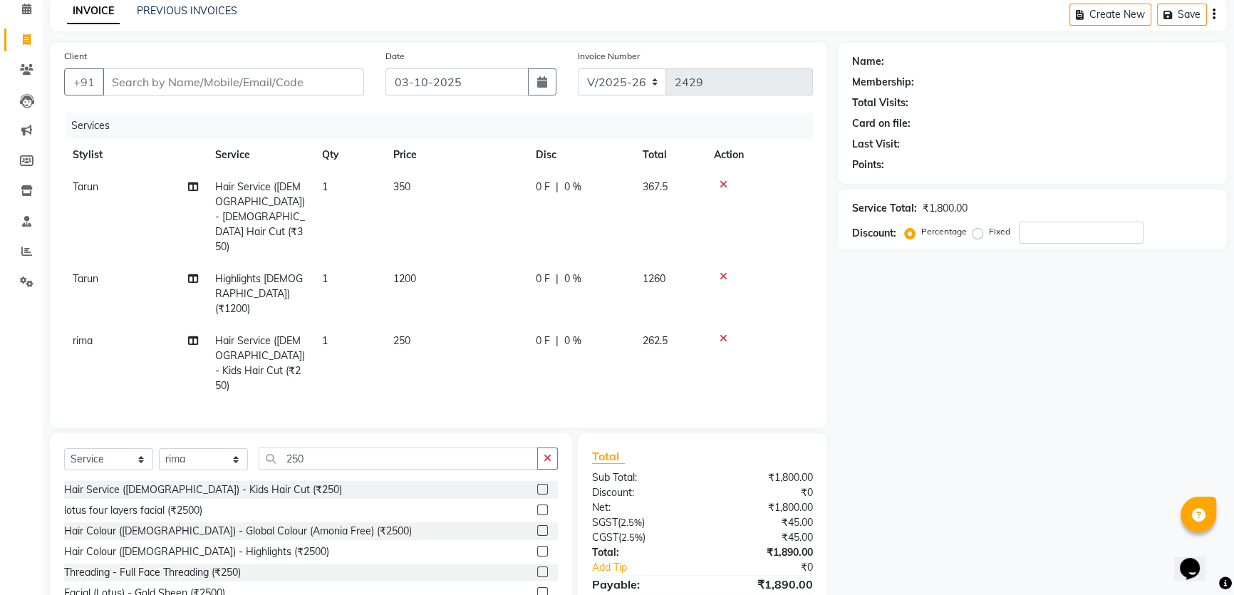
scroll to position [83, 0]
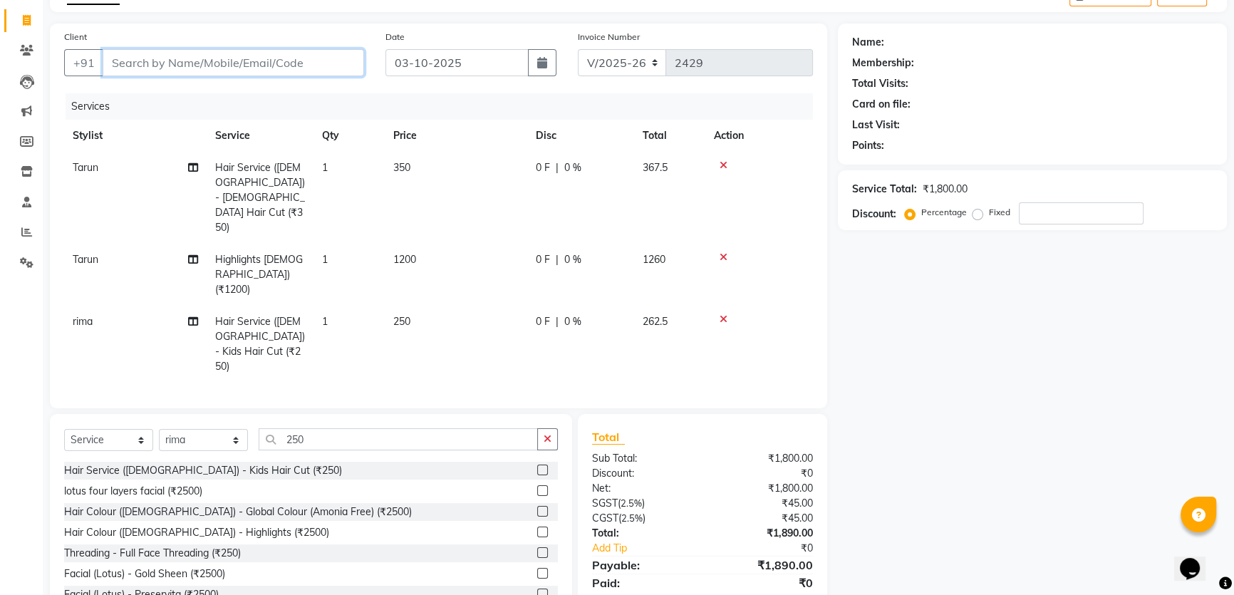
click at [203, 56] on input "Client" at bounding box center [233, 62] width 261 height 27
type input "9"
type input "0"
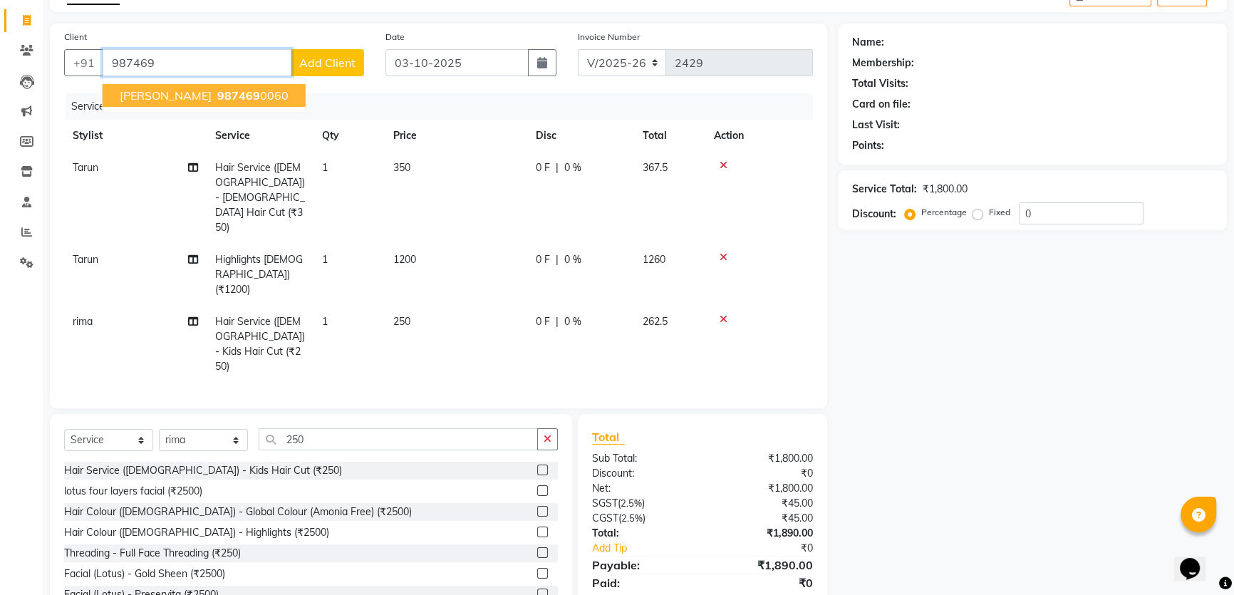
click at [215, 96] on button "[PERSON_NAME] 987469 0060" at bounding box center [204, 95] width 203 height 23
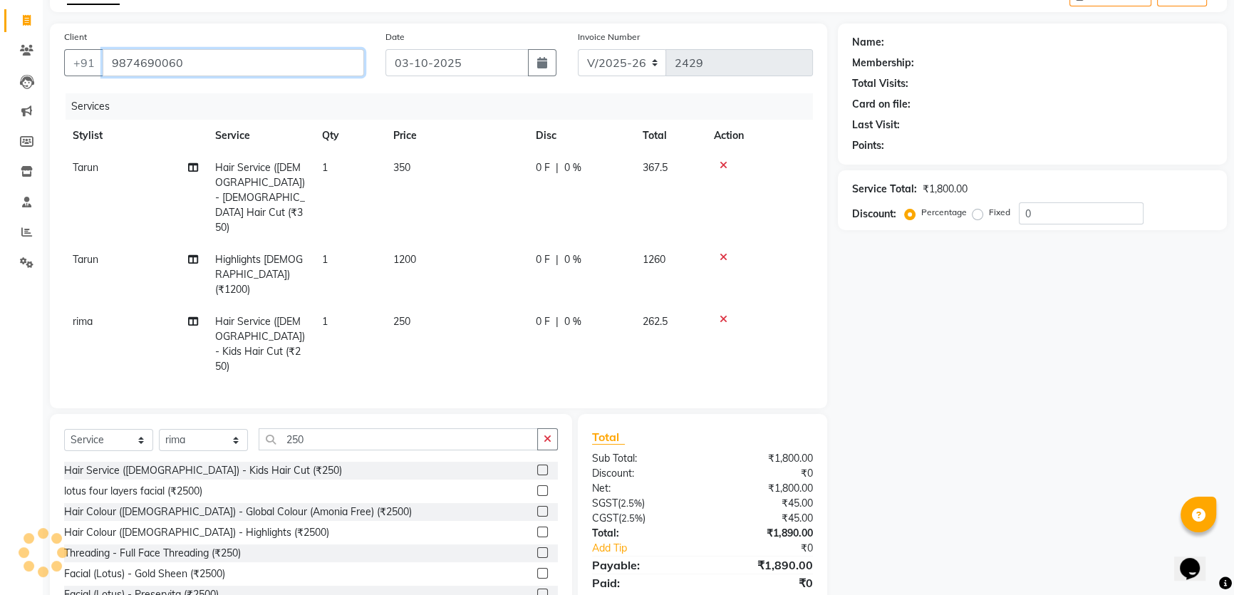
type input "9874690060"
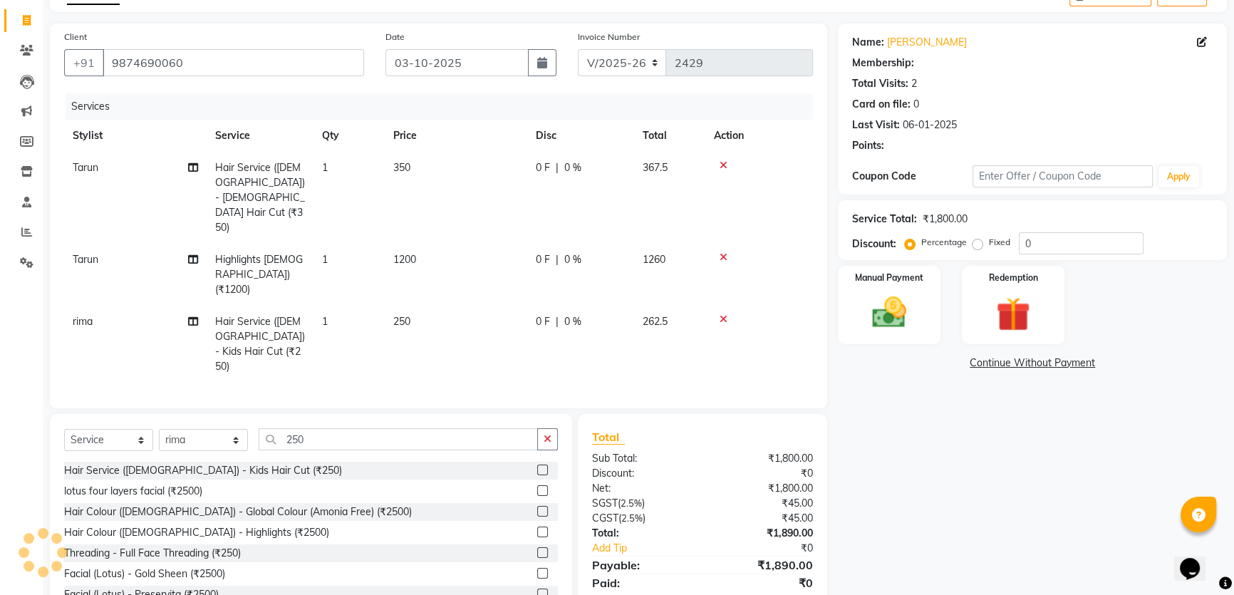
select select "1: Object"
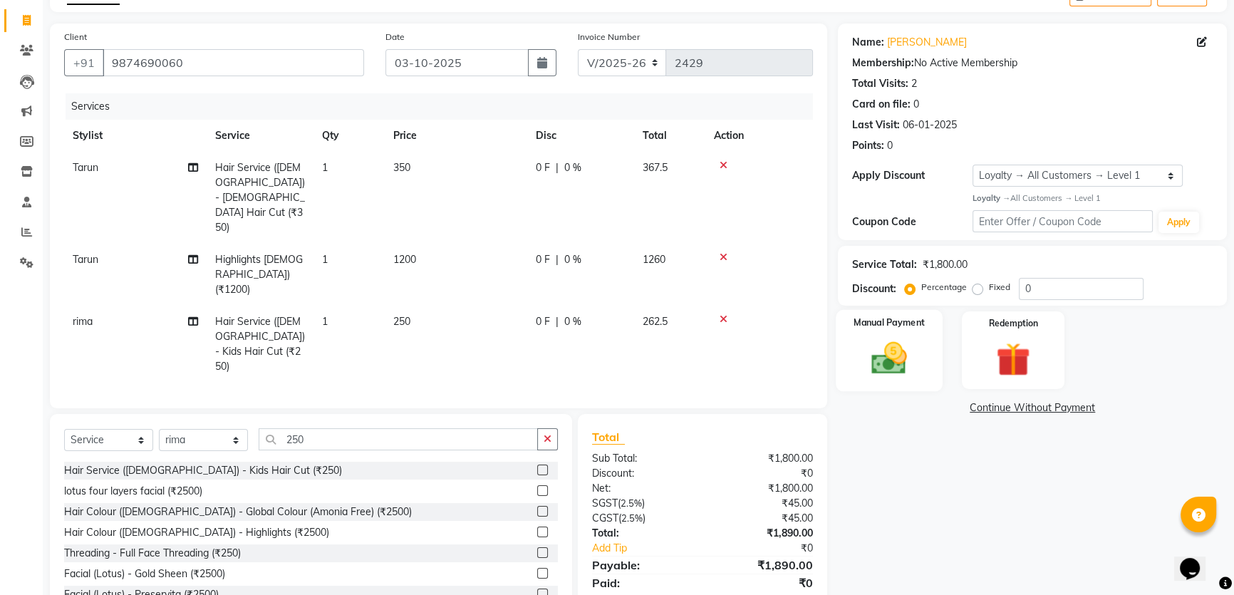
click at [907, 340] on img at bounding box center [889, 358] width 58 height 41
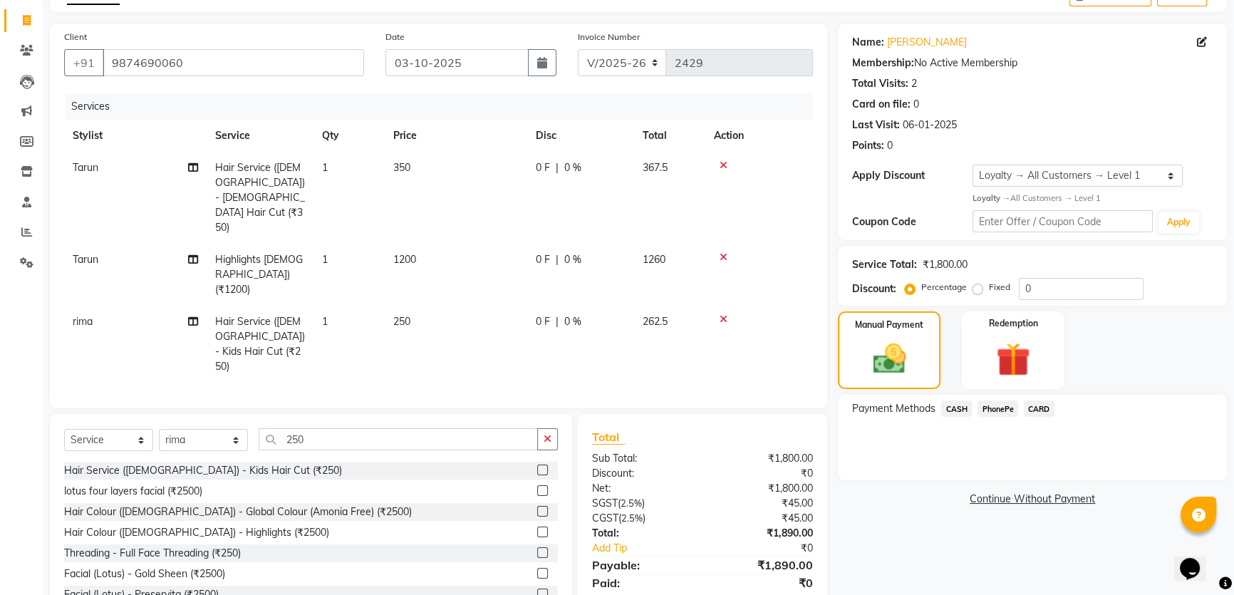
click at [1033, 410] on span "CARD" at bounding box center [1038, 408] width 31 height 16
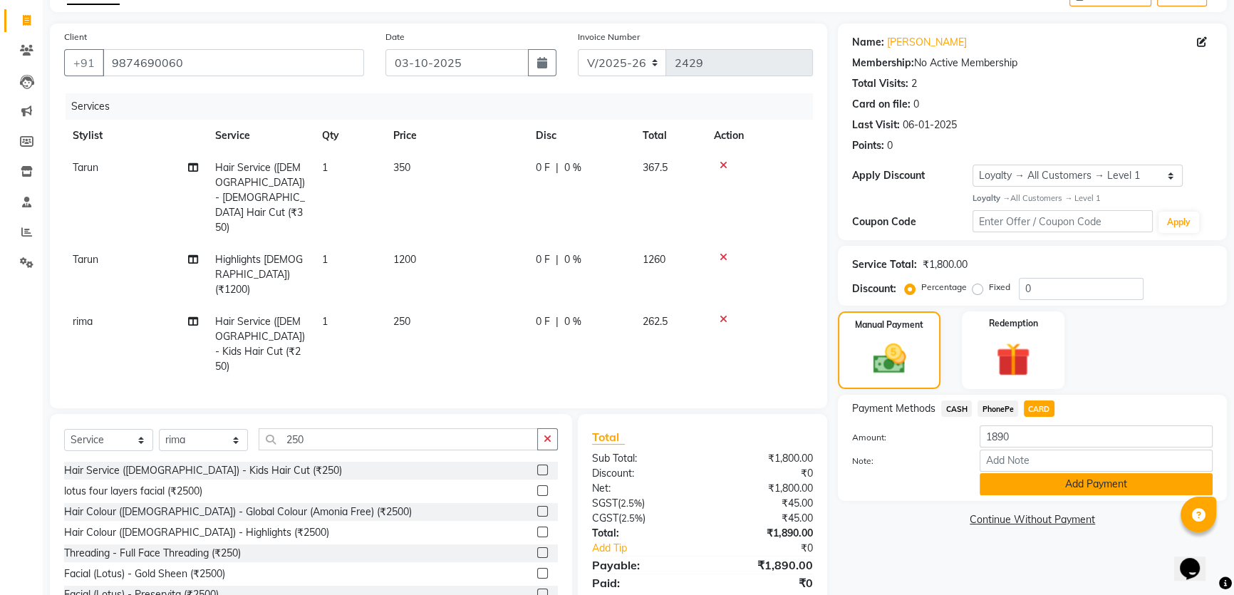
click at [1041, 484] on button "Add Payment" at bounding box center [1095, 484] width 233 height 22
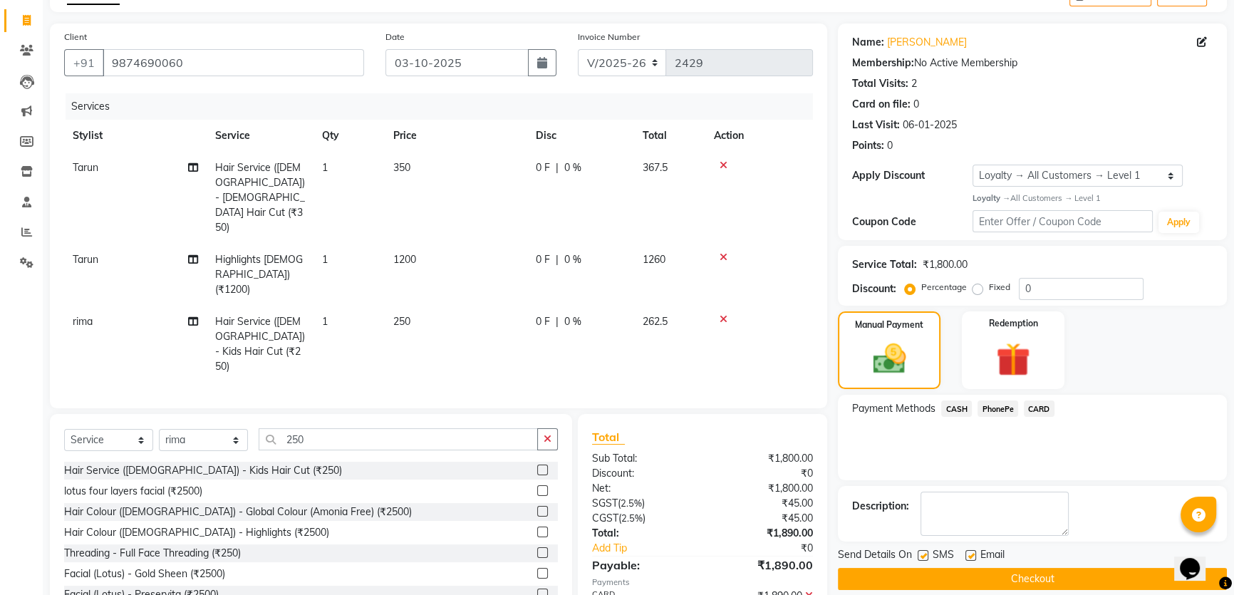
scroll to position [184, 0]
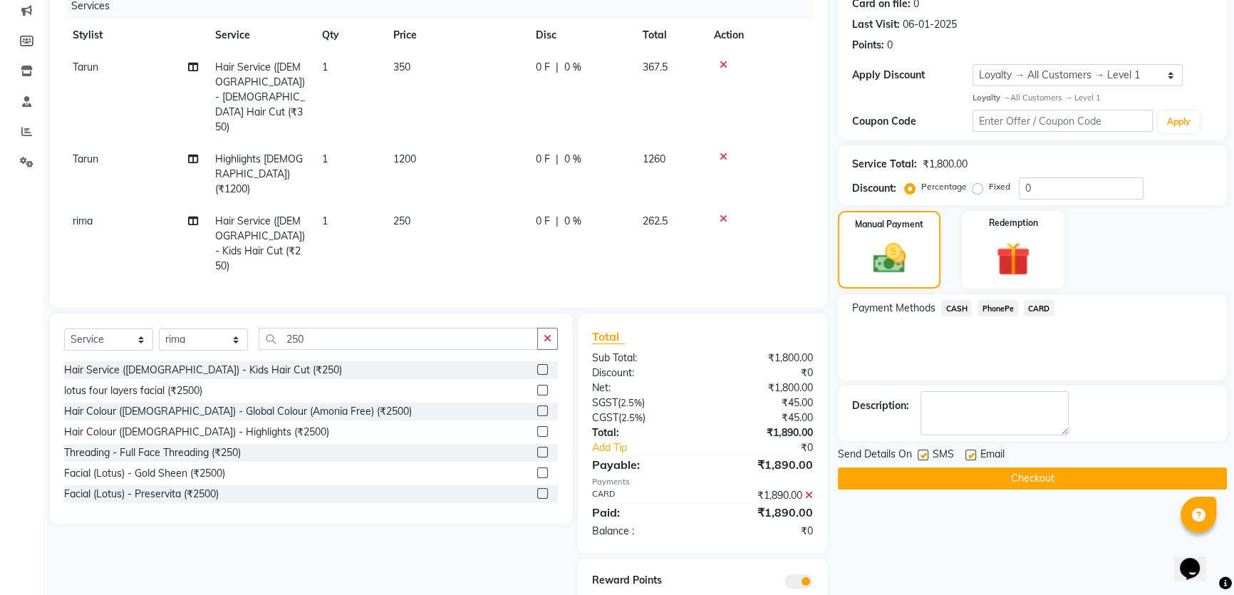
click at [961, 487] on button "Checkout" at bounding box center [1032, 478] width 389 height 22
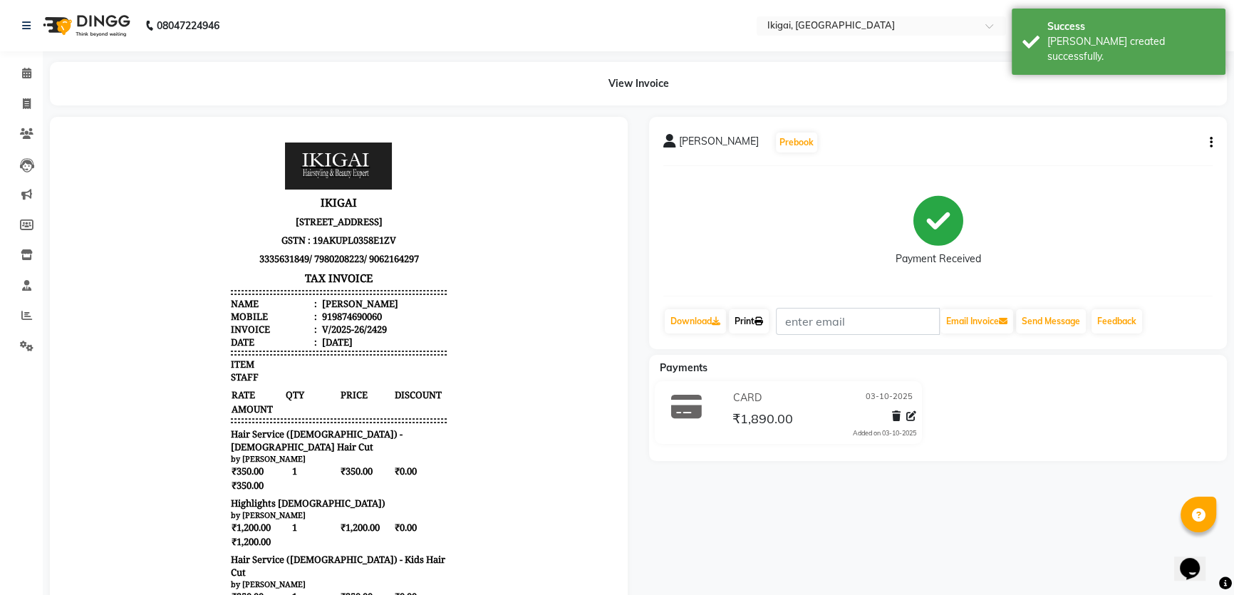
click at [758, 322] on icon at bounding box center [758, 321] width 9 height 9
